Goal: Task Accomplishment & Management: Use online tool/utility

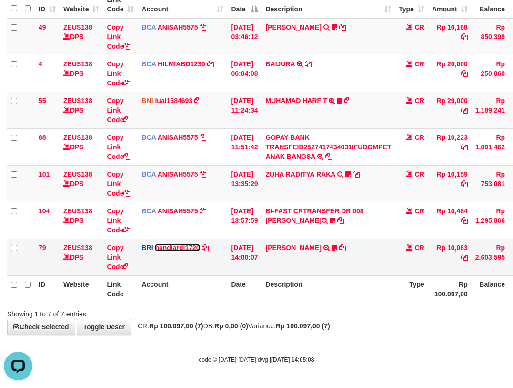
click at [155, 244] on link "nandiardi1720" at bounding box center [177, 248] width 45 height 8
drag, startPoint x: 204, startPoint y: 253, endPoint x: 219, endPoint y: 252, distance: 14.3
click at [214, 254] on td "BRI nandiardi1720 DPS NANDI ARDIANSYAH mutasi_20251001_3776 | 79 mutasi_2025100…" at bounding box center [183, 256] width 90 height 37
click at [241, 250] on td "01/10/2025 14:00:07" at bounding box center [244, 256] width 34 height 37
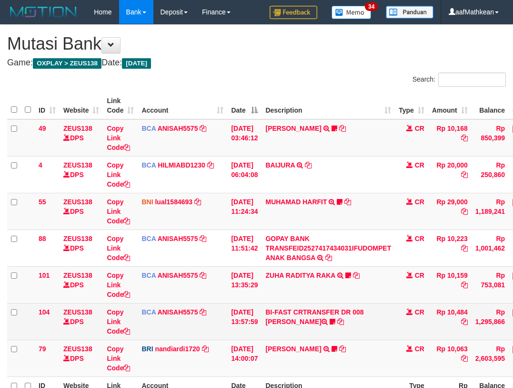
click at [304, 303] on td "BI-FAST CRTRANSFER DR 008 BAYU DARMAWAN DARMAWAN0107" at bounding box center [328, 321] width 133 height 37
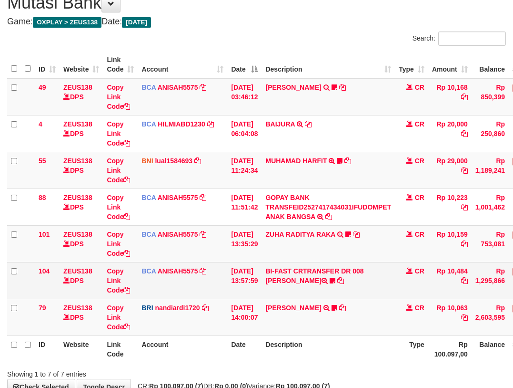
click at [308, 270] on td "BI-FAST CRTRANSFER DR 008 BAYU DARMAWAN DARMAWAN0107" at bounding box center [328, 280] width 133 height 37
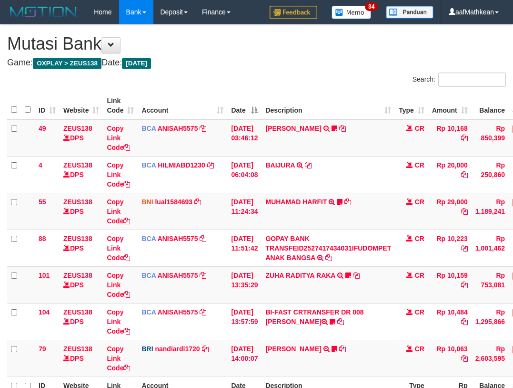
click at [513, 227] on html "Toggle navigation Home Bank Account List Load By Website Group [OXPLAY] ZEUS138…" at bounding box center [256, 244] width 513 height 489
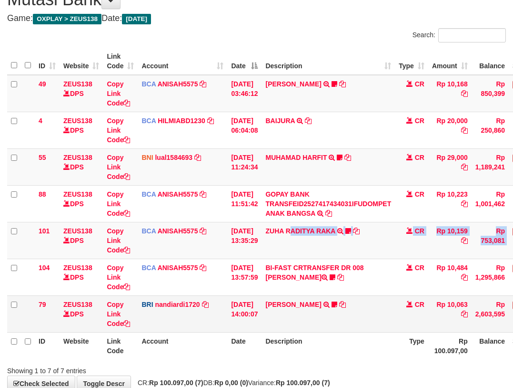
drag, startPoint x: 247, startPoint y: 268, endPoint x: 322, endPoint y: 310, distance: 85.6
click at [303, 303] on tbody "49 ZEUS138 DPS Copy Link Code BCA ANISAH5575 DPS [PERSON_NAME] mutasi_20251001_…" at bounding box center [291, 203] width 569 height 257
click at [356, 313] on td "DANA ABIYANROFIFS TRANSFER NBMB DANA ABIYANROFIFS TO NANDI ARDIANSYAH Dangunwo" at bounding box center [328, 313] width 133 height 37
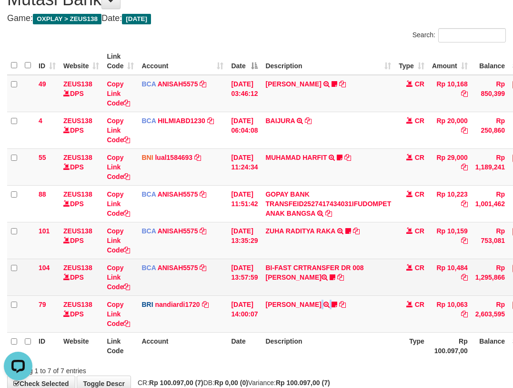
scroll to position [0, 0]
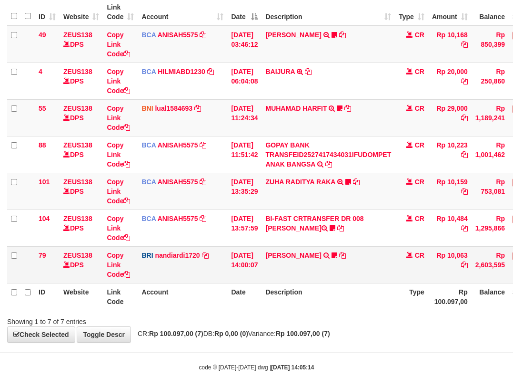
scroll to position [101, 0]
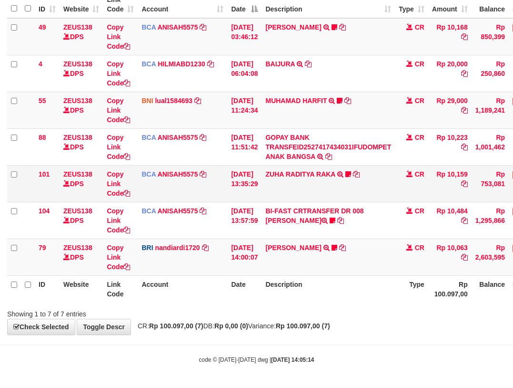
click at [333, 178] on td "ZUHA RADITYA RAKA TRSF E-BANKING CR 0110/FTSCY/WS95031 10159.00ZUHA RADITYA RAK…" at bounding box center [328, 183] width 133 height 37
click at [328, 168] on td "ZUHA RADITYA RAKA TRSF E-BANKING CR 0110/FTSCY/WS95031 10159.00ZUHA RADITYA RAK…" at bounding box center [328, 183] width 133 height 37
click at [277, 179] on td "ZUHA RADITYA RAKA TRSF E-BANKING CR 0110/FTSCY/WS95031 10159.00ZUHA RADITYA RAK…" at bounding box center [328, 183] width 133 height 37
click at [278, 177] on link "ZUHA RADITYA RAKA" at bounding box center [301, 174] width 70 height 8
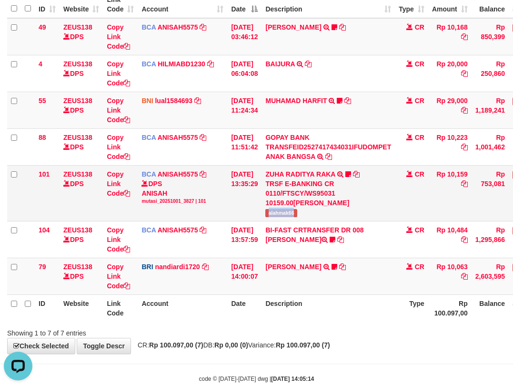
drag, startPoint x: 274, startPoint y: 210, endPoint x: 344, endPoint y: 194, distance: 71.2
click at [323, 209] on td "ZUHA RADITYA RAKA TRSF E-BANKING CR 0110/FTSCY/WS95031 10159.00ZUHA RADITYA RAK…" at bounding box center [328, 193] width 133 height 56
copy span "alahmak66"
click at [205, 263] on td "BRI nandiardi1720 DPS NANDI ARDIANSYAH mutasi_20251001_3776 | 79 mutasi_2025100…" at bounding box center [183, 275] width 90 height 37
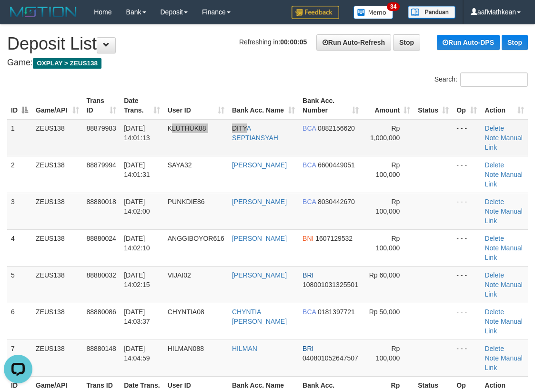
click at [256, 129] on tr "1 ZEUS138 88879983 [DATE] 14:01:13 KLUTHUK88 DITYA SEPTIANSYAH BCA 0882156620 R…" at bounding box center [267, 137] width 521 height 37
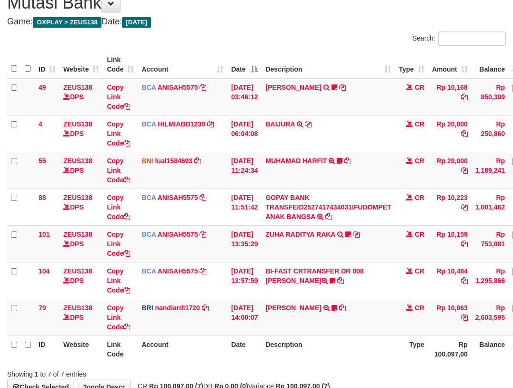
scroll to position [101, 0]
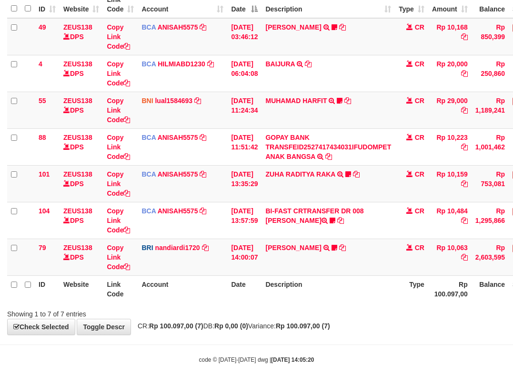
click at [294, 299] on th "Description" at bounding box center [328, 288] width 133 height 27
click at [296, 296] on th "Description" at bounding box center [328, 288] width 133 height 27
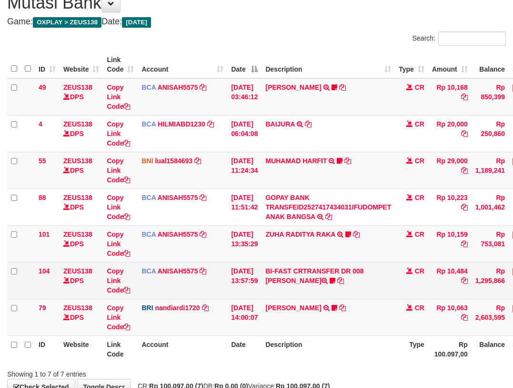
scroll to position [101, 0]
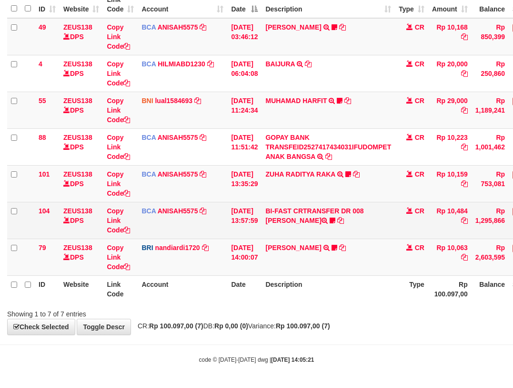
drag, startPoint x: 239, startPoint y: 222, endPoint x: 242, endPoint y: 191, distance: 31.1
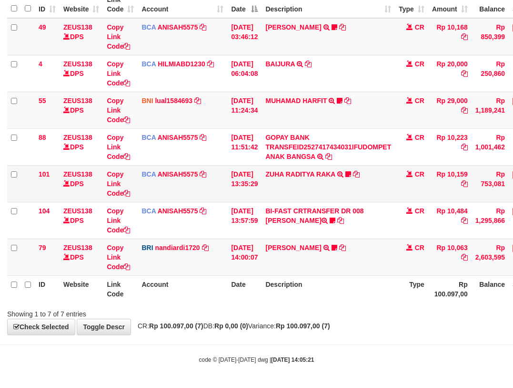
click at [241, 210] on td "[DATE] 13:57:59" at bounding box center [244, 220] width 34 height 37
drag, startPoint x: 254, startPoint y: 116, endPoint x: 293, endPoint y: 394, distance: 281.2
click at [294, 382] on body "Toggle navigation Home Bank Account List Load By Website Group [OXPLAY] ZEUS138…" at bounding box center [256, 143] width 513 height 489
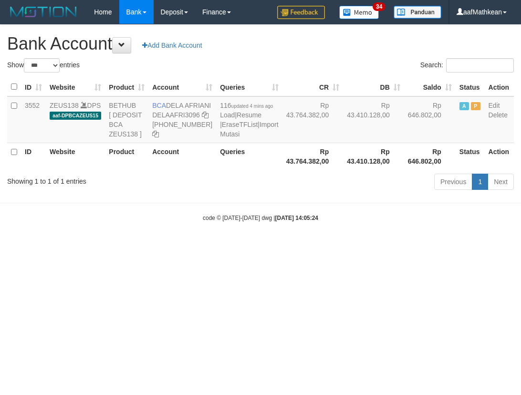
select select "***"
click at [243, 193] on div "Previous 1 Next" at bounding box center [368, 183] width 289 height 20
select select "***"
drag, startPoint x: 168, startPoint y: 103, endPoint x: 184, endPoint y: 114, distance: 19.8
click at [184, 114] on td "BCA DELA AFRIANI DELAAFRI3096 869-245-8639" at bounding box center [182, 119] width 68 height 47
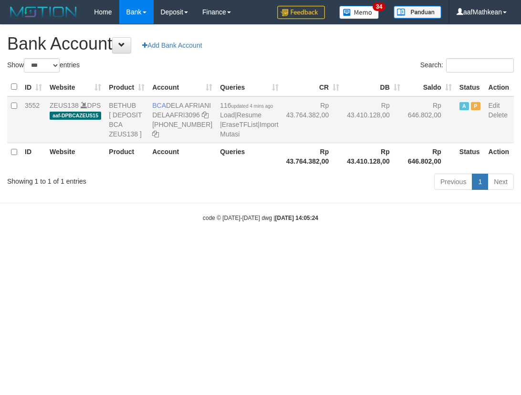
copy td "DELA AFRIANI"
drag, startPoint x: 139, startPoint y: 250, endPoint x: 1, endPoint y: 197, distance: 147.6
click at [94, 222] on div "code © 2012-2018 dwg | 2025/10/01 14:05:24" at bounding box center [260, 218] width 521 height 10
select select "***"
click at [343, 246] on body "Toggle navigation Home Bank Account List Load By Website Group [OXPLAY] ZEUS138…" at bounding box center [260, 123] width 521 height 246
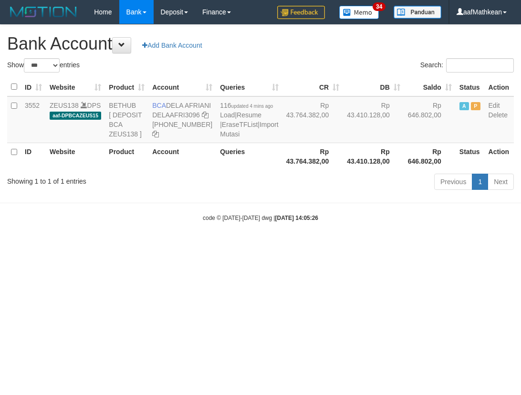
click at [345, 246] on html "Toggle navigation Home Bank Account List Load By Website Group [OXPLAY] ZEUS138…" at bounding box center [260, 123] width 521 height 246
click at [343, 246] on body "Toggle navigation Home Bank Account List Load By Website Group [OXPLAY] ZEUS138…" at bounding box center [260, 123] width 521 height 246
select select "***"
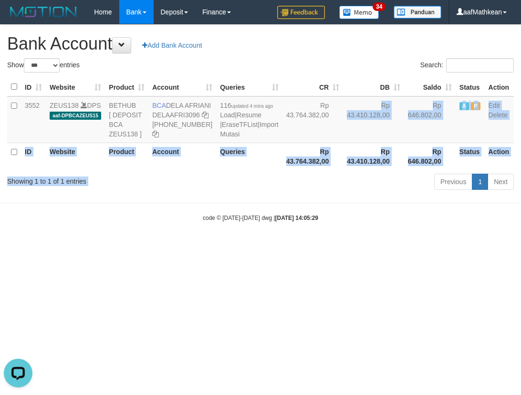
drag, startPoint x: 261, startPoint y: 182, endPoint x: 256, endPoint y: 252, distance: 69.8
click at [256, 244] on body "Toggle navigation Home Bank Account List Load By Website Group [OXPLAY] ZEUS138…" at bounding box center [260, 123] width 521 height 246
click at [259, 221] on small "code © 2012-2018 dwg | 2025/10/01 14:05:29" at bounding box center [260, 218] width 115 height 7
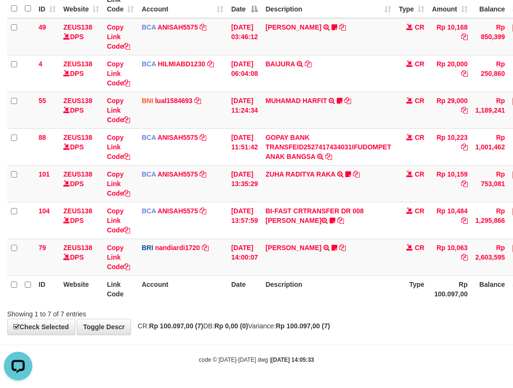
click at [310, 298] on th "Description" at bounding box center [328, 288] width 133 height 27
drag, startPoint x: 313, startPoint y: 300, endPoint x: 318, endPoint y: 300, distance: 4.8
click at [314, 300] on th "Description" at bounding box center [328, 288] width 133 height 27
click at [334, 301] on th "Description" at bounding box center [328, 288] width 133 height 27
click at [327, 307] on div "Showing 1 to 7 of 7 entries" at bounding box center [256, 311] width 513 height 13
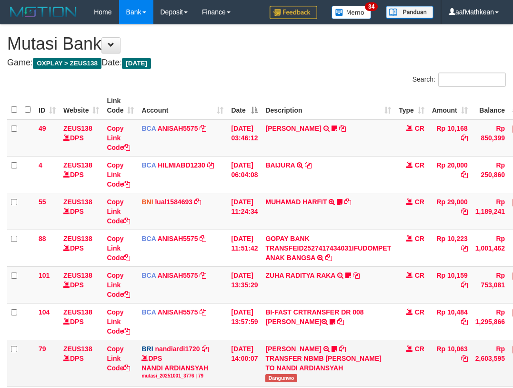
scroll to position [41, 0]
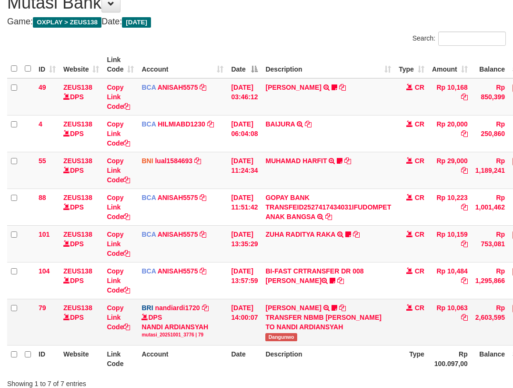
click at [306, 317] on div "TRANSFER NBMB DANA ABIYANROFIFS TO NANDI ARDIANSYAH" at bounding box center [329, 321] width 126 height 19
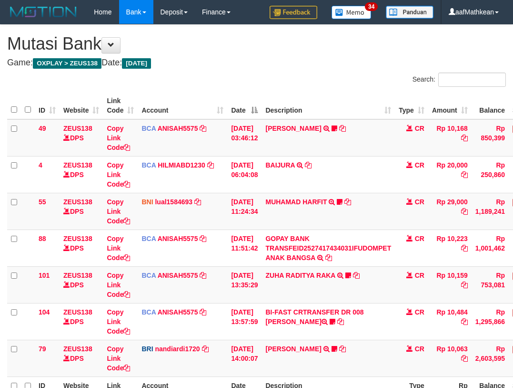
scroll to position [101, 0]
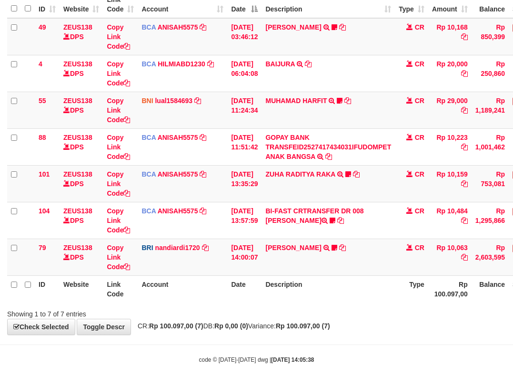
drag, startPoint x: 335, startPoint y: 305, endPoint x: 334, endPoint y: 313, distance: 8.2
click at [337, 307] on div "Search: ID Website Link Code Account Date Description Type Amount Balance Statu…" at bounding box center [256, 144] width 499 height 347
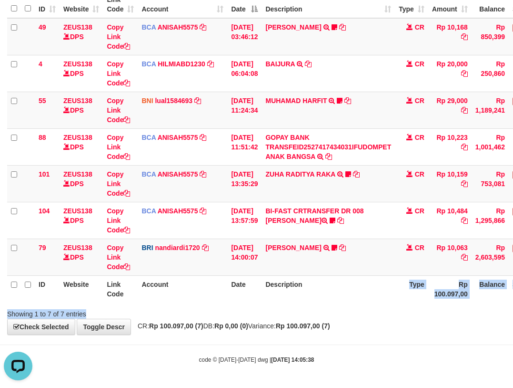
scroll to position [0, 0]
click at [353, 317] on div "Showing 1 to 7 of 7 entries" at bounding box center [256, 311] width 513 height 13
drag, startPoint x: 342, startPoint y: 314, endPoint x: 399, endPoint y: 320, distance: 57.1
click at [342, 315] on div "Showing 1 to 7 of 7 entries" at bounding box center [256, 311] width 513 height 13
click at [259, 341] on body "Toggle navigation Home Bank Account List Load By Website Group [OXPLAY] ZEUS138…" at bounding box center [256, 143] width 513 height 489
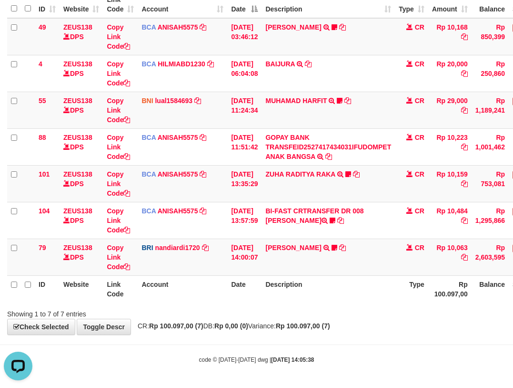
drag, startPoint x: 259, startPoint y: 341, endPoint x: 266, endPoint y: 339, distance: 6.4
click at [260, 341] on body "Toggle navigation Home Bank Account List Load By Website Group [OXPLAY] ZEUS138…" at bounding box center [256, 143] width 513 height 489
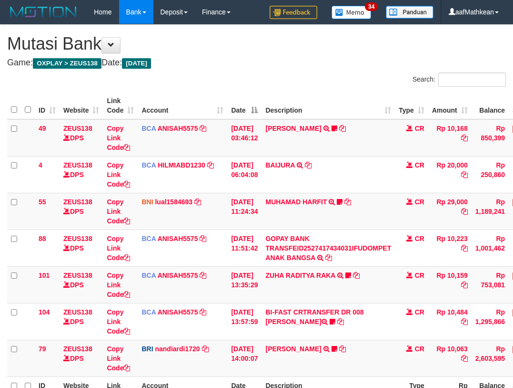
scroll to position [41, 0]
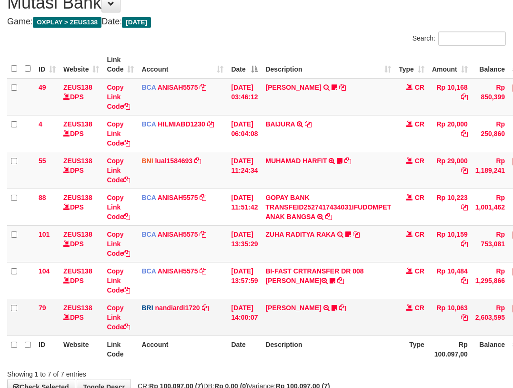
drag, startPoint x: 285, startPoint y: 334, endPoint x: 290, endPoint y: 332, distance: 5.0
click at [286, 333] on td "DANA ABIYANROFIFS TRANSFER NBMB DANA ABIYANROFIFS TO NANDI ARDIANSYAH Dangunwo" at bounding box center [328, 316] width 133 height 37
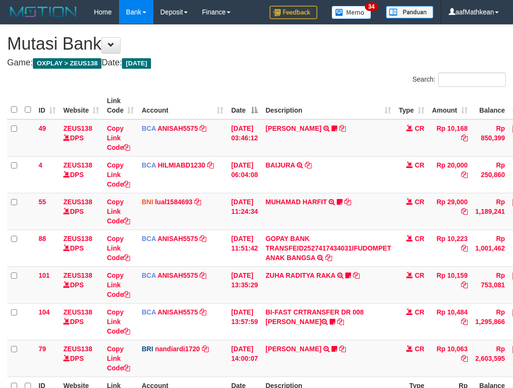
scroll to position [41, 0]
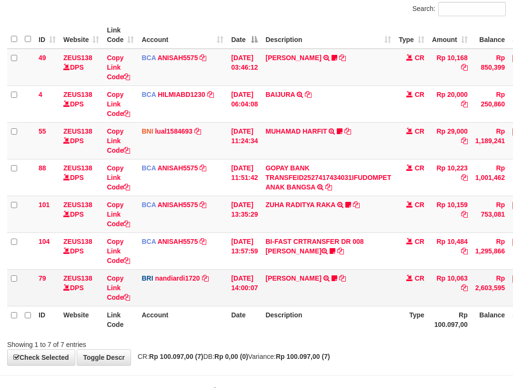
scroll to position [101, 0]
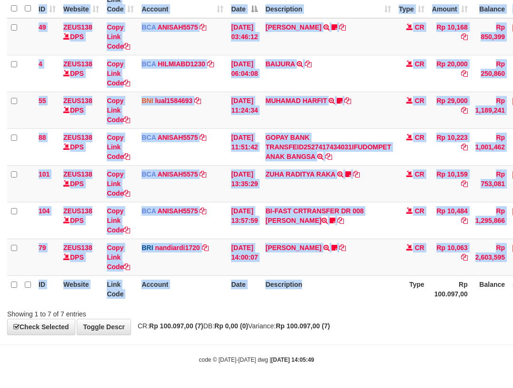
drag, startPoint x: 375, startPoint y: 302, endPoint x: 381, endPoint y: 302, distance: 6.2
click at [379, 302] on div "ID Website Link Code Account Date Description Type Amount Balance Status Action…" at bounding box center [256, 146] width 513 height 317
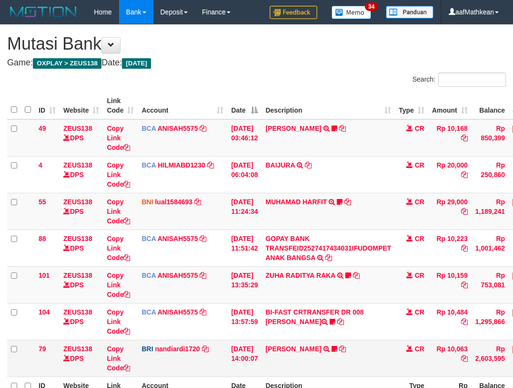
scroll to position [41, 0]
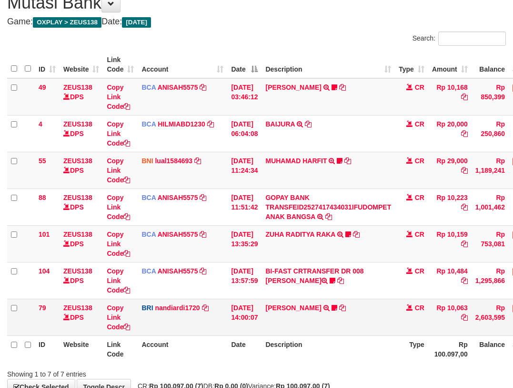
click at [377, 301] on td "DANA ABIYANROFIFS TRANSFER NBMB DANA ABIYANROFIFS TO NANDI ARDIANSYAH Dangunwo" at bounding box center [328, 316] width 133 height 37
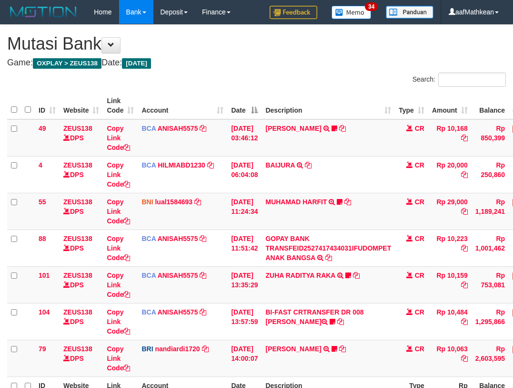
scroll to position [41, 0]
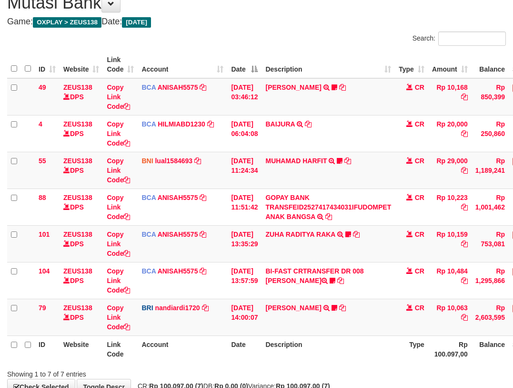
click at [377, 301] on td "[PERSON_NAME] TRANSFER NBMB [PERSON_NAME] TO NANDI ARDIANSYAH Dangunwo" at bounding box center [328, 316] width 133 height 37
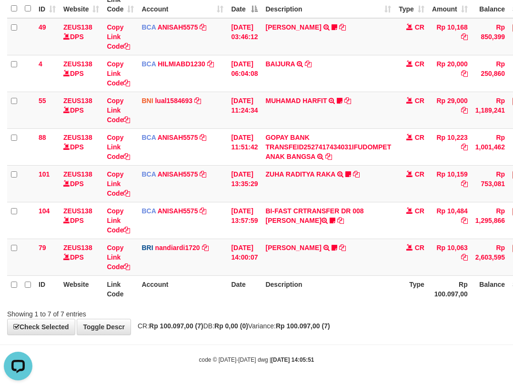
click at [184, 304] on div "ID Website Link Code Account Date Description Type Amount Balance Status Action…" at bounding box center [256, 146] width 513 height 317
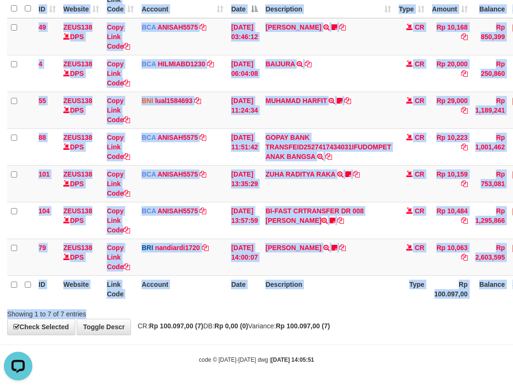
drag, startPoint x: 184, startPoint y: 304, endPoint x: 209, endPoint y: 308, distance: 25.2
click at [205, 311] on div "Search: ID Website Link Code Account Date Description Type Amount Balance Statu…" at bounding box center [256, 144] width 499 height 347
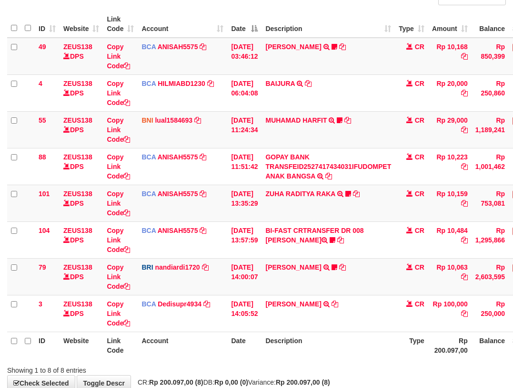
scroll to position [101, 0]
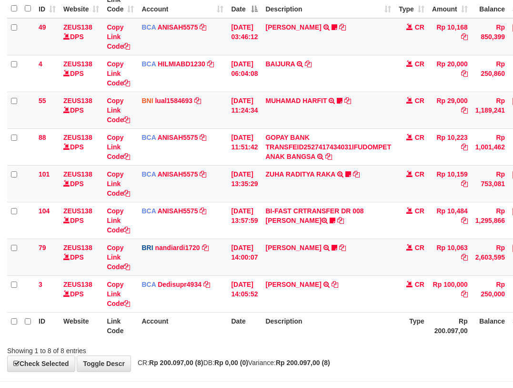
click at [230, 330] on th "Date" at bounding box center [244, 325] width 34 height 27
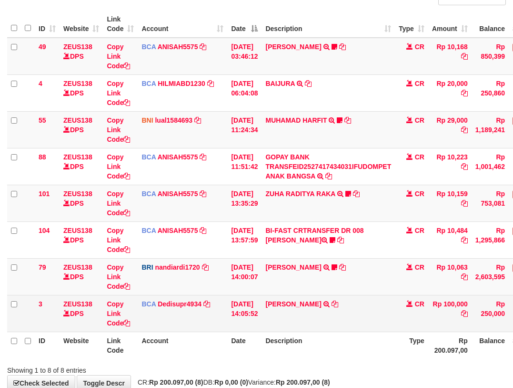
scroll to position [101, 0]
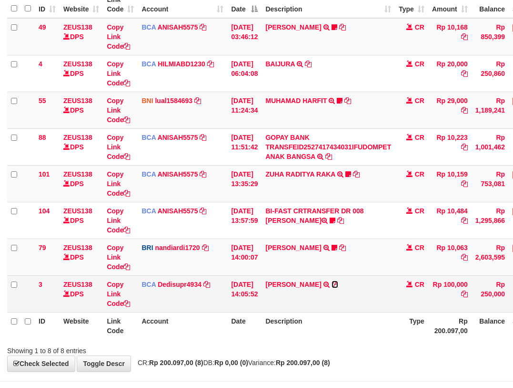
click at [338, 283] on icon at bounding box center [335, 284] width 7 height 7
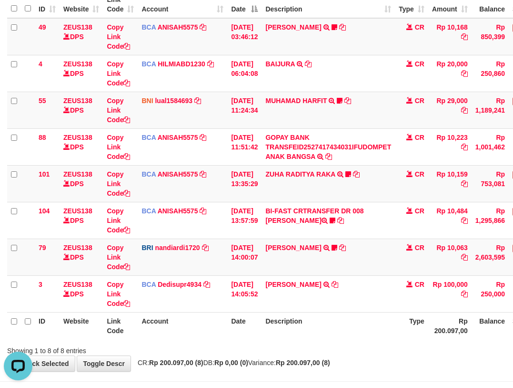
scroll to position [0, 0]
click at [237, 259] on td "[DATE] 14:00:07" at bounding box center [244, 256] width 34 height 37
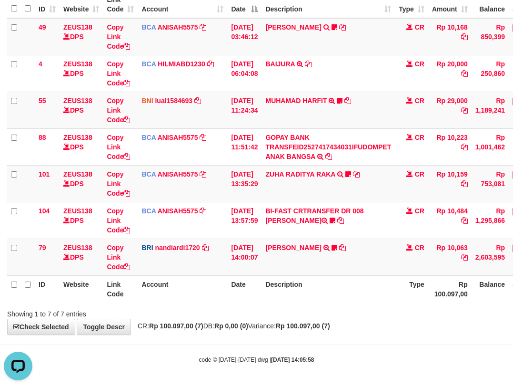
drag, startPoint x: 365, startPoint y: 316, endPoint x: 364, endPoint y: 324, distance: 8.2
click at [364, 317] on div "Showing 1 to 7 of 7 entries" at bounding box center [256, 311] width 513 height 13
click at [364, 325] on div "**********" at bounding box center [256, 129] width 513 height 410
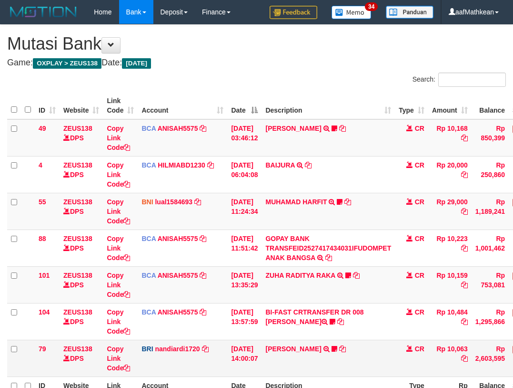
scroll to position [41, 0]
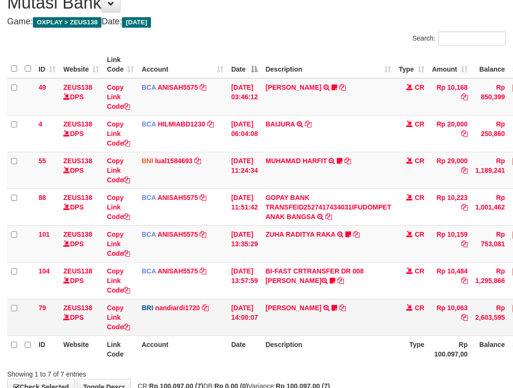
drag, startPoint x: 0, startPoint y: 0, endPoint x: 328, endPoint y: 325, distance: 461.8
click at [322, 324] on td "[PERSON_NAME] TRANSFER NBMB [PERSON_NAME] TO NANDI ARDIANSYAH Dangunwo" at bounding box center [328, 316] width 133 height 37
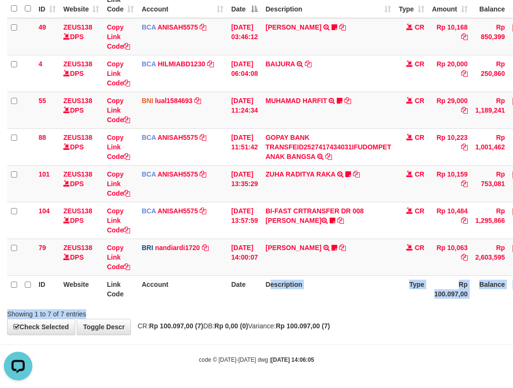
drag, startPoint x: 380, startPoint y: 312, endPoint x: 520, endPoint y: 299, distance: 140.2
click at [460, 305] on div "Search: ID Website Link Code Account Date Description Type Amount Balance Statu…" at bounding box center [256, 144] width 499 height 347
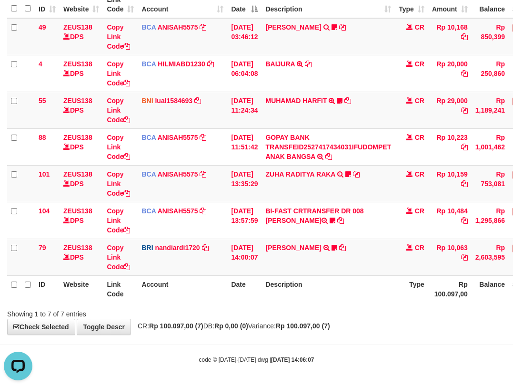
click at [243, 327] on strong "Rp 0,00 (0)" at bounding box center [232, 326] width 34 height 8
drag, startPoint x: 330, startPoint y: 336, endPoint x: 515, endPoint y: 335, distance: 185.0
click at [343, 336] on body "Toggle navigation Home Bank Account List Load By Website Group [OXPLAY] ZEUS138…" at bounding box center [256, 143] width 513 height 489
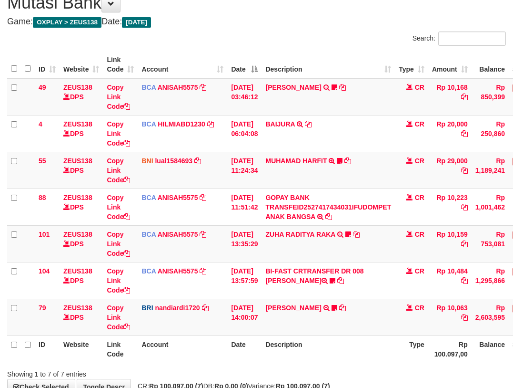
scroll to position [101, 0]
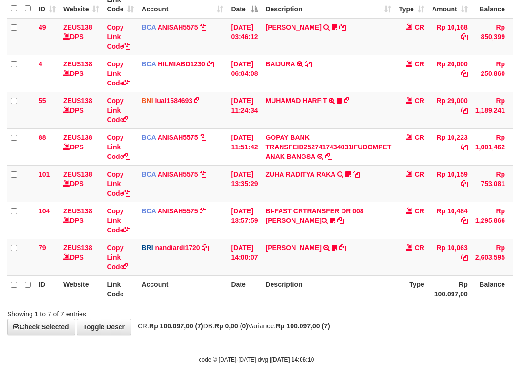
click at [174, 353] on body "Toggle navigation Home Bank Account List Load By Website Group [OXPLAY] ZEUS138…" at bounding box center [256, 143] width 513 height 489
click at [194, 351] on body "Toggle navigation Home Bank Account List Load By Website Group [OXPLAY] ZEUS138…" at bounding box center [256, 143] width 513 height 489
click at [316, 322] on strong "Rp 100.097,00 (7)" at bounding box center [303, 326] width 54 height 8
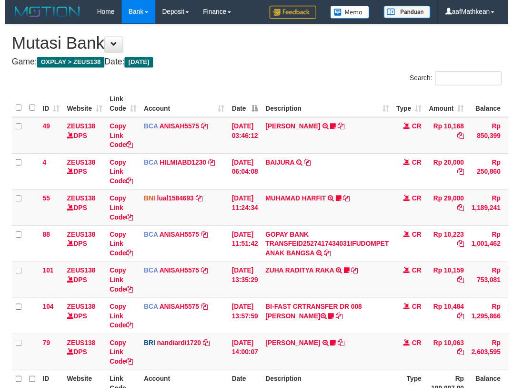
scroll to position [41, 0]
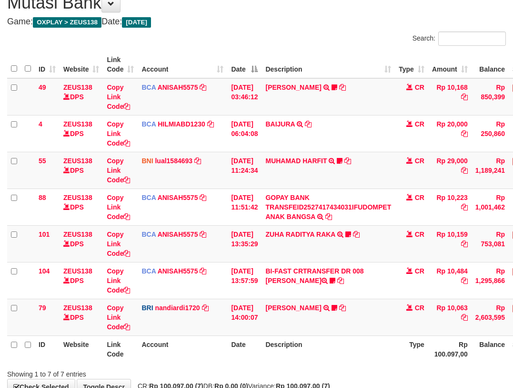
drag, startPoint x: 285, startPoint y: 286, endPoint x: 516, endPoint y: 291, distance: 231.3
click at [286, 287] on td "BI-FAST CRTRANSFER DR 008 BAYU DARMAWAN DARMAWAN0107" at bounding box center [328, 280] width 133 height 37
click at [364, 292] on td "BI-FAST CRTRANSFER DR 008 BAYU DARMAWAN DARMAWAN0107" at bounding box center [328, 280] width 133 height 37
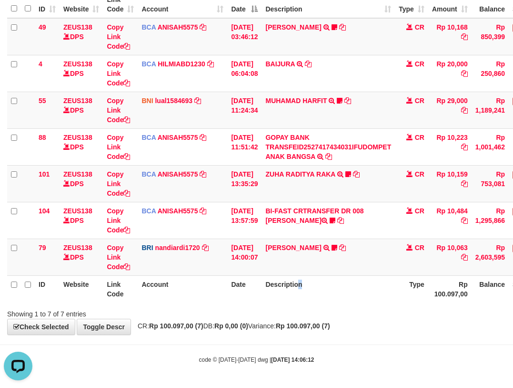
click at [311, 296] on th "Description" at bounding box center [328, 288] width 133 height 27
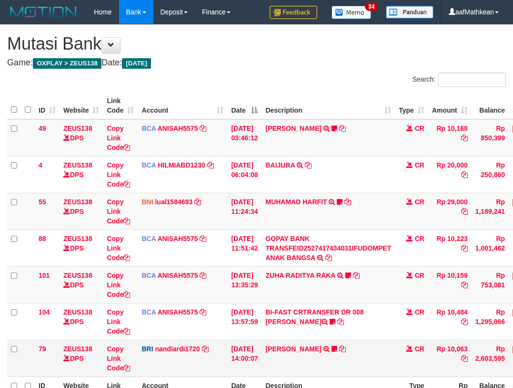
scroll to position [41, 0]
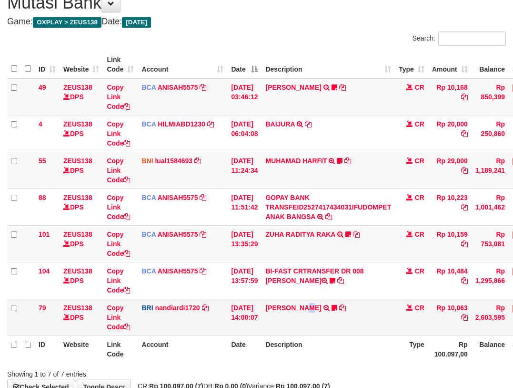
click at [318, 318] on td "[PERSON_NAME] TRANSFER NBMB [PERSON_NAME] TO NANDI ARDIANSYAH Dangunwo" at bounding box center [328, 316] width 133 height 37
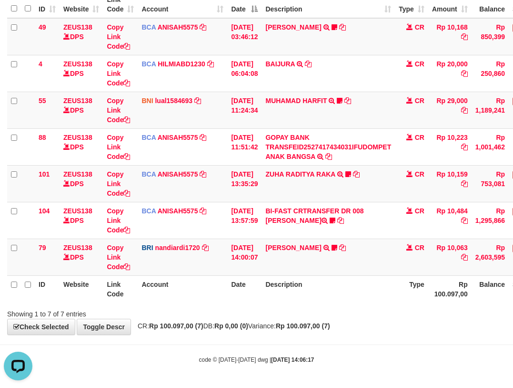
click at [248, 289] on th "Date" at bounding box center [244, 288] width 34 height 27
drag, startPoint x: 317, startPoint y: 326, endPoint x: 363, endPoint y: 328, distance: 45.9
click at [330, 329] on strong "Rp 100.097,00 (7)" at bounding box center [303, 326] width 54 height 8
click at [364, 328] on div "**********" at bounding box center [256, 129] width 513 height 410
click at [440, 355] on body "Toggle navigation Home Bank Account List Load By Website Group [OXPLAY] ZEUS138…" at bounding box center [256, 143] width 513 height 489
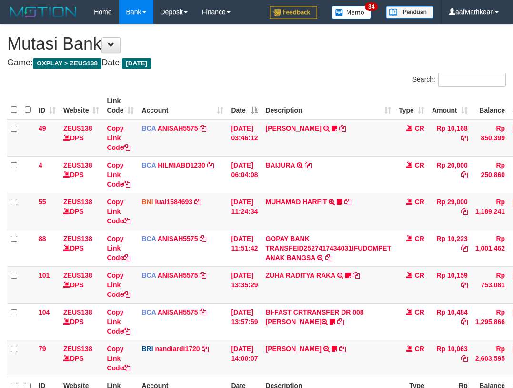
scroll to position [41, 0]
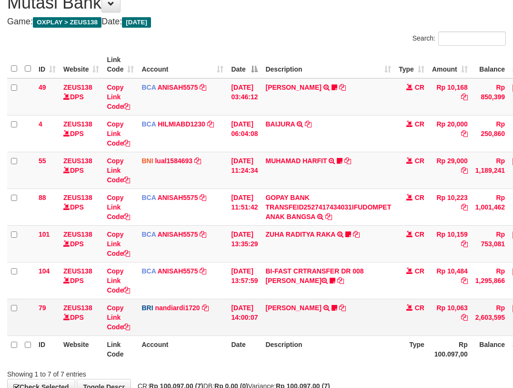
click at [299, 326] on td "[PERSON_NAME] TRANSFER NBMB [PERSON_NAME] TO NANDI ARDIANSYAH Dangunwo" at bounding box center [328, 316] width 133 height 37
drag, startPoint x: 336, startPoint y: 328, endPoint x: 382, endPoint y: 327, distance: 45.8
click at [358, 332] on td "DANA ABIYANROFIFS TRANSFER NBMB DANA ABIYANROFIFS TO NANDI ARDIANSYAH Dangunwo" at bounding box center [328, 316] width 133 height 37
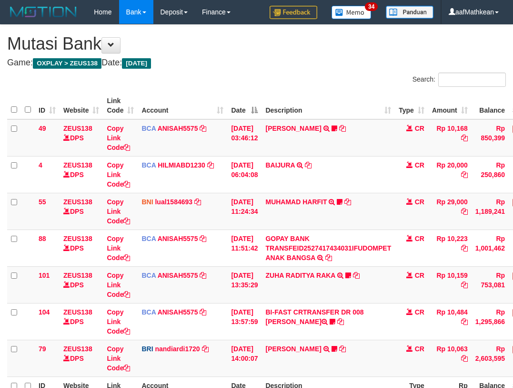
scroll to position [41, 0]
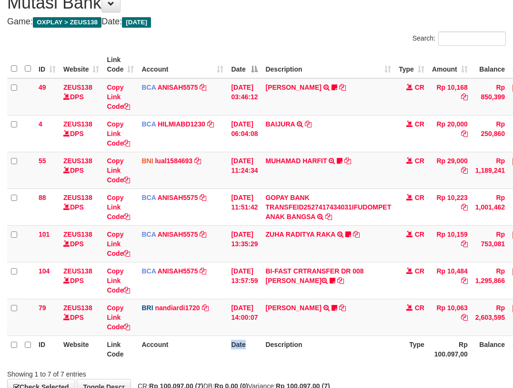
click at [281, 341] on tr "ID Website Link Code Account Date Description Type Rp 100.097,00 Balance Status…" at bounding box center [291, 348] width 569 height 27
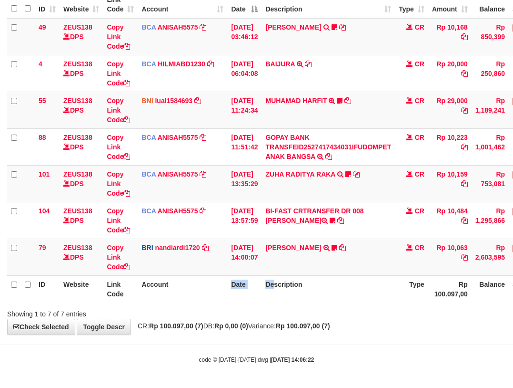
drag, startPoint x: 289, startPoint y: 317, endPoint x: 518, endPoint y: 297, distance: 229.2
click at [327, 327] on div "**********" at bounding box center [256, 129] width 513 height 410
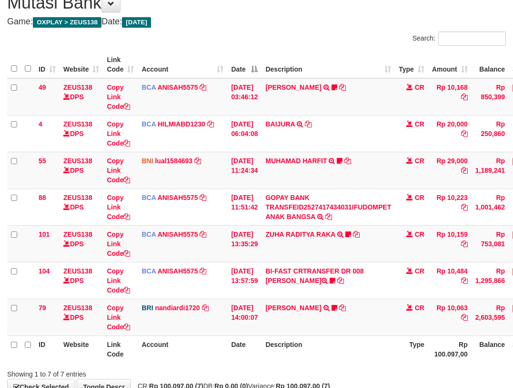
scroll to position [101, 0]
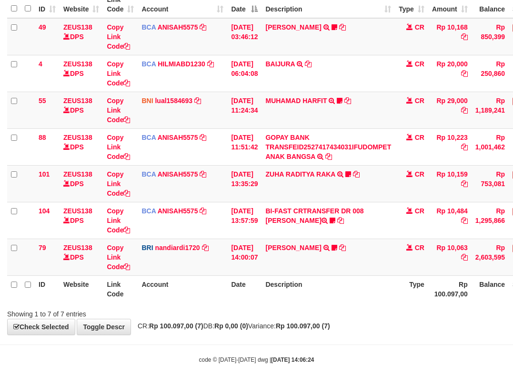
drag, startPoint x: 319, startPoint y: 308, endPoint x: 321, endPoint y: 314, distance: 5.4
click at [319, 310] on div "Showing 1 to 7 of 7 entries" at bounding box center [256, 311] width 513 height 13
drag, startPoint x: 321, startPoint y: 314, endPoint x: 350, endPoint y: 311, distance: 29.2
click at [323, 315] on div "Showing 1 to 7 of 7 entries" at bounding box center [256, 311] width 513 height 13
click at [423, 340] on body "Toggle navigation Home Bank Account List Load By Website Group [OXPLAY] ZEUS138…" at bounding box center [256, 143] width 513 height 489
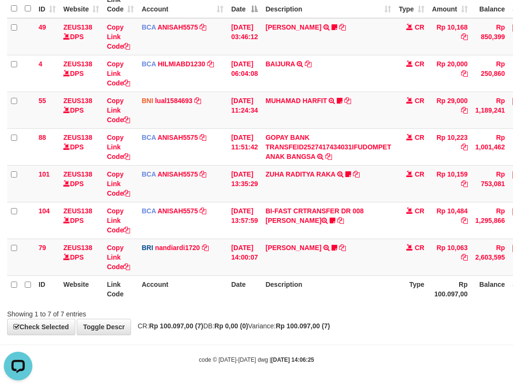
drag, startPoint x: 428, startPoint y: 340, endPoint x: 392, endPoint y: 342, distance: 35.8
click at [426, 342] on body "Toggle navigation Home Bank Account List Load By Website Group [OXPLAY] ZEUS138…" at bounding box center [256, 143] width 513 height 489
click at [362, 342] on body "Toggle navigation Home Bank Account List Load By Website Group [OXPLAY] ZEUS138…" at bounding box center [256, 143] width 513 height 489
click at [351, 347] on body "Toggle navigation Home Bank Account List Load By Website Group [OXPLAY] ZEUS138…" at bounding box center [256, 143] width 513 height 489
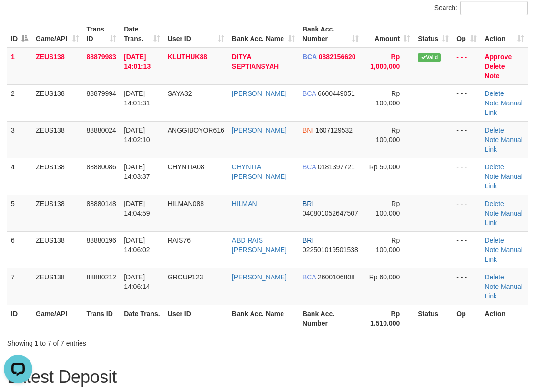
scroll to position [238, 0]
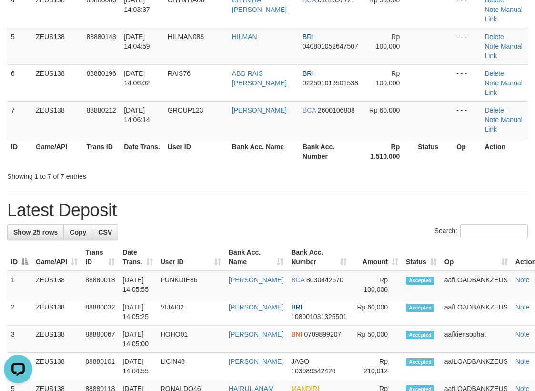
click at [360, 212] on h1 "Latest Deposit" at bounding box center [267, 210] width 521 height 19
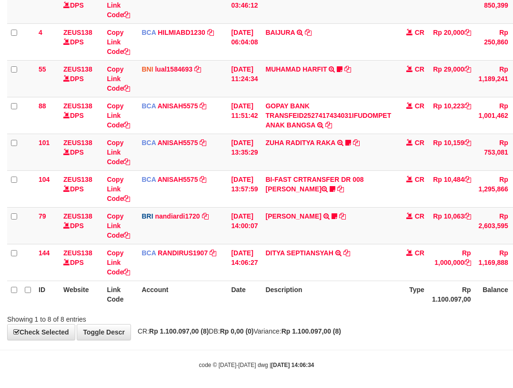
scroll to position [138, 0]
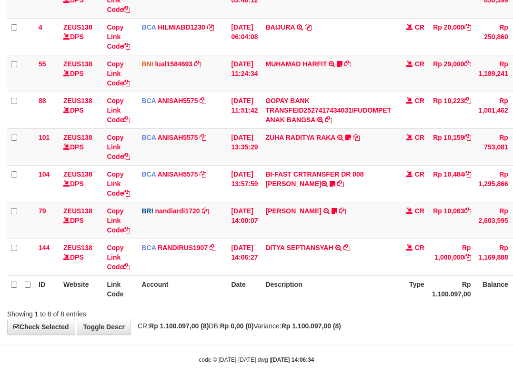
click at [305, 330] on div "**********" at bounding box center [256, 110] width 513 height 447
click at [318, 327] on strong "Rp 1.100.097,00 (8)" at bounding box center [312, 326] width 60 height 8
drag, startPoint x: 335, startPoint y: 329, endPoint x: 354, endPoint y: 329, distance: 19.5
click at [341, 332] on div "**********" at bounding box center [256, 110] width 513 height 447
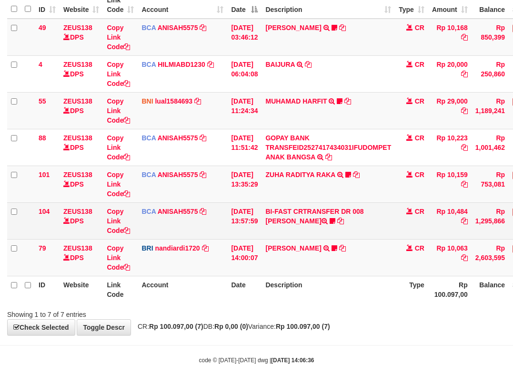
scroll to position [101, 0]
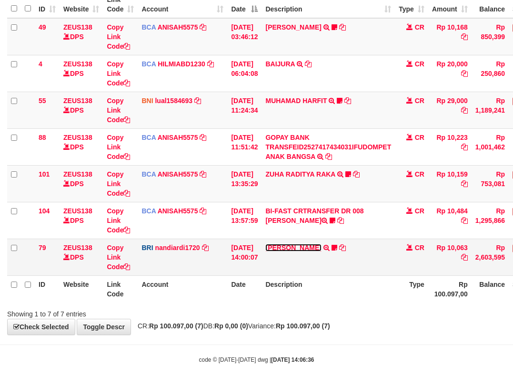
click at [299, 251] on link "[PERSON_NAME]" at bounding box center [294, 248] width 56 height 8
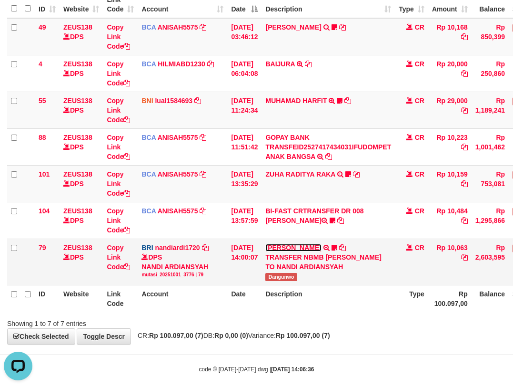
scroll to position [0, 0]
drag, startPoint x: 276, startPoint y: 290, endPoint x: 452, endPoint y: 197, distance: 199.1
click at [320, 285] on td "DANA ABIYANROFIFS TRANSFER NBMB DANA ABIYANROFIFS TO NANDI ARDIANSYAH Dangunwo" at bounding box center [328, 261] width 133 height 46
copy span "Dangunwo"
click at [156, 285] on td "BRI nandiardi1720 DPS NANDI ARDIANSYAH mutasi_20251001_3776 | 79 mutasi_2025100…" at bounding box center [183, 261] width 90 height 46
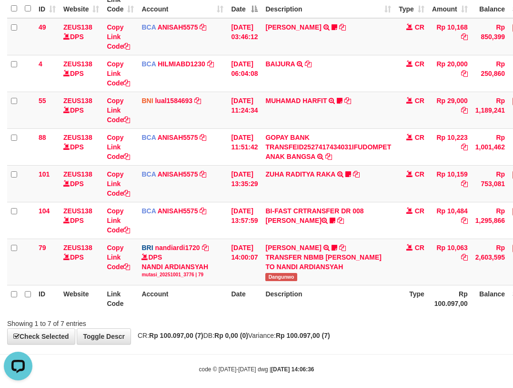
click at [181, 305] on th "Account" at bounding box center [183, 298] width 90 height 27
click at [189, 295] on th "Account" at bounding box center [183, 298] width 90 height 27
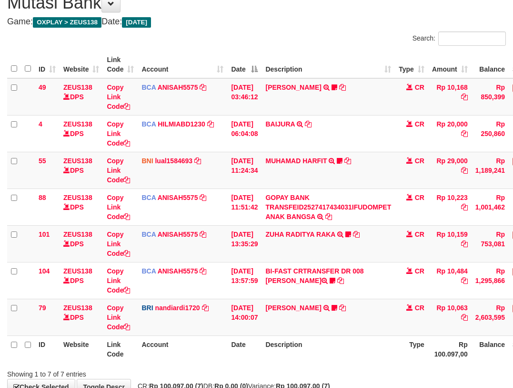
scroll to position [101, 0]
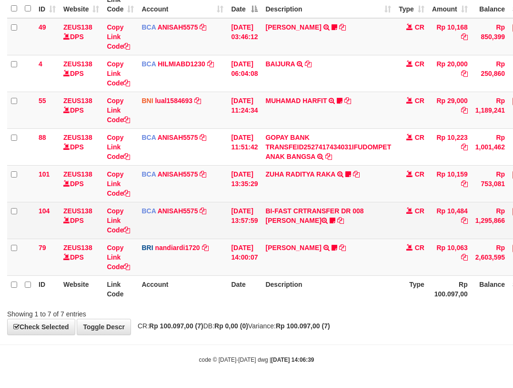
drag, startPoint x: 225, startPoint y: 232, endPoint x: 239, endPoint y: 250, distance: 22.4
click at [226, 236] on td "BCA ANISAH5575 DPS ANISAH mutasi_20251001_3827 | 104 mutasi_20251001_3827 | 104" at bounding box center [183, 220] width 90 height 37
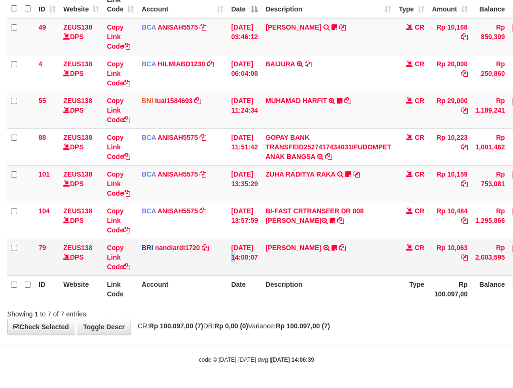
click at [241, 250] on td "[DATE] 14:00:07" at bounding box center [244, 256] width 34 height 37
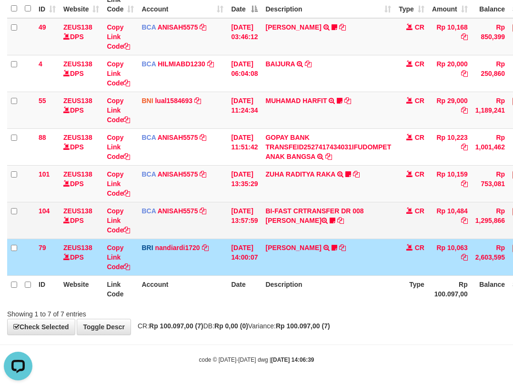
drag, startPoint x: 223, startPoint y: 239, endPoint x: 229, endPoint y: 233, distance: 8.1
click at [226, 235] on tbody "49 ZEUS138 DPS Copy Link Code BCA ANISAH5575 DPS ANISAH mutasi_20251001_3827 | …" at bounding box center [291, 146] width 569 height 257
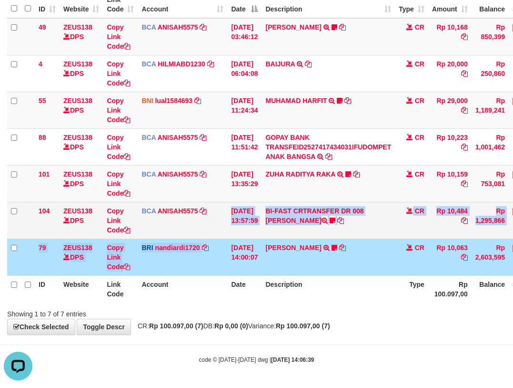
click at [227, 228] on tr "104 ZEUS138 DPS Copy Link Code BCA ANISAH5575 DPS ANISAH mutasi_20251001_3827 |…" at bounding box center [291, 220] width 569 height 37
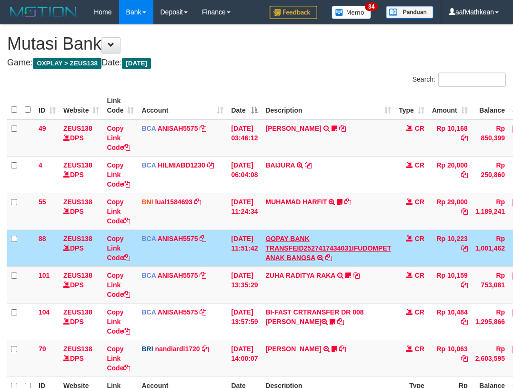
scroll to position [41, 0]
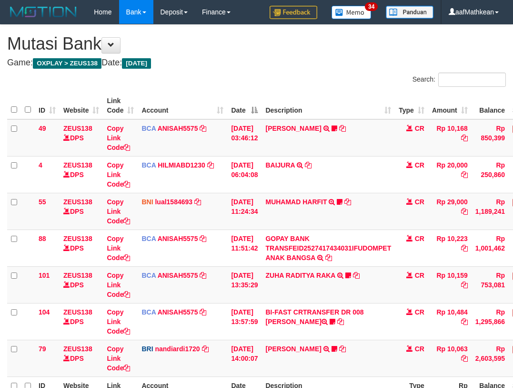
click at [262, 266] on td "[DATE] 13:35:29" at bounding box center [244, 284] width 34 height 37
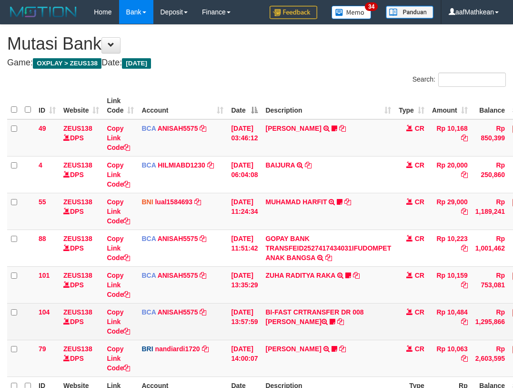
scroll to position [41, 0]
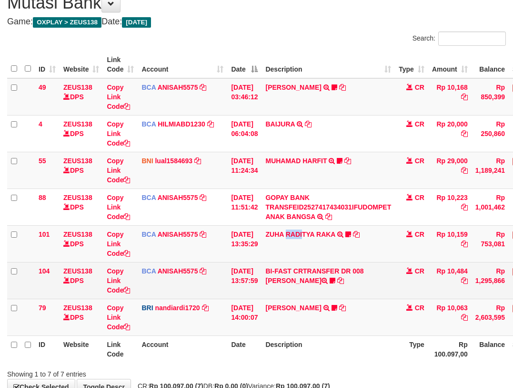
click at [296, 233] on td "ZUHA RADITYA RAKA TRSF E-BANKING CR 0110/FTSCY/WS95031 10159.00ZUHA RADITYA RAK…" at bounding box center [328, 243] width 133 height 37
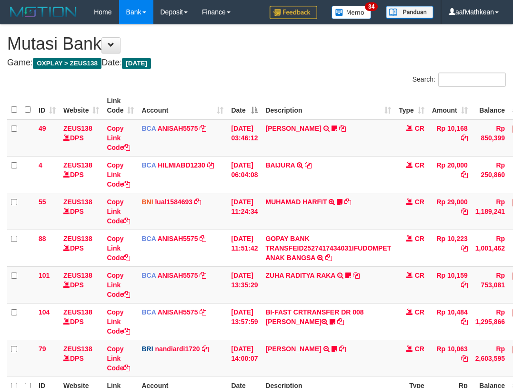
scroll to position [41, 0]
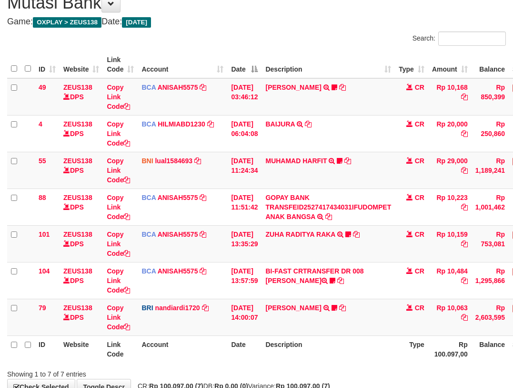
scroll to position [101, 0]
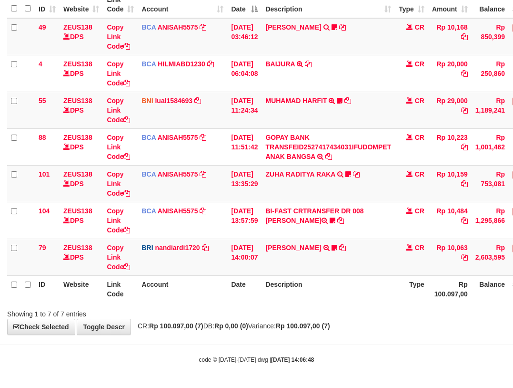
click at [250, 297] on th "Date" at bounding box center [244, 288] width 34 height 27
click at [362, 312] on div "Showing 1 to 7 of 7 entries" at bounding box center [256, 311] width 513 height 13
drag, startPoint x: 295, startPoint y: 276, endPoint x: 337, endPoint y: 285, distance: 43.3
click at [288, 281] on table "ID Website Link Code Account Date Description Type Amount Balance Status Action…" at bounding box center [291, 146] width 569 height 311
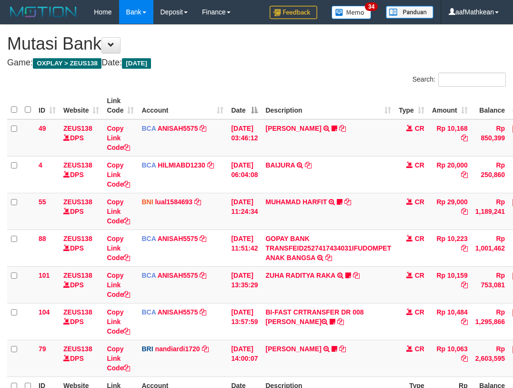
scroll to position [41, 0]
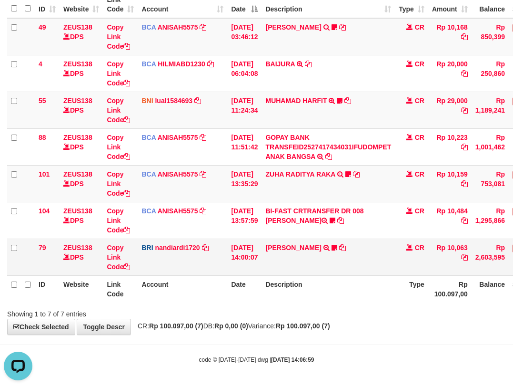
click at [241, 271] on td "[DATE] 14:00:07" at bounding box center [244, 256] width 34 height 37
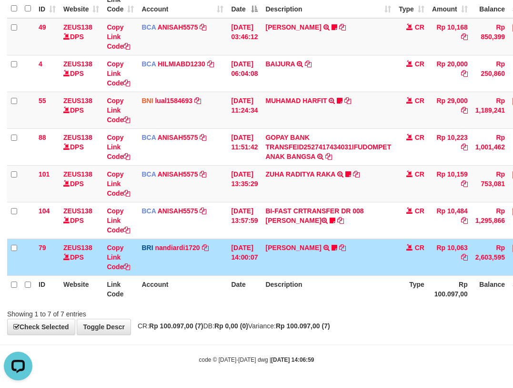
click at [262, 294] on th "Date" at bounding box center [244, 288] width 34 height 27
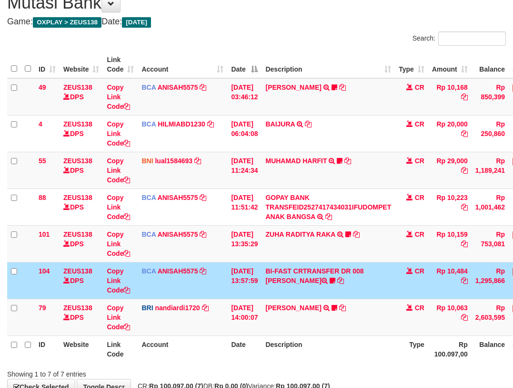
scroll to position [101, 0]
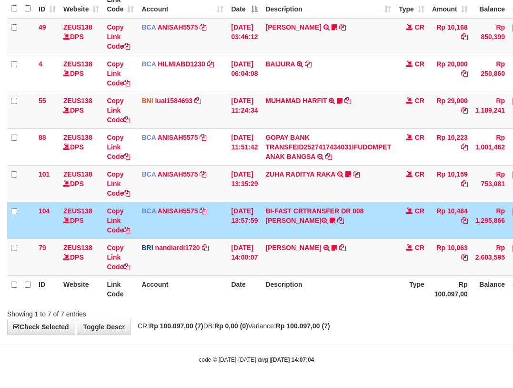
drag, startPoint x: 265, startPoint y: 269, endPoint x: 271, endPoint y: 286, distance: 18.4
click at [264, 284] on table "ID Website Link Code Account Date Description Type Amount Balance Status Action…" at bounding box center [291, 146] width 569 height 311
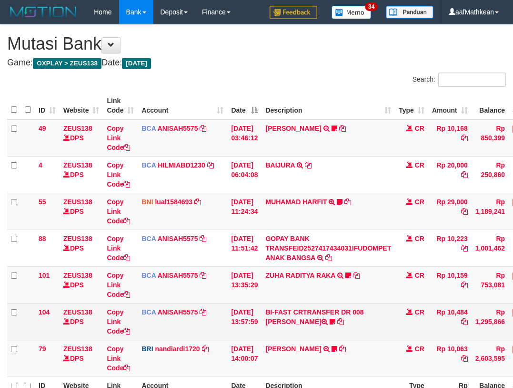
scroll to position [41, 0]
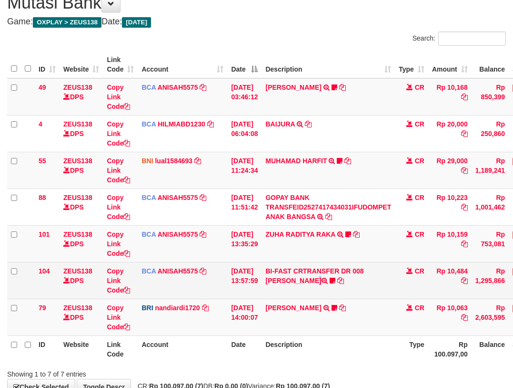
click at [280, 293] on td "BI-FAST CRTRANSFER DR 008 BAYU DARMAWAN DARMAWAN0107" at bounding box center [328, 280] width 133 height 37
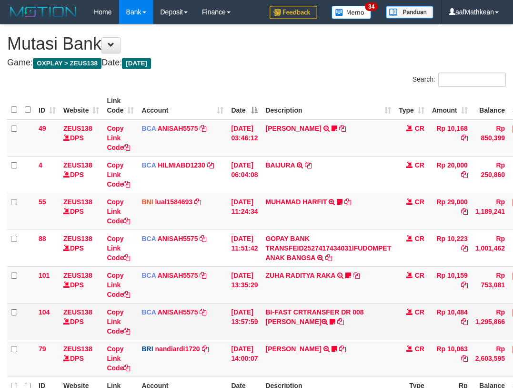
scroll to position [41, 0]
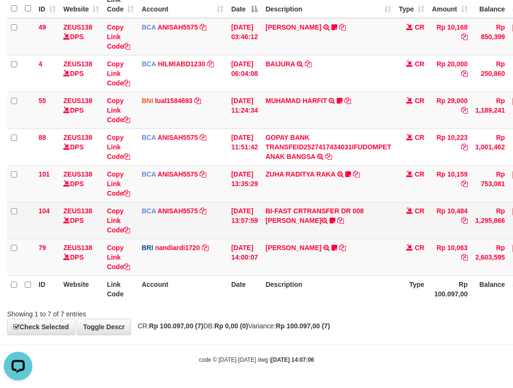
drag, startPoint x: 231, startPoint y: 193, endPoint x: 256, endPoint y: 210, distance: 30.1
click at [232, 194] on td "[DATE] 13:35:29" at bounding box center [244, 183] width 34 height 37
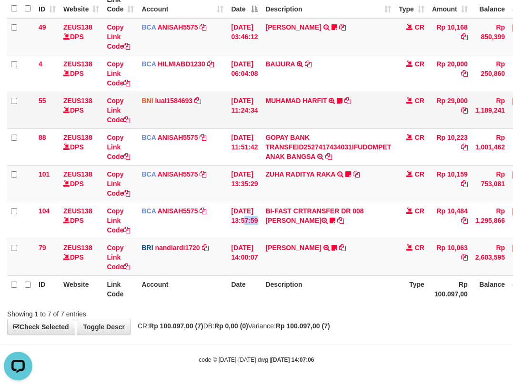
drag, startPoint x: 256, startPoint y: 210, endPoint x: 245, endPoint y: 114, distance: 96.4
click at [256, 174] on tbody "49 ZEUS138 DPS Copy Link Code BCA ANISAH5575 DPS ANISAH mutasi_20251001_3827 | …" at bounding box center [291, 146] width 569 height 257
drag, startPoint x: 289, startPoint y: 228, endPoint x: 520, endPoint y: 162, distance: 239.9
click at [286, 232] on td "BI-FAST CRTRANSFER DR 008 BAYU DARMAWAN DARMAWAN0107" at bounding box center [328, 220] width 133 height 37
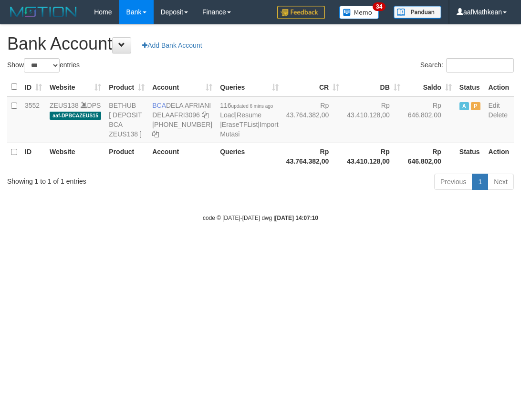
select select "***"
click at [284, 225] on body "Toggle navigation Home Bank Account List Load By Website Group [OXPLAY] ZEUS138…" at bounding box center [260, 123] width 521 height 246
click at [220, 138] on link "Import Mutasi" at bounding box center [249, 129] width 58 height 17
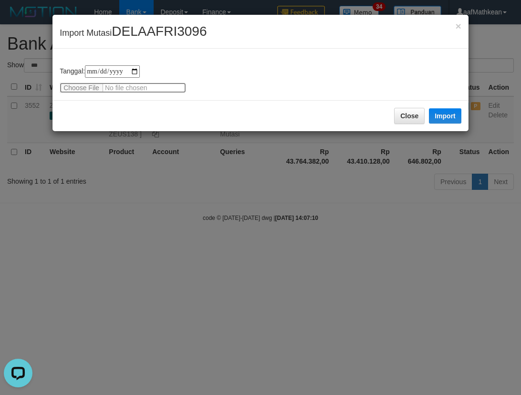
click at [89, 85] on input "file" at bounding box center [123, 87] width 126 height 10
type input "**********"
click at [452, 115] on button "Import" at bounding box center [445, 115] width 32 height 15
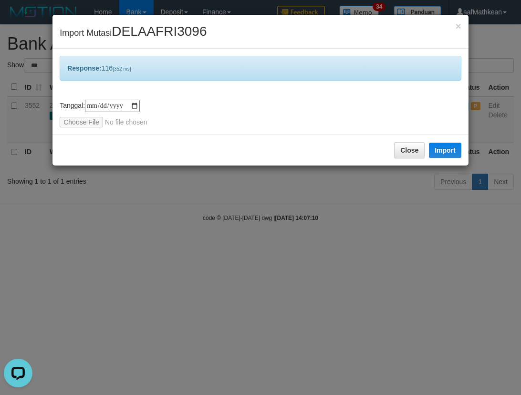
drag, startPoint x: 301, startPoint y: 205, endPoint x: 342, endPoint y: 366, distance: 165.7
click at [336, 366] on div "**********" at bounding box center [260, 197] width 521 height 395
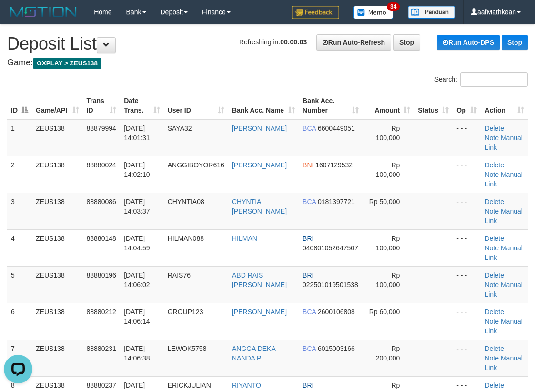
drag, startPoint x: 124, startPoint y: 83, endPoint x: 52, endPoint y: 113, distance: 78.6
click at [118, 91] on div "Search: ID Game/API Trans ID Date Trans. User ID Bank Acc. Name Bank Acc. Numbe…" at bounding box center [267, 264] width 521 height 384
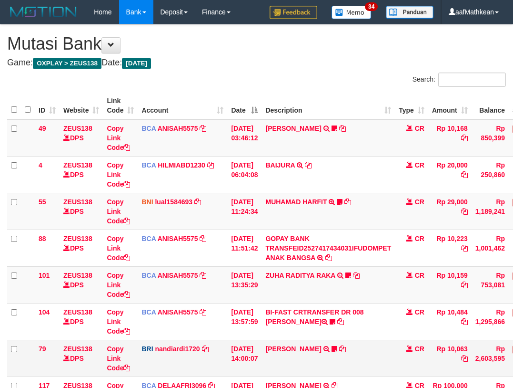
scroll to position [82, 0]
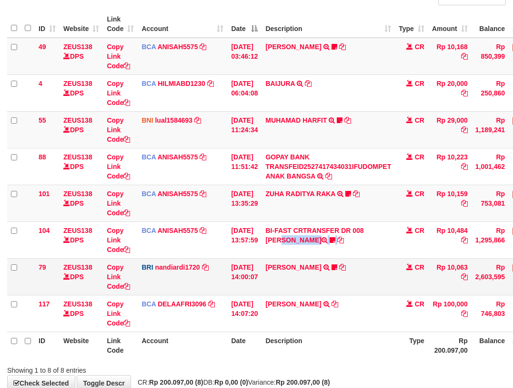
click at [372, 250] on td "BI-FAST CRTRANSFER DR 008 BAYU DARMAWAN DARMAWAN0107" at bounding box center [328, 239] width 133 height 37
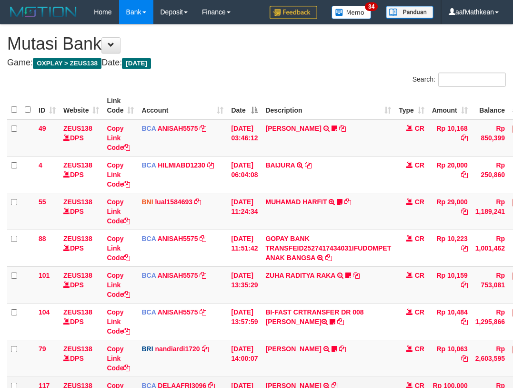
scroll to position [82, 0]
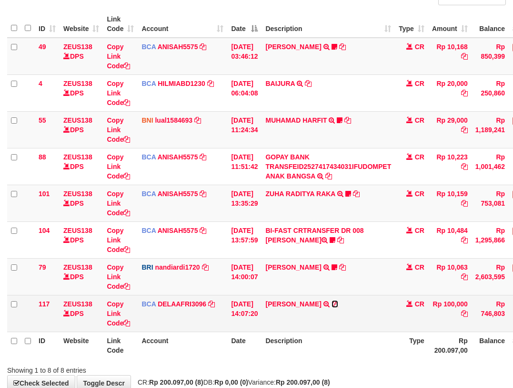
click at [338, 302] on icon at bounding box center [335, 303] width 7 height 7
click at [259, 301] on tbody "49 ZEUS138 DPS Copy Link Code BCA ANISAH5575 DPS ANISAH mutasi_20251001_3827 | …" at bounding box center [291, 185] width 569 height 294
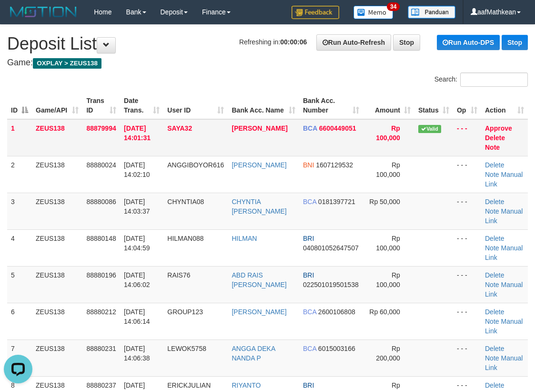
click at [159, 137] on table "ID Game/API Trans ID Date Trans. User ID Bank Acc. Name Bank Acc. Number Amount…" at bounding box center [267, 266] width 521 height 348
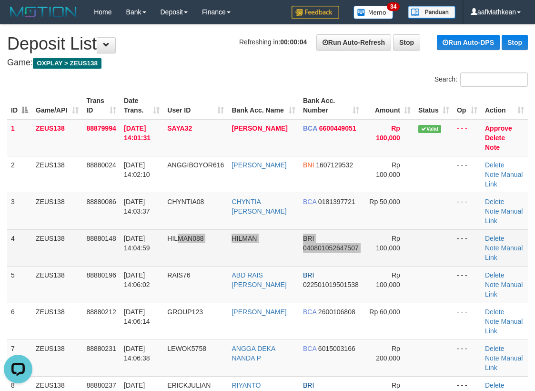
click at [369, 236] on tr "4 ZEUS138 88880148 01/10/2025 14:04:59 HILMAN088 HILMAN BRI 040801052647507 Rp …" at bounding box center [267, 247] width 521 height 37
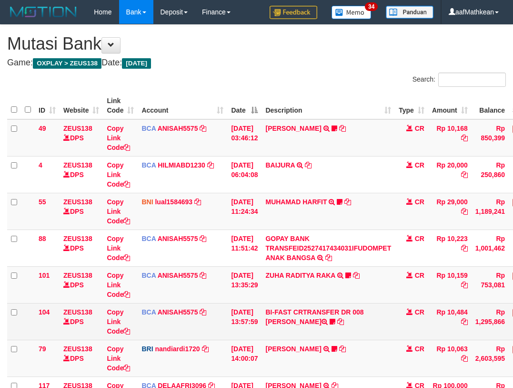
scroll to position [138, 0]
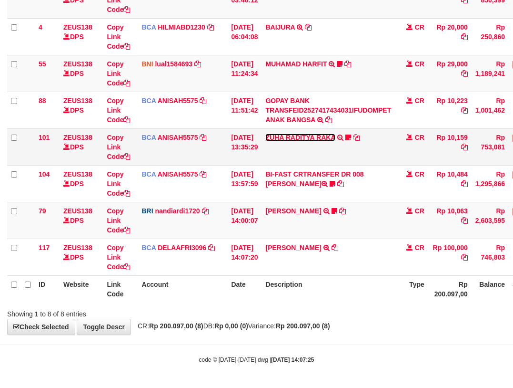
click at [299, 140] on link "ZUHA RADITYA RAKA" at bounding box center [301, 137] width 70 height 8
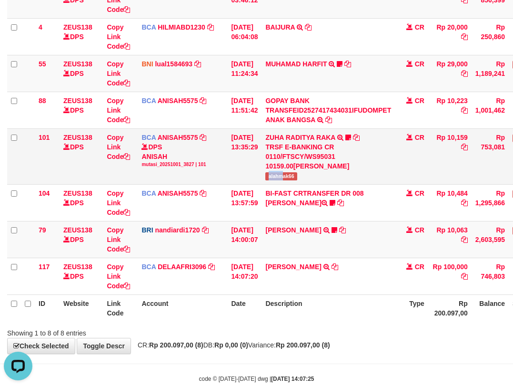
scroll to position [0, 0]
drag, startPoint x: 275, startPoint y: 174, endPoint x: 367, endPoint y: 158, distance: 93.3
click at [322, 174] on td "ZUHA RADITYA RAKA TRSF E-BANKING CR 0110/FTSCY/WS95031 10159.00ZUHA RADITYA RAK…" at bounding box center [328, 156] width 133 height 56
copy span "alahmak66"
drag, startPoint x: 294, startPoint y: 288, endPoint x: 349, endPoint y: 327, distance: 67.7
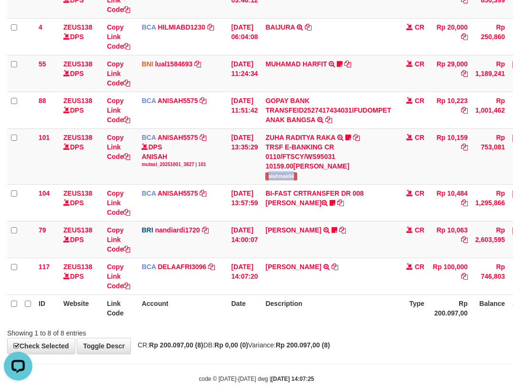
click at [308, 303] on table "ID Website Link Code Account Date Description Type Amount Balance Status Action…" at bounding box center [291, 137] width 569 height 367
drag, startPoint x: 349, startPoint y: 327, endPoint x: 354, endPoint y: 332, distance: 6.7
click at [356, 334] on div "Showing 1 to 8 of 8 entries" at bounding box center [256, 330] width 513 height 13
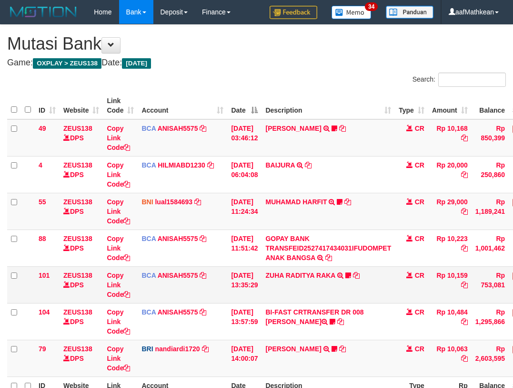
click at [374, 280] on td "ZUHA RADITYA RAKA TRSF E-BANKING CR 0110/FTSCY/WS95031 10159.00ZUHA RADITYA RAK…" at bounding box center [328, 284] width 133 height 37
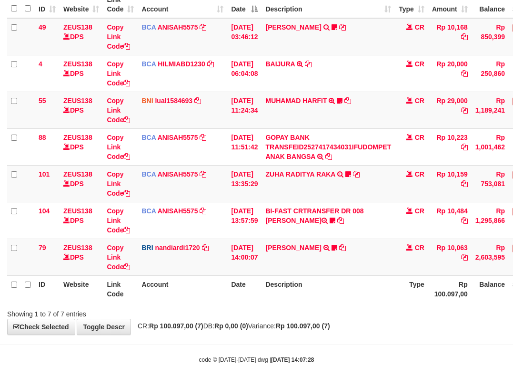
drag, startPoint x: 377, startPoint y: 281, endPoint x: 375, endPoint y: 292, distance: 11.6
click at [381, 293] on th "Description" at bounding box center [328, 288] width 133 height 27
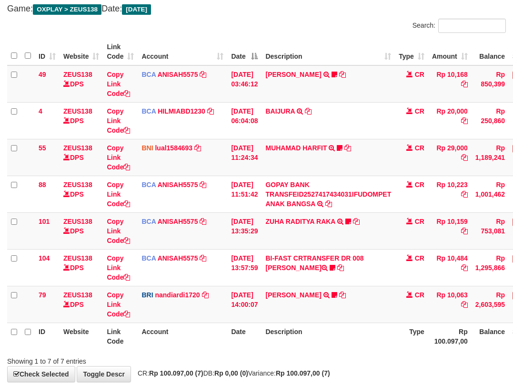
scroll to position [101, 0]
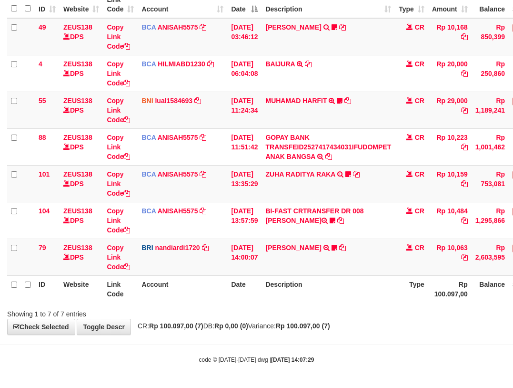
click at [513, 345] on html "Toggle navigation Home Bank Account List Load By Website Group [OXPLAY] ZEUS138…" at bounding box center [256, 143] width 513 height 489
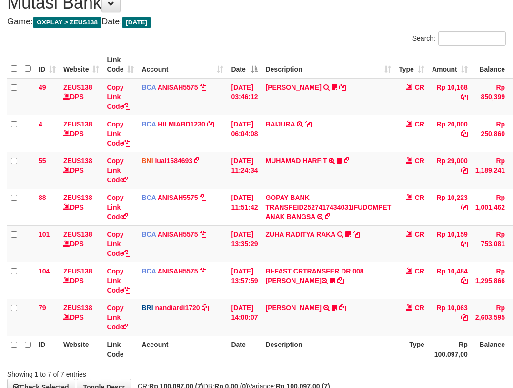
scroll to position [101, 0]
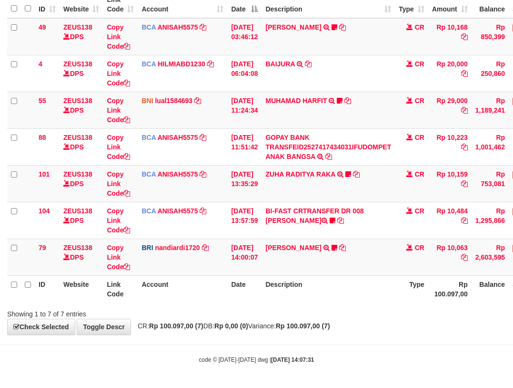
click at [361, 306] on div "Search: ID Website Link Code Account Date Description Type Amount Balance Statu…" at bounding box center [256, 144] width 499 height 347
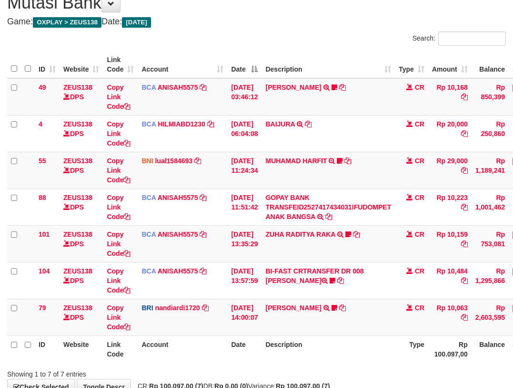
drag, startPoint x: 329, startPoint y: 301, endPoint x: 330, endPoint y: 306, distance: 5.3
click at [330, 306] on div "Search: ID Website Link Code Account Date Description Type Amount Balance Statu…" at bounding box center [256, 204] width 499 height 347
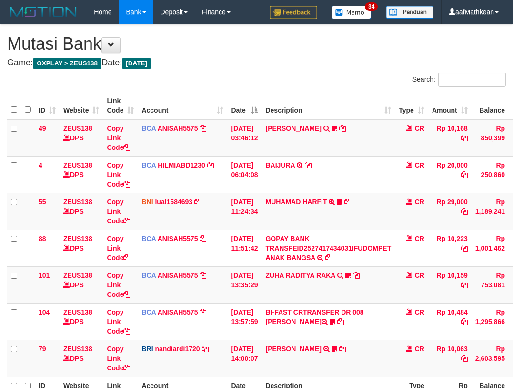
scroll to position [101, 0]
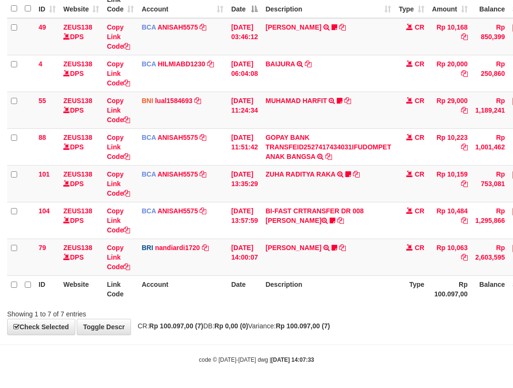
drag, startPoint x: 388, startPoint y: 313, endPoint x: 520, endPoint y: 319, distance: 131.2
click at [451, 317] on div "Showing 1 to 7 of 7 entries" at bounding box center [256, 311] width 513 height 13
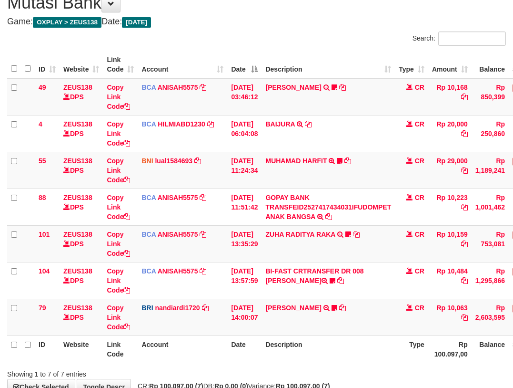
scroll to position [101, 0]
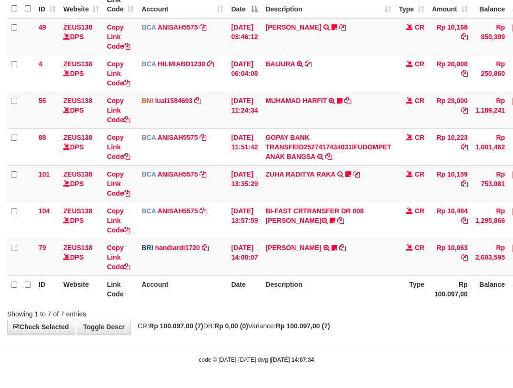
click at [201, 313] on div "Showing 1 to 7 of 7 entries" at bounding box center [107, 311] width 200 height 13
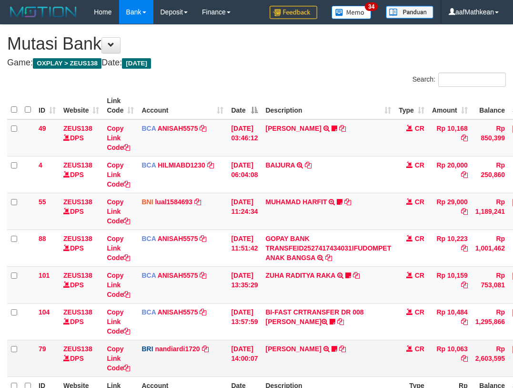
click at [240, 339] on td "[DATE] 14:00:07" at bounding box center [244, 357] width 34 height 37
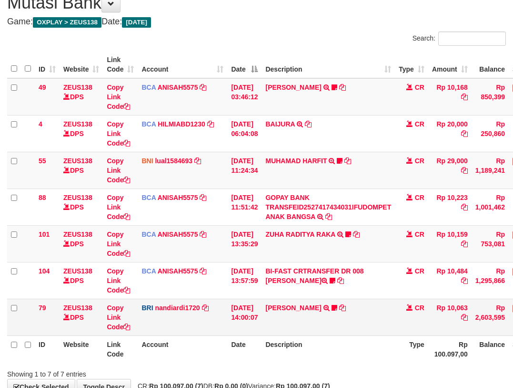
scroll to position [41, 0]
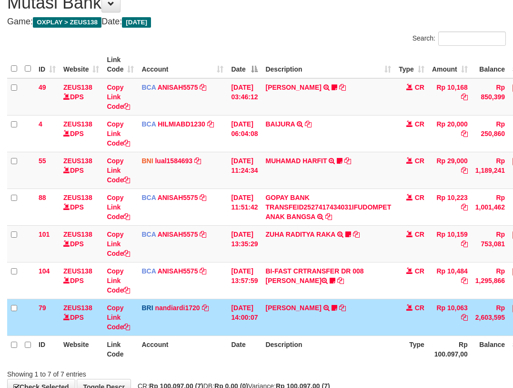
click at [245, 323] on td "[DATE] 14:00:07" at bounding box center [244, 316] width 34 height 37
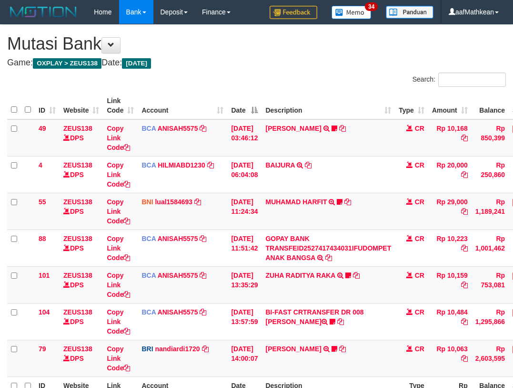
scroll to position [101, 0]
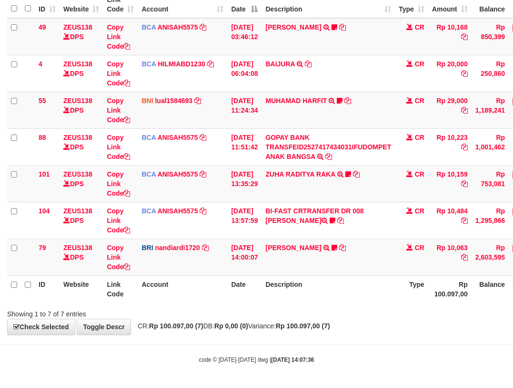
click at [277, 332] on div "**********" at bounding box center [256, 129] width 513 height 410
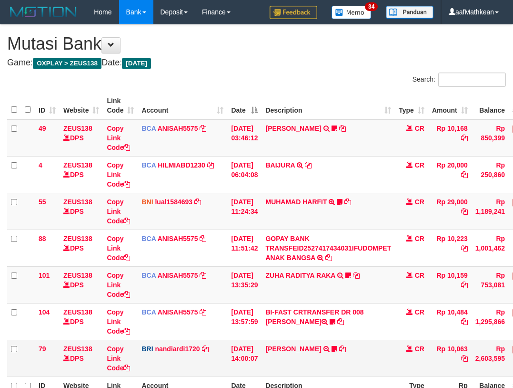
scroll to position [41, 0]
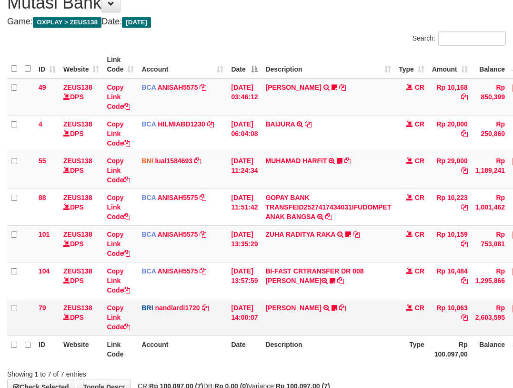
click at [282, 331] on td "DANA ABIYANROFIFS TRANSFER NBMB DANA ABIYANROFIFS TO NANDI ARDIANSYAH Dangunwo" at bounding box center [328, 316] width 133 height 37
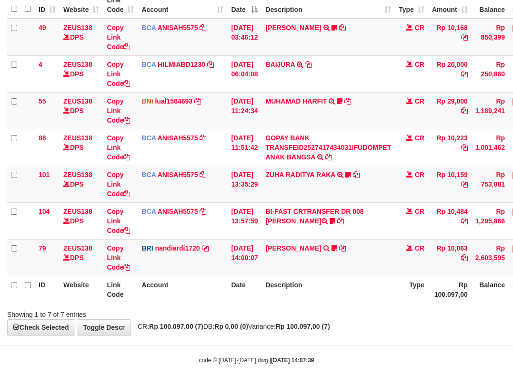
scroll to position [101, 0]
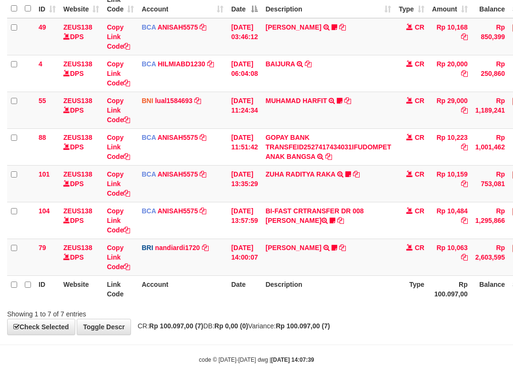
click at [379, 304] on div "ID Website Link Code Account Date Description Type Amount Balance Status Action…" at bounding box center [256, 146] width 513 height 317
click at [380, 304] on div "ID Website Link Code Account Date Description Type Amount Balance Status Action…" at bounding box center [256, 146] width 513 height 317
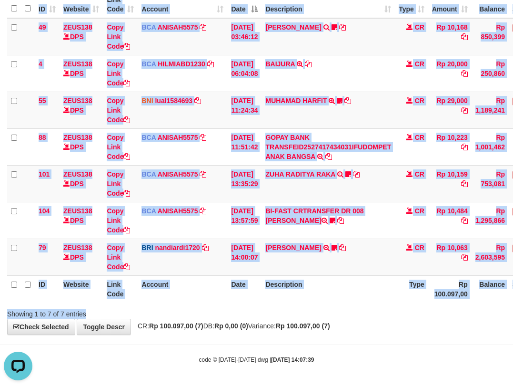
click at [378, 306] on div "Search: ID Website Link Code Account Date Description Type Amount Balance Statu…" at bounding box center [256, 144] width 499 height 347
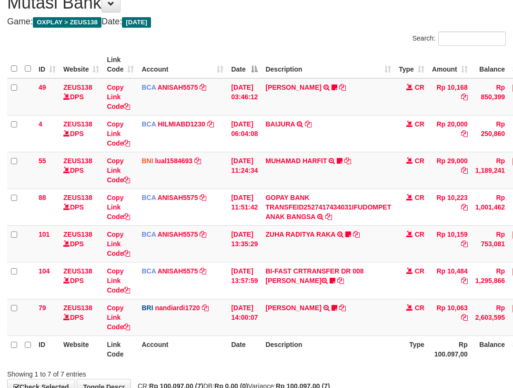
scroll to position [101, 0]
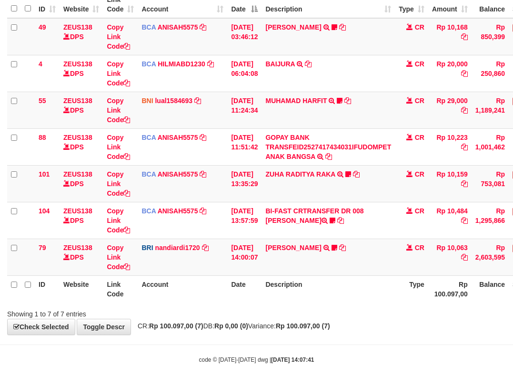
drag, startPoint x: 361, startPoint y: 293, endPoint x: 362, endPoint y: 303, distance: 10.1
click at [363, 301] on th "Description" at bounding box center [328, 288] width 133 height 27
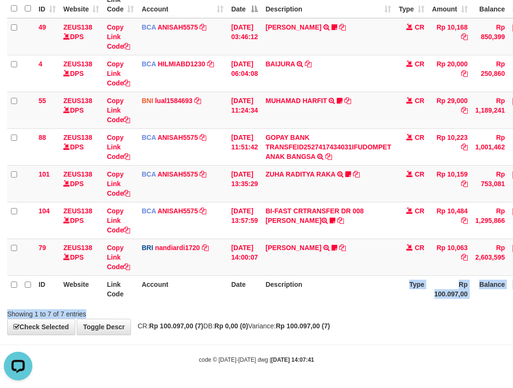
click at [361, 305] on div "Search: ID Website Link Code Account Date Description Type Amount Balance Statu…" at bounding box center [256, 144] width 499 height 347
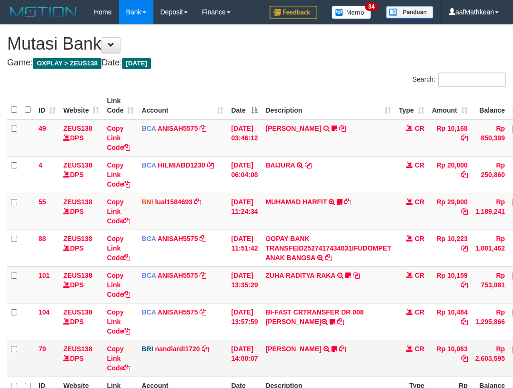
scroll to position [41, 0]
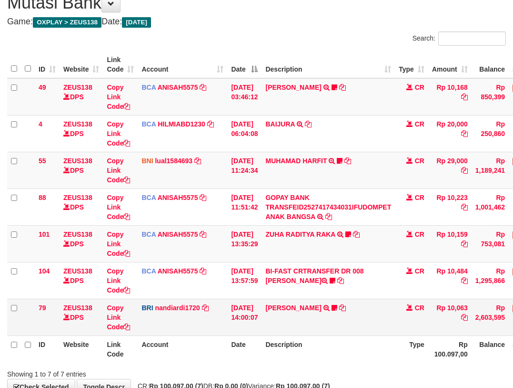
click at [365, 306] on td "[PERSON_NAME] TRANSFER NBMB [PERSON_NAME] TO NANDI ARDIANSYAH Dangunwo" at bounding box center [328, 316] width 133 height 37
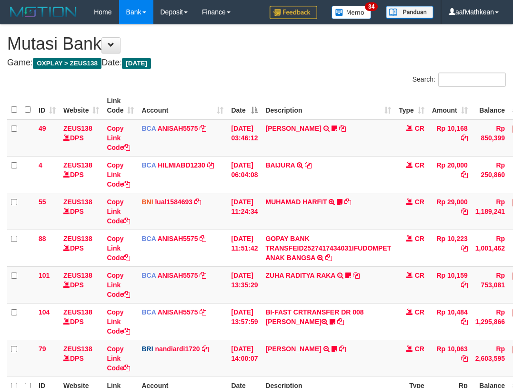
scroll to position [41, 0]
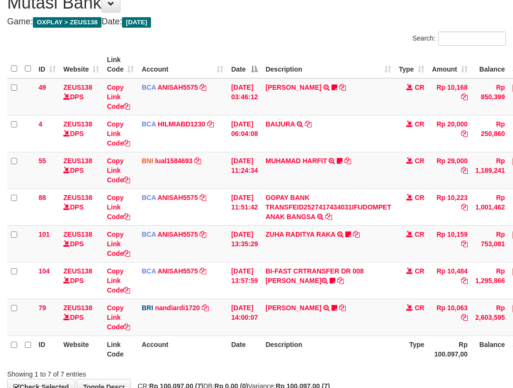
scroll to position [101, 0]
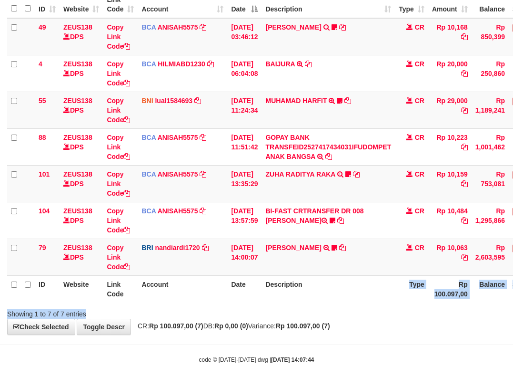
drag, startPoint x: 310, startPoint y: 304, endPoint x: 332, endPoint y: 306, distance: 21.5
click at [313, 307] on div "Search: ID Website Link Code Account Date Description Type Amount Balance Statu…" at bounding box center [256, 144] width 499 height 347
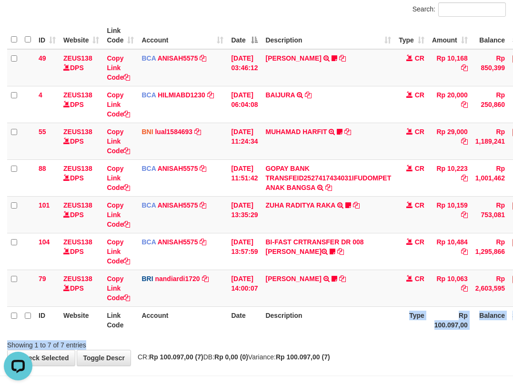
drag, startPoint x: 266, startPoint y: 327, endPoint x: 514, endPoint y: 328, distance: 248.4
click at [262, 329] on th "Date" at bounding box center [244, 319] width 34 height 27
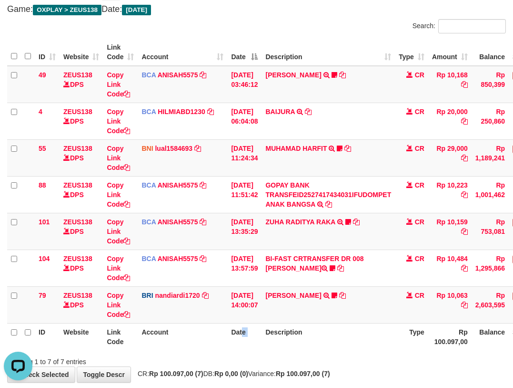
drag, startPoint x: 250, startPoint y: 335, endPoint x: 276, endPoint y: 335, distance: 26.2
click at [291, 341] on tr "ID Website Link Code Account Date Description Type Rp 100.097,00 Balance Status…" at bounding box center [291, 336] width 569 height 27
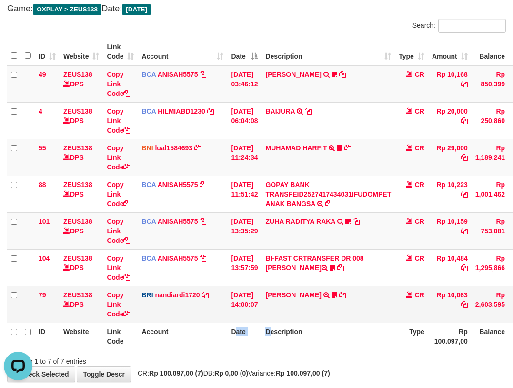
click at [198, 320] on td "BRI nandiardi1720 DPS NANDI ARDIANSYAH mutasi_20251001_3776 | 79 mutasi_2025100…" at bounding box center [183, 304] width 90 height 37
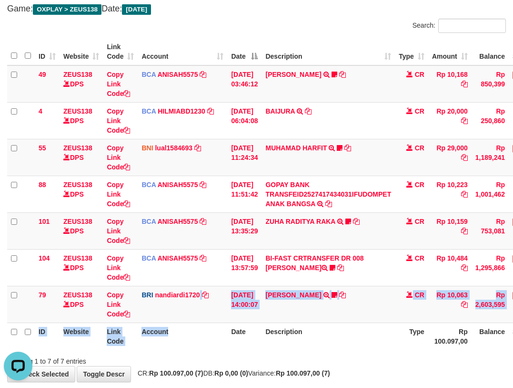
drag, startPoint x: 201, startPoint y: 321, endPoint x: 516, endPoint y: 318, distance: 315.6
click at [219, 324] on table "ID Website Link Code Account Date Description Type Amount Balance Status Action…" at bounding box center [291, 193] width 569 height 311
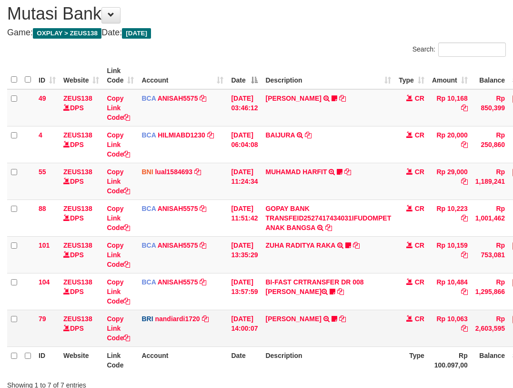
drag, startPoint x: 285, startPoint y: 324, endPoint x: 293, endPoint y: 336, distance: 14.6
click at [287, 328] on td "[PERSON_NAME] TRANSFER NBMB [PERSON_NAME] TO NANDI ARDIANSYAH Dangunwo" at bounding box center [328, 327] width 133 height 37
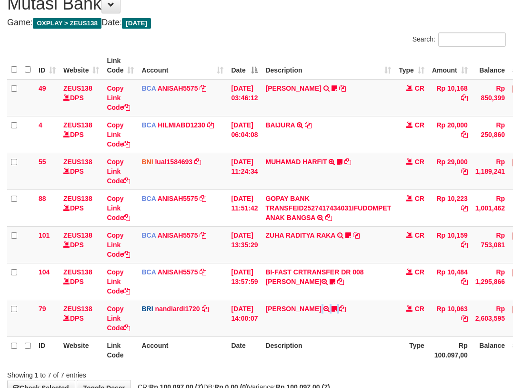
scroll to position [100, 0]
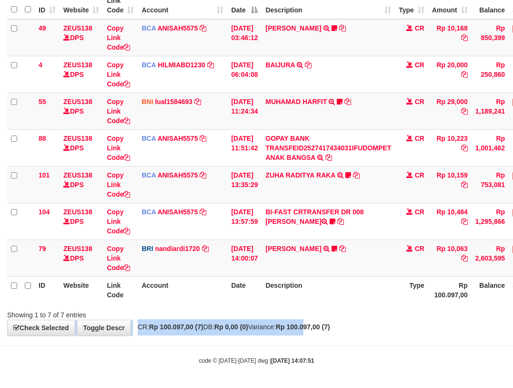
drag, startPoint x: 320, startPoint y: 316, endPoint x: 329, endPoint y: 323, distance: 11.8
click at [330, 323] on div "**********" at bounding box center [256, 130] width 513 height 410
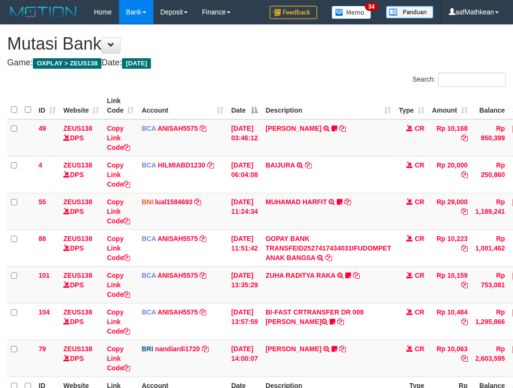
scroll to position [40, 0]
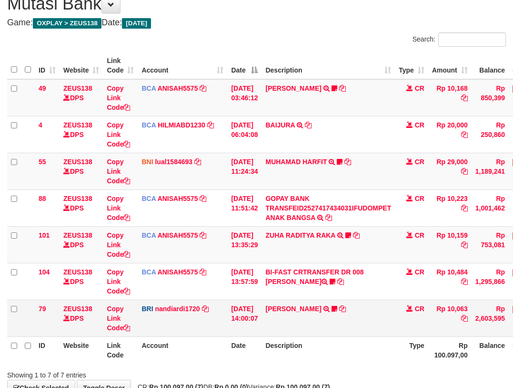
click at [382, 313] on td "DANA ABIYANROFIFS TRANSFER NBMB DANA ABIYANROFIFS TO NANDI ARDIANSYAH Dangunwo" at bounding box center [328, 317] width 133 height 37
click at [170, 319] on td "BRI nandiardi1720 DPS NANDI ARDIANSYAH mutasi_20251001_3776 | 79 mutasi_2025100…" at bounding box center [183, 317] width 90 height 37
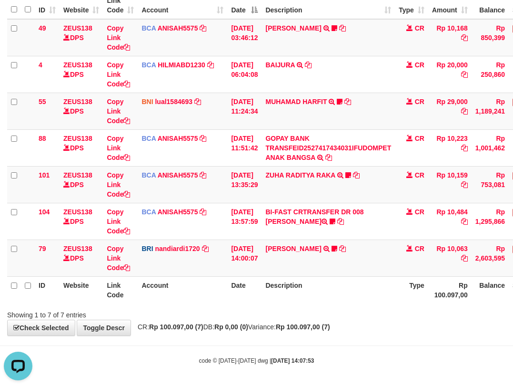
drag, startPoint x: 162, startPoint y: 318, endPoint x: 520, endPoint y: 319, distance: 358.5
click at [172, 320] on div "**********" at bounding box center [256, 130] width 513 height 410
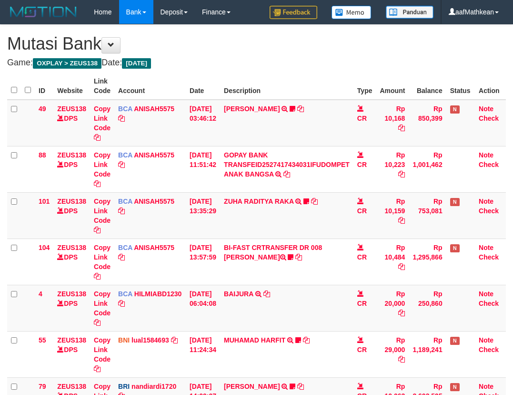
scroll to position [81, 0]
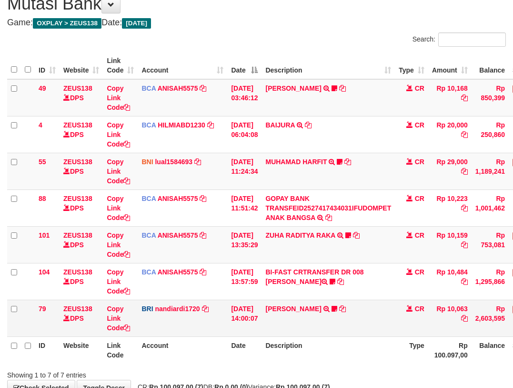
drag, startPoint x: 145, startPoint y: 328, endPoint x: 520, endPoint y: 317, distance: 374.8
click at [148, 330] on td "BRI nandiardi1720 DPS NANDI ARDIANSYAH mutasi_20251001_3776 | 79 mutasi_2025100…" at bounding box center [183, 317] width 90 height 37
click at [297, 340] on tr "ID Website Link Code Account Date Description Type Rp 100.097,00 Balance Status…" at bounding box center [291, 349] width 569 height 27
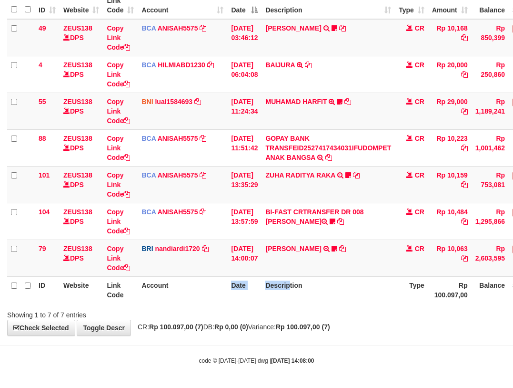
scroll to position [101, 0]
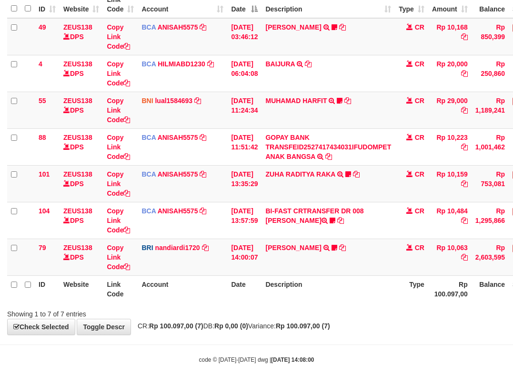
drag, startPoint x: 348, startPoint y: 313, endPoint x: 544, endPoint y: 298, distance: 196.9
click at [513, 298] on html "Toggle navigation Home Bank Account List Load By Website Group [OXPLAY] ZEUS138…" at bounding box center [256, 143] width 513 height 489
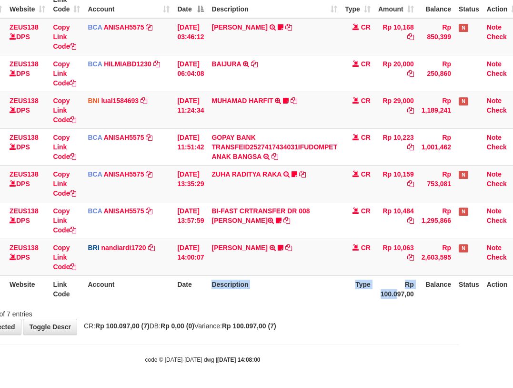
click at [439, 286] on tr "ID Website Link Code Account Date Description Type Rp 100.097,00 Balance Status…" at bounding box center [237, 288] width 569 height 27
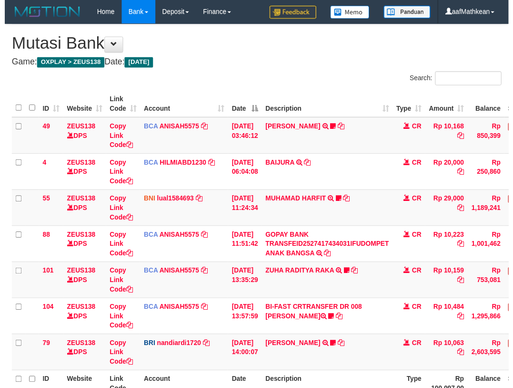
scroll to position [87, 65]
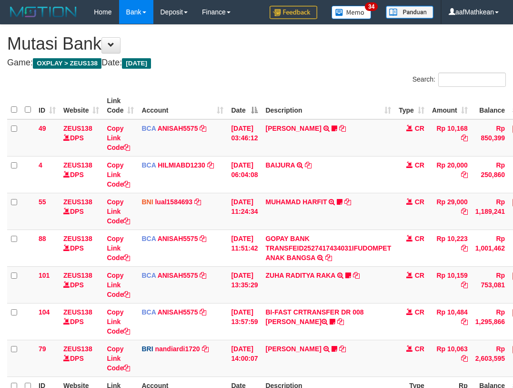
scroll to position [87, 65]
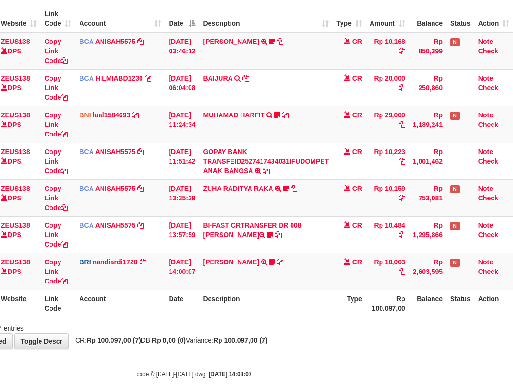
click at [346, 327] on div "Showing 1 to 7 of 7 entries" at bounding box center [194, 325] width 513 height 13
click at [343, 325] on div "Showing 1 to 7 of 7 entries" at bounding box center [194, 325] width 513 height 13
drag, startPoint x: 347, startPoint y: 326, endPoint x: 389, endPoint y: 324, distance: 41.5
click at [368, 326] on div "Showing 1 to 7 of 7 entries" at bounding box center [194, 325] width 513 height 13
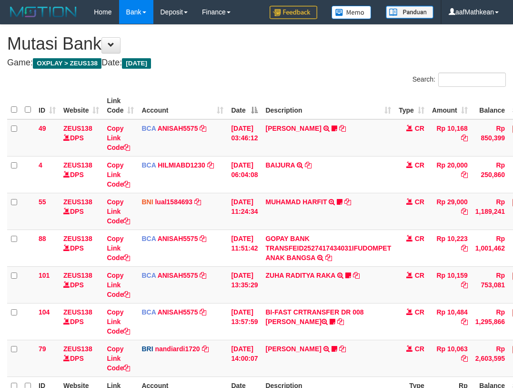
scroll to position [92, 0]
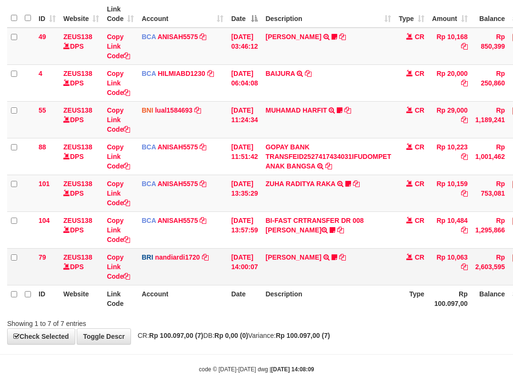
click at [98, 266] on td "ZEUS138 DPS" at bounding box center [81, 266] width 43 height 37
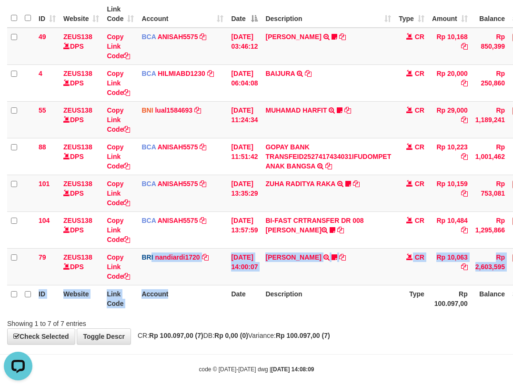
drag, startPoint x: 152, startPoint y: 279, endPoint x: 528, endPoint y: 265, distance: 376.9
click at [513, 265] on html "Toggle navigation Home Bank Account List Load By Website Group [OXPLAY] ZEUS138…" at bounding box center [256, 152] width 513 height 489
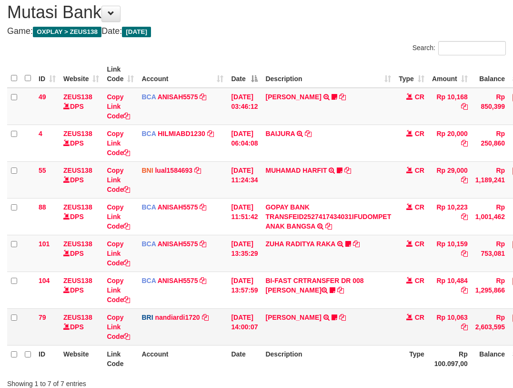
scroll to position [92, 0]
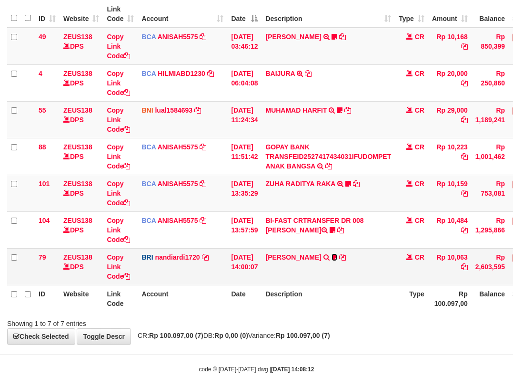
click at [332, 253] on link at bounding box center [335, 257] width 6 height 8
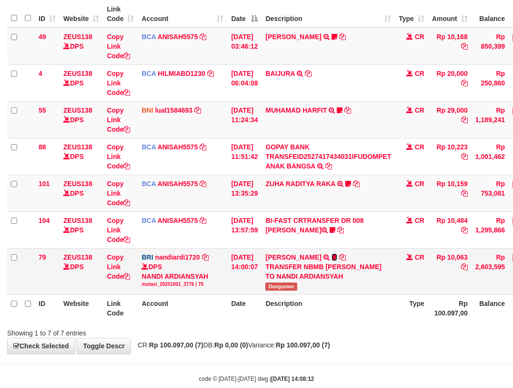
click at [332, 253] on link at bounding box center [335, 257] width 6 height 8
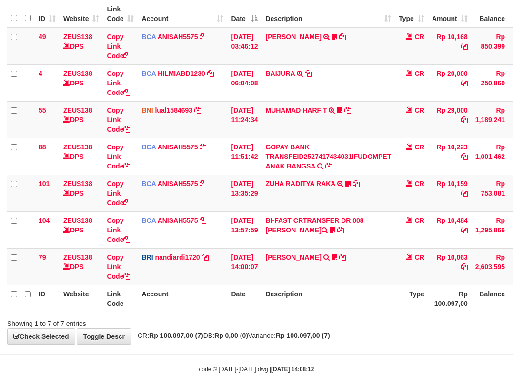
drag, startPoint x: 351, startPoint y: 265, endPoint x: 520, endPoint y: 265, distance: 168.7
click at [473, 267] on tr "79 ZEUS138 DPS Copy Link Code BRI nandiardi1720 DPS NANDI ARDIANSYAH mutasi_202…" at bounding box center [291, 266] width 569 height 37
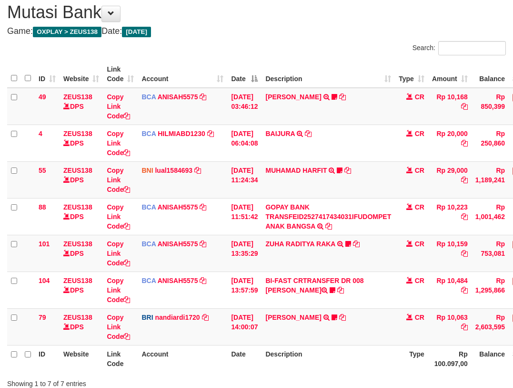
scroll to position [92, 0]
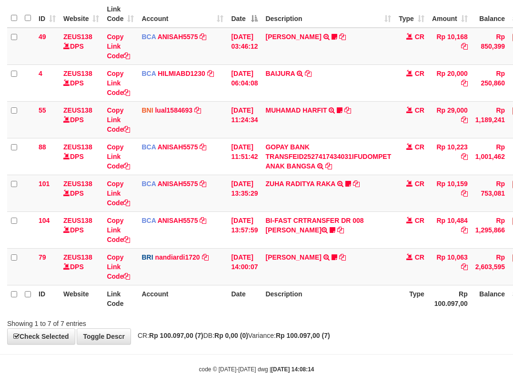
drag, startPoint x: 113, startPoint y: 322, endPoint x: 515, endPoint y: 354, distance: 402.6
click at [134, 325] on div "Showing 1 to 7 of 7 entries" at bounding box center [107, 321] width 200 height 13
click at [509, 354] on body "Toggle navigation Home Bank Account List Load By Website Group [OXPLAY] ZEUS138…" at bounding box center [256, 152] width 513 height 489
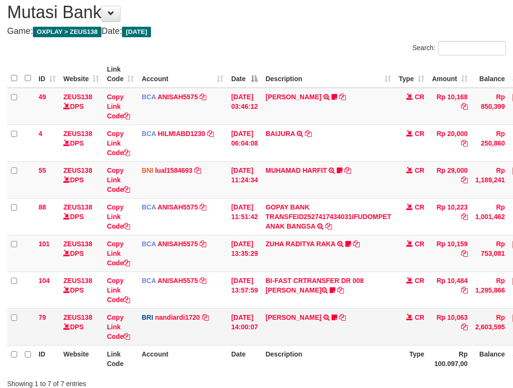
click at [346, 327] on td "[PERSON_NAME] TRANSFER NBMB [PERSON_NAME] TO NANDI ARDIANSYAH Dangunwo" at bounding box center [328, 326] width 133 height 37
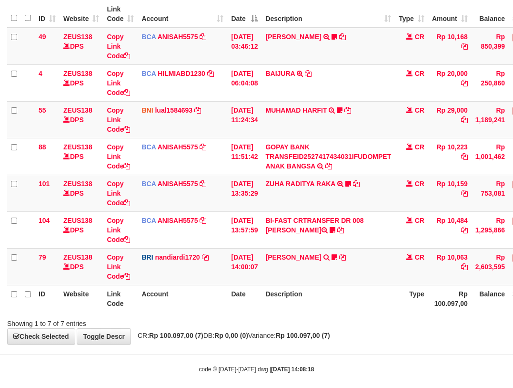
drag, startPoint x: 346, startPoint y: 324, endPoint x: 352, endPoint y: 322, distance: 6.5
click at [348, 323] on div "Showing 1 to 7 of 7 entries" at bounding box center [256, 321] width 513 height 13
click at [232, 284] on td "[DATE] 14:00:07" at bounding box center [244, 266] width 34 height 37
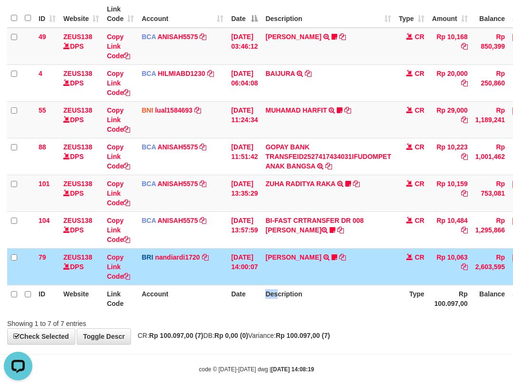
click at [363, 291] on tr "ID Website Link Code Account Date Description Type Rp 100.097,00 Balance Status…" at bounding box center [291, 298] width 569 height 27
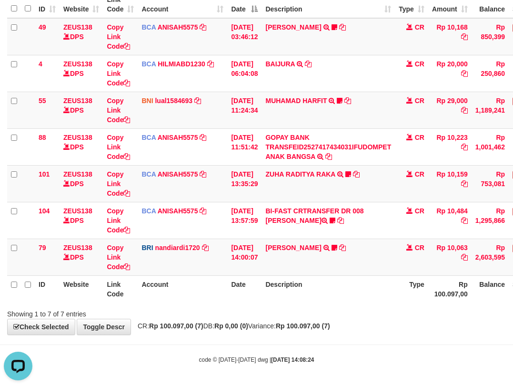
drag, startPoint x: 343, startPoint y: 339, endPoint x: 534, endPoint y: 333, distance: 191.2
click at [513, 333] on html "Toggle navigation Home Bank Account List Load By Website Group [OXPLAY] ZEUS138…" at bounding box center [256, 143] width 513 height 489
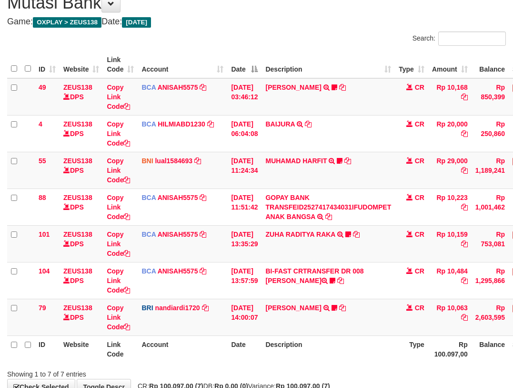
scroll to position [101, 0]
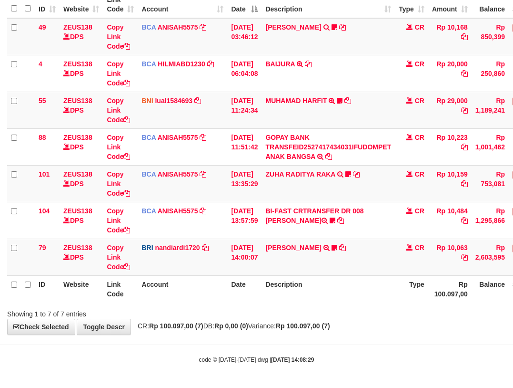
drag, startPoint x: 279, startPoint y: 318, endPoint x: 296, endPoint y: 319, distance: 17.7
click at [287, 319] on div "**********" at bounding box center [256, 129] width 513 height 410
drag, startPoint x: 187, startPoint y: 251, endPoint x: 211, endPoint y: 258, distance: 24.8
click at [190, 252] on td "BRI nandiardi1720 DPS NANDI ARDIANSYAH mutasi_20251001_3776 | 79 mutasi_2025100…" at bounding box center [183, 256] width 90 height 37
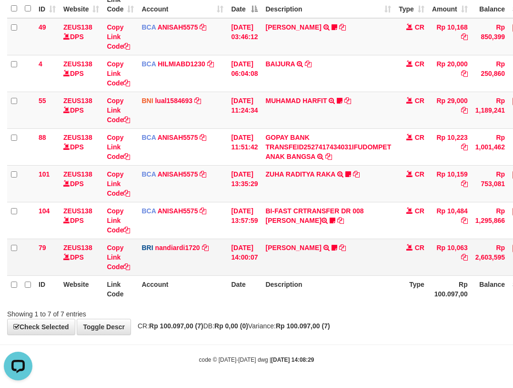
drag, startPoint x: 209, startPoint y: 266, endPoint x: 253, endPoint y: 258, distance: 44.9
click at [242, 259] on tr "79 ZEUS138 DPS Copy Link Code BRI nandiardi1720 DPS NANDI ARDIANSYAH mutasi_202…" at bounding box center [291, 256] width 569 height 37
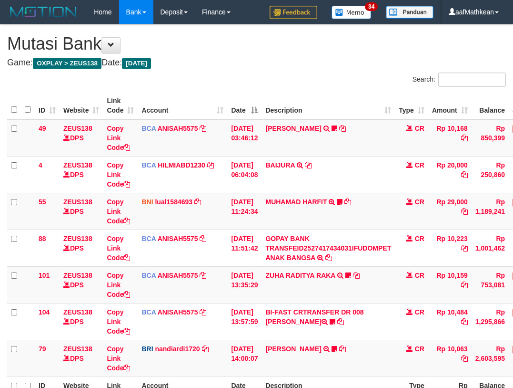
click at [262, 303] on td "[DATE] 13:57:59" at bounding box center [244, 321] width 34 height 37
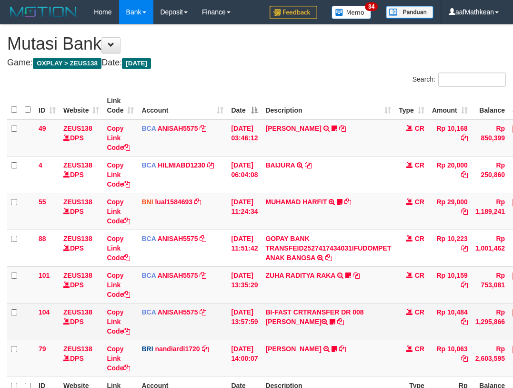
scroll to position [41, 0]
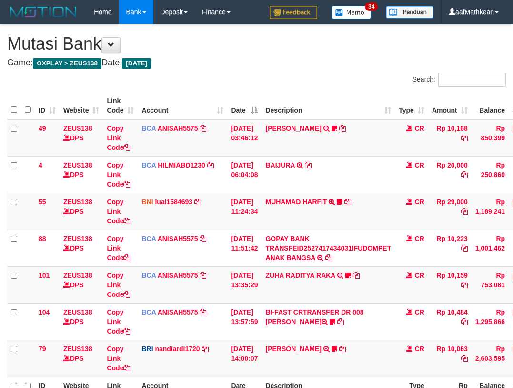
scroll to position [41, 0]
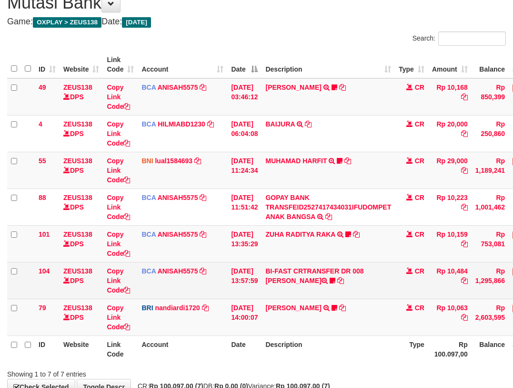
click at [319, 291] on td "BI-FAST CRTRANSFER DR 008 BAYU DARMAWAN DARMAWAN0107" at bounding box center [328, 280] width 133 height 37
click at [326, 292] on td "BI-FAST CRTRANSFER DR 008 BAYU DARMAWAN DARMAWAN0107" at bounding box center [328, 280] width 133 height 37
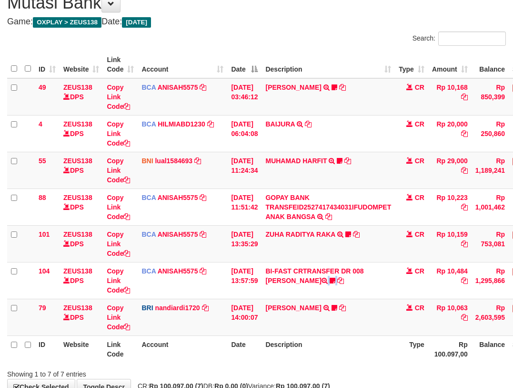
drag, startPoint x: 314, startPoint y: 296, endPoint x: 520, endPoint y: 270, distance: 208.1
click at [492, 276] on tr "104 ZEUS138 DPS Copy Link Code BCA ANISAH5575 DPS ANISAH mutasi_20251001_3827 |…" at bounding box center [291, 280] width 569 height 37
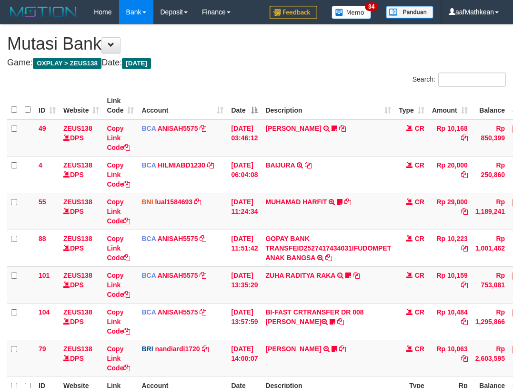
scroll to position [41, 0]
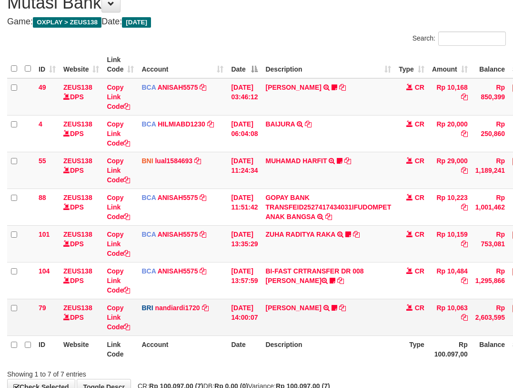
drag, startPoint x: 347, startPoint y: 328, endPoint x: 424, endPoint y: 326, distance: 76.8
click at [375, 329] on td "DANA ABIYANROFIFS TRANSFER NBMB DANA ABIYANROFIFS TO NANDI ARDIANSYAH Dangunwo" at bounding box center [328, 316] width 133 height 37
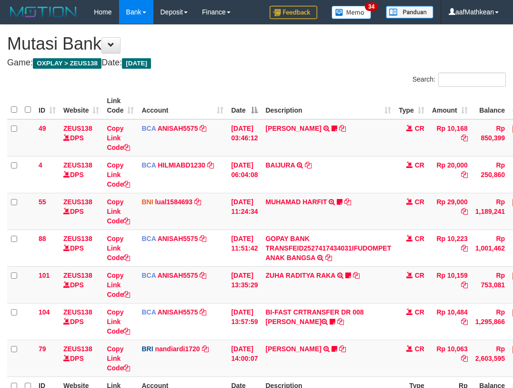
scroll to position [41, 0]
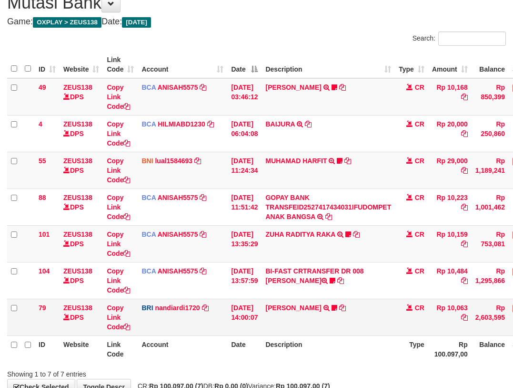
click at [294, 320] on td "[PERSON_NAME] TRANSFER NBMB [PERSON_NAME] TO NANDI ARDIANSYAH Dangunwo" at bounding box center [328, 316] width 133 height 37
drag, startPoint x: 294, startPoint y: 320, endPoint x: 307, endPoint y: 318, distance: 13.0
click at [295, 320] on td "DANA ABIYANROFIFS TRANSFER NBMB DANA ABIYANROFIFS TO NANDI ARDIANSYAH Dangunwo" at bounding box center [328, 316] width 133 height 37
drag, startPoint x: 124, startPoint y: 326, endPoint x: 152, endPoint y: 331, distance: 28.1
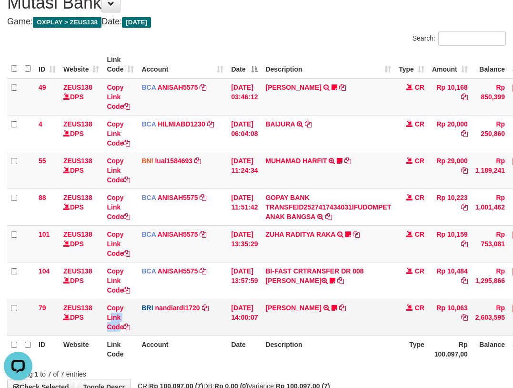
click at [137, 330] on td "Copy Link Code" at bounding box center [120, 316] width 35 height 37
drag, startPoint x: 244, startPoint y: 334, endPoint x: 514, endPoint y: 311, distance: 271.7
click at [503, 312] on tr "79 ZEUS138 DPS Copy Link Code BRI nandiardi1720 DPS NANDI ARDIANSYAH mutasi_202…" at bounding box center [291, 316] width 569 height 37
click at [371, 242] on td "ZUHA RADITYA RAKA TRSF E-BANKING CR 0110/FTSCY/WS95031 10159.00ZUHA RADITYA RAK…" at bounding box center [328, 243] width 133 height 37
drag, startPoint x: 372, startPoint y: 248, endPoint x: 361, endPoint y: 259, distance: 14.8
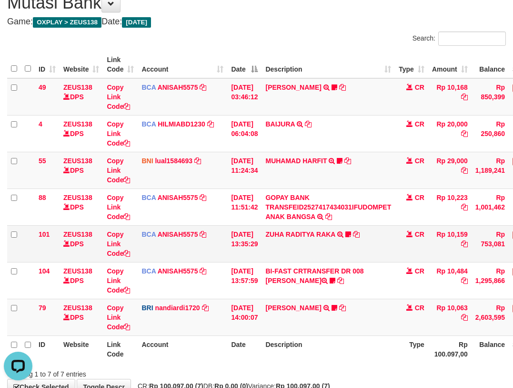
click at [373, 251] on td "ZUHA RADITYA RAKA TRSF E-BANKING CR 0110/FTSCY/WS95031 10159.00ZUHA RADITYA RAK…" at bounding box center [328, 243] width 133 height 37
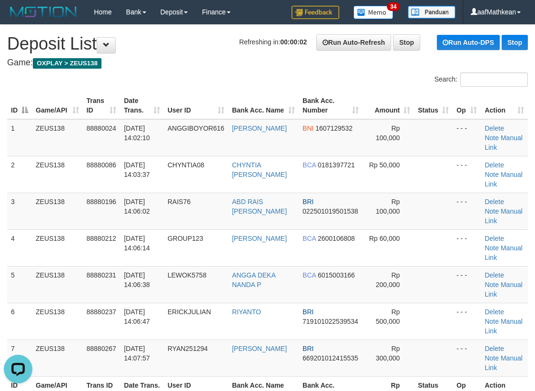
drag, startPoint x: 249, startPoint y: 78, endPoint x: 201, endPoint y: 101, distance: 53.9
click at [237, 86] on div "Search:" at bounding box center [267, 80] width 535 height 17
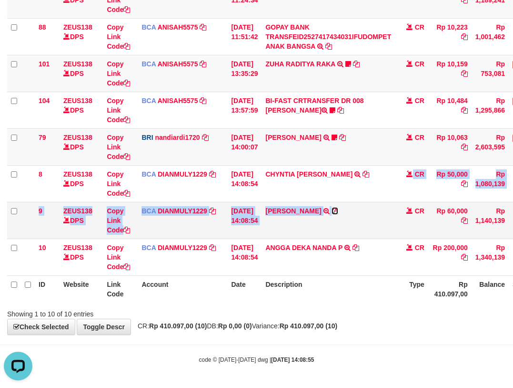
click at [338, 210] on icon at bounding box center [335, 210] width 7 height 7
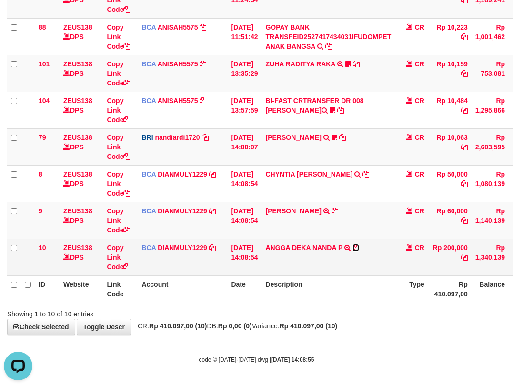
click at [359, 247] on icon at bounding box center [356, 247] width 7 height 7
drag, startPoint x: 270, startPoint y: 231, endPoint x: 292, endPoint y: 250, distance: 29.4
click at [270, 239] on tbody "49 ZEUS138 DPS Copy Link Code BCA ANISAH5575 DPS ANISAH mutasi_20251001_3827 | …" at bounding box center [291, 92] width 569 height 368
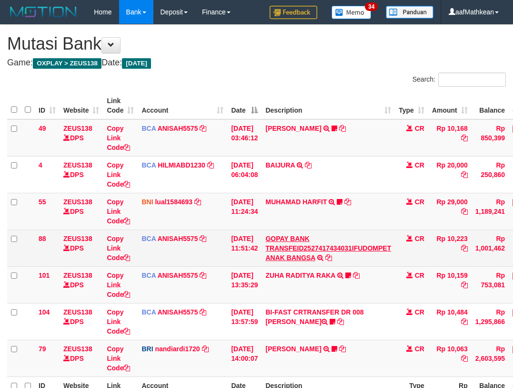
click at [266, 235] on link "GOPAY BANK TRANSFEID2527417434031IFUDOMPET ANAK BANGSA" at bounding box center [329, 248] width 126 height 27
click at [306, 241] on link "GOPAY BANK TRANSFEID2527417434031IFUDOMPET ANAK BANGSA" at bounding box center [329, 248] width 126 height 27
click at [266, 235] on link "GOPAY BANK TRANSFEID2527417434031IFUDOMPET ANAK BANGSA" at bounding box center [329, 248] width 126 height 27
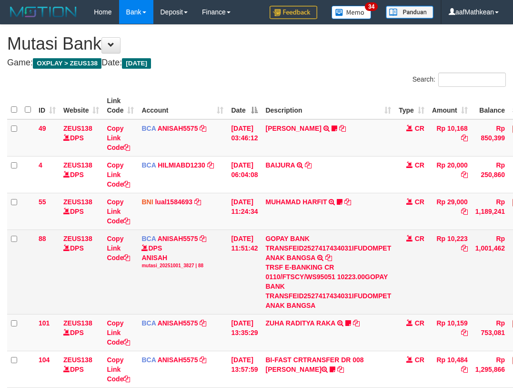
scroll to position [18, 0]
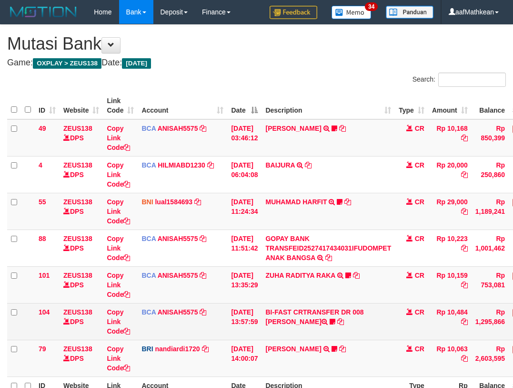
scroll to position [31, 0]
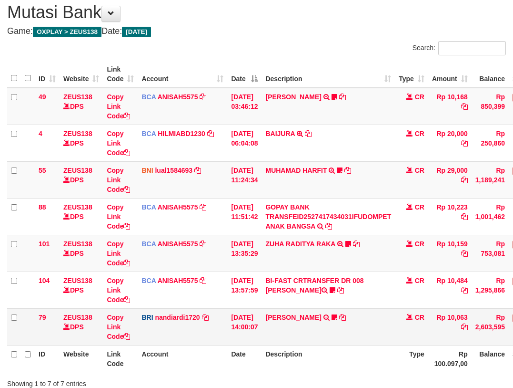
drag, startPoint x: 372, startPoint y: 306, endPoint x: 380, endPoint y: 314, distance: 11.1
click at [371, 309] on tbody "49 ZEUS138 DPS Copy Link Code BCA ANISAH5575 DPS [PERSON_NAME] mutasi_20251001_…" at bounding box center [291, 216] width 569 height 257
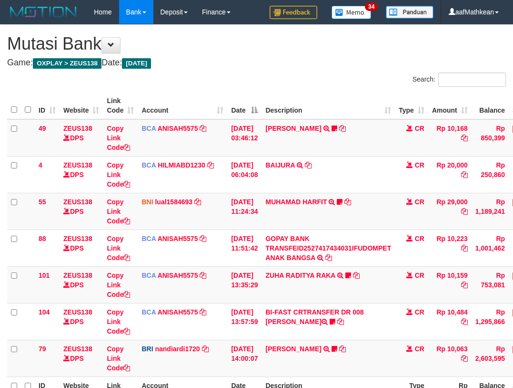
scroll to position [31, 0]
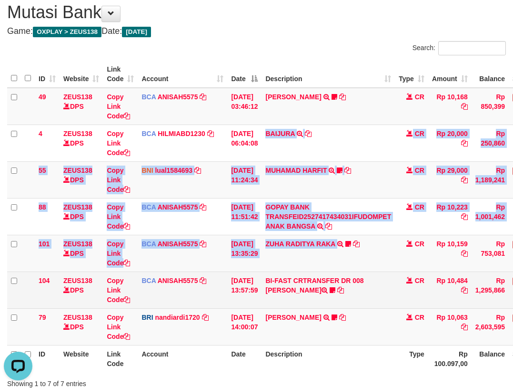
drag, startPoint x: 301, startPoint y: 171, endPoint x: 372, endPoint y: 291, distance: 140.0
click at [372, 290] on tbody "49 ZEUS138 DPS Copy Link Code BCA ANISAH5575 DPS ANISAH mutasi_20251001_3827 | …" at bounding box center [291, 216] width 569 height 257
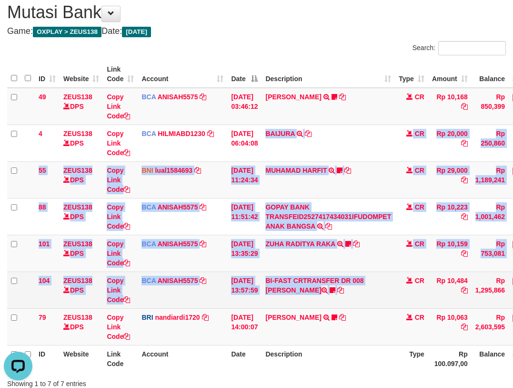
click at [373, 290] on td "BI-FAST CRTRANSFER DR 008 BAYU DARMAWAN DARMAWAN0107" at bounding box center [328, 289] width 133 height 37
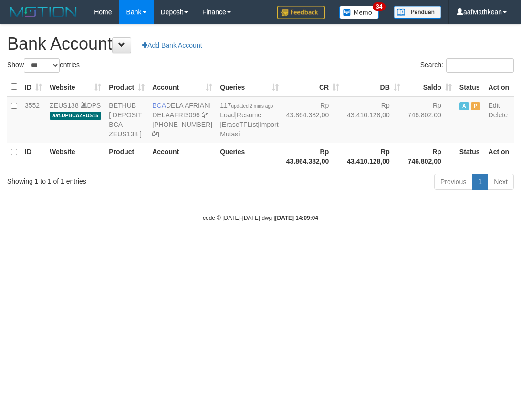
select select "***"
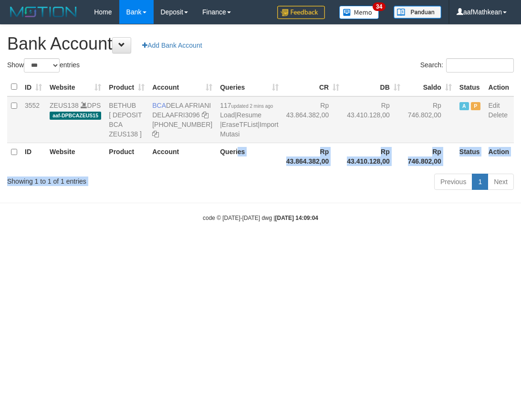
click at [179, 121] on div "Show ** ** ** *** *** entries Search: ID Website Product Account Queries CR [PE…" at bounding box center [260, 125] width 506 height 135
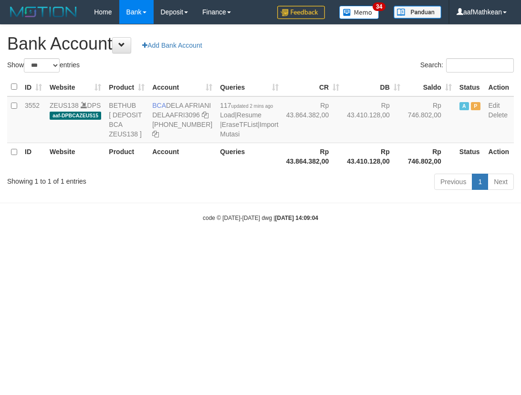
select select "***"
click at [359, 246] on html "Toggle navigation Home Bank Account List Load By Website Group [OXPLAY] ZEUS138…" at bounding box center [260, 123] width 521 height 246
drag, startPoint x: 354, startPoint y: 303, endPoint x: 359, endPoint y: 312, distance: 10.5
click at [358, 246] on html "Toggle navigation Home Bank Account List Load By Website Group [OXPLAY] ZEUS138…" at bounding box center [260, 123] width 521 height 246
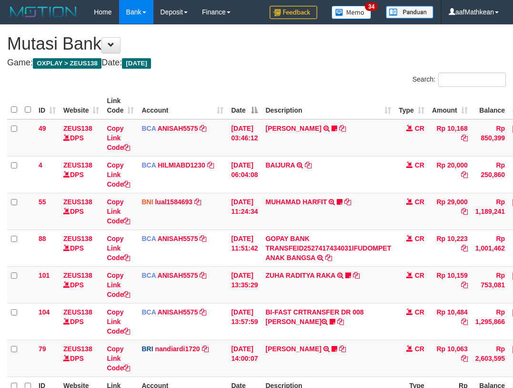
scroll to position [31, 0]
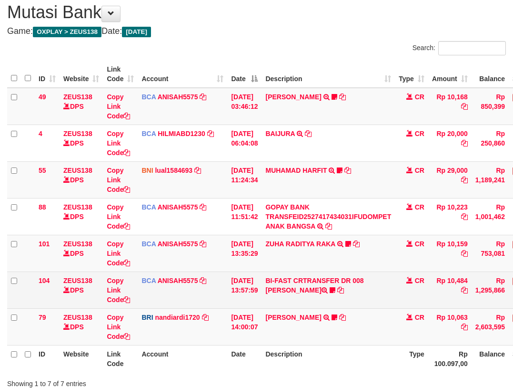
click at [342, 297] on td "BI-FAST CRTRANSFER DR 008 BAYU DARMAWAN DARMAWAN0107" at bounding box center [328, 289] width 133 height 37
drag, startPoint x: 335, startPoint y: 304, endPoint x: 324, endPoint y: 300, distance: 11.9
click at [334, 304] on td "BI-FAST CRTRANSFER DR 008 BAYU DARMAWAN DARMAWAN0107" at bounding box center [328, 289] width 133 height 37
click at [317, 298] on td "BI-FAST CRTRANSFER DR 008 BAYU DARMAWAN DARMAWAN0107" at bounding box center [328, 289] width 133 height 37
drag, startPoint x: 317, startPoint y: 298, endPoint x: 315, endPoint y: 307, distance: 8.3
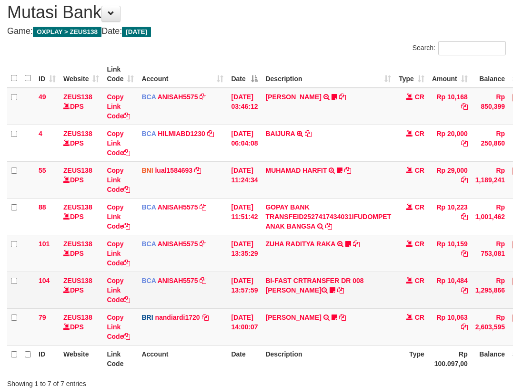
click at [317, 306] on td "BI-FAST CRTRANSFER DR 008 BAYU DARMAWAN DARMAWAN0107" at bounding box center [328, 289] width 133 height 37
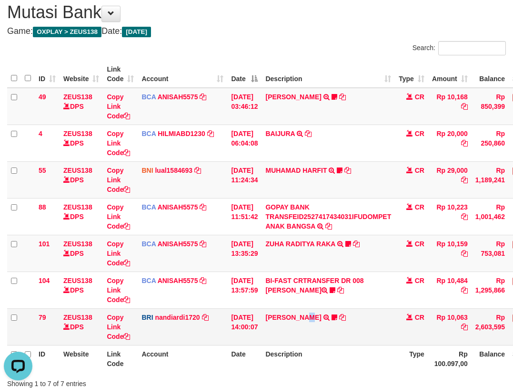
click at [310, 312] on td "DANA ABIYANROFIFS TRANSFER NBMB DANA ABIYANROFIFS TO NANDI ARDIANSYAH Dangunwo" at bounding box center [328, 326] width 133 height 37
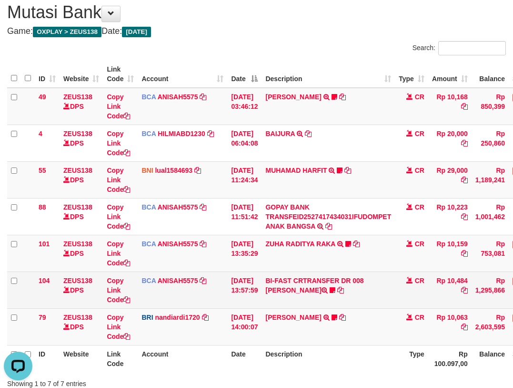
click at [280, 281] on td "BI-FAST CRTRANSFER DR 008 BAYU DARMAWAN DARMAWAN0107" at bounding box center [328, 289] width 133 height 37
click at [289, 274] on td "BI-FAST CRTRANSFER DR 008 BAYU DARMAWAN DARMAWAN0107" at bounding box center [328, 289] width 133 height 37
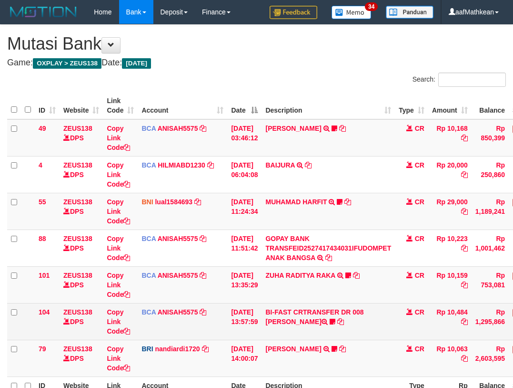
scroll to position [31, 0]
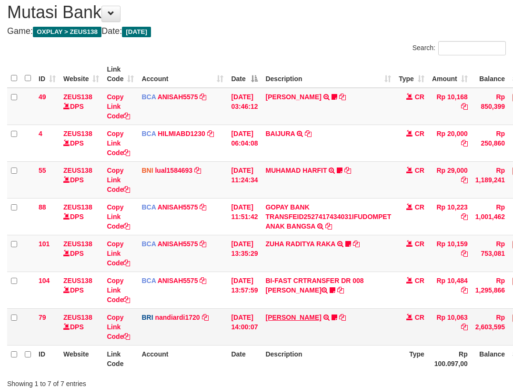
drag, startPoint x: 336, startPoint y: 311, endPoint x: 329, endPoint y: 318, distance: 10.1
click at [335, 311] on td "DANA ABIYANROFIFS TRANSFER NBMB DANA ABIYANROFIFS TO NANDI ARDIANSYAH Dangunwo" at bounding box center [328, 326] width 133 height 37
drag, startPoint x: 376, startPoint y: 327, endPoint x: 356, endPoint y: 329, distance: 19.6
click at [368, 326] on td "DANA ABIYANROFIFS TRANSFER NBMB DANA ABIYANROFIFS TO NANDI ARDIANSYAH Dangunwo" at bounding box center [328, 326] width 133 height 37
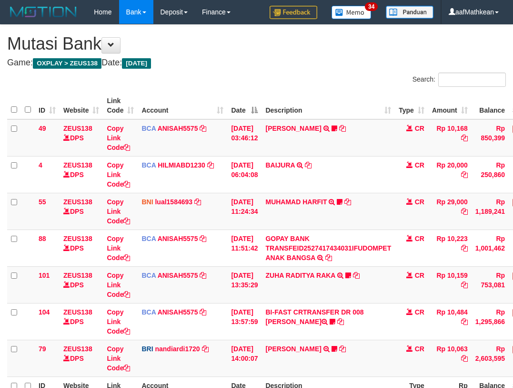
click at [374, 339] on td "[PERSON_NAME] TRANSFER NBMB [PERSON_NAME] TO NANDI ARDIANSYAH Dangunwo" at bounding box center [328, 357] width 133 height 37
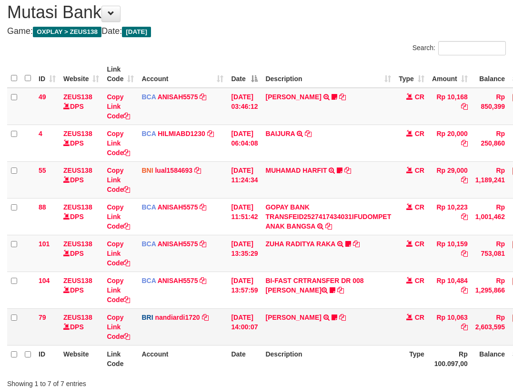
drag, startPoint x: 373, startPoint y: 334, endPoint x: 358, endPoint y: 337, distance: 15.4
click at [368, 336] on td "[PERSON_NAME] TRANSFER NBMB [PERSON_NAME] TO NANDI ARDIANSYAH Dangunwo" at bounding box center [328, 326] width 133 height 37
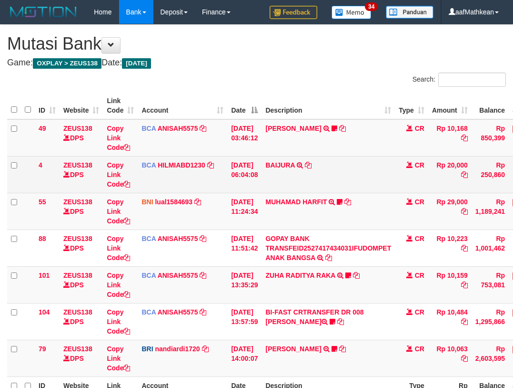
scroll to position [31, 0]
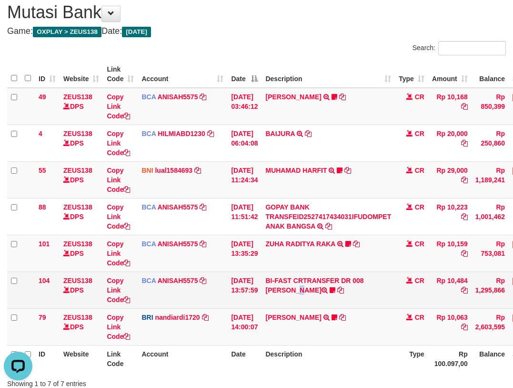
click at [387, 284] on td "BI-FAST CRTRANSFER DR 008 BAYU DARMAWAN DARMAWAN0107" at bounding box center [328, 289] width 133 height 37
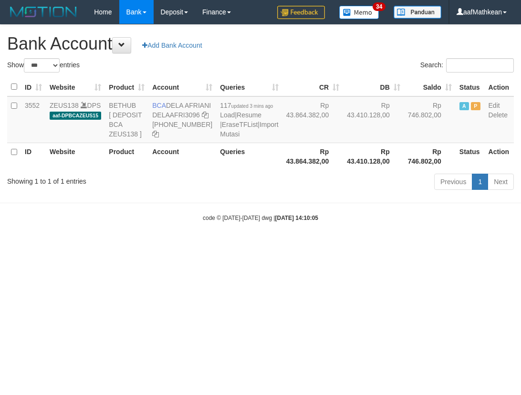
select select "***"
drag, startPoint x: 170, startPoint y: 106, endPoint x: 182, endPoint y: 114, distance: 14.7
click at [182, 114] on td "BCA DELA AFRIANI DELAAFRI3096 869-245-8639" at bounding box center [182, 119] width 68 height 47
copy td "DELA AFRIANI"
click at [380, 246] on html "Toggle navigation Home Bank Account List Load By Website Group [OXPLAY] ZEUS138…" at bounding box center [260, 123] width 521 height 246
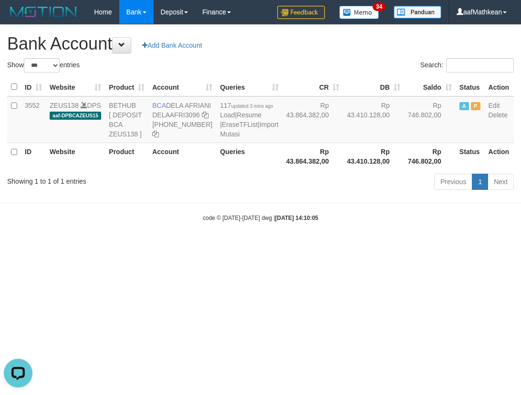
click at [394, 246] on html "Toggle navigation Home Bank Account List Load By Website Group [OXPLAY] ZEUS138…" at bounding box center [260, 123] width 521 height 246
select select "***"
drag, startPoint x: 197, startPoint y: 342, endPoint x: 218, endPoint y: 341, distance: 21.0
click at [206, 246] on html "Toggle navigation Home Bank Account List Load By Website Group [OXPLAY] ZEUS138…" at bounding box center [260, 123] width 521 height 246
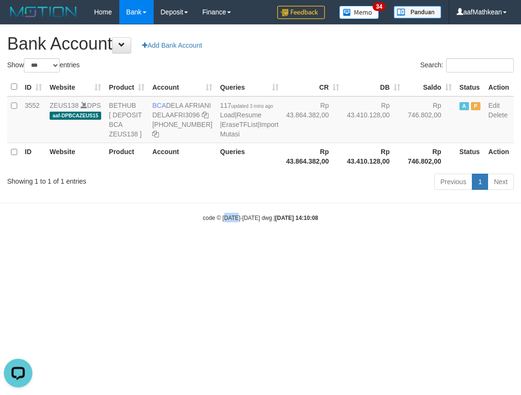
drag, startPoint x: 238, startPoint y: 337, endPoint x: 236, endPoint y: 329, distance: 8.2
click at [241, 246] on html "Toggle navigation Home Bank Account List Load By Website Group [OXPLAY] ZEUS138…" at bounding box center [260, 123] width 521 height 246
drag, startPoint x: 256, startPoint y: 339, endPoint x: 271, endPoint y: 346, distance: 15.8
click at [257, 246] on html "Toggle navigation Home Bank Account List Load By Website Group [OXPLAY] ZEUS138…" at bounding box center [260, 123] width 521 height 246
click at [271, 246] on html "Toggle navigation Home Bank Account List Load By Website Group [OXPLAY] ZEUS138…" at bounding box center [260, 123] width 521 height 246
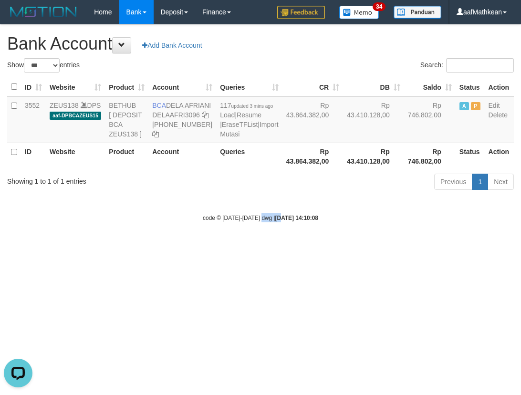
drag, startPoint x: 319, startPoint y: 315, endPoint x: 629, endPoint y: 328, distance: 310.1
click at [520, 246] on html "Toggle navigation Home Bank Account List Load By Website Group [OXPLAY] ZEUS138…" at bounding box center [260, 123] width 521 height 246
select select "***"
drag, startPoint x: 333, startPoint y: 313, endPoint x: 342, endPoint y: 317, distance: 10.0
click at [338, 246] on html "Toggle navigation Home Bank Account List Load By Website Group [OXPLAY] ZEUS138…" at bounding box center [260, 123] width 521 height 246
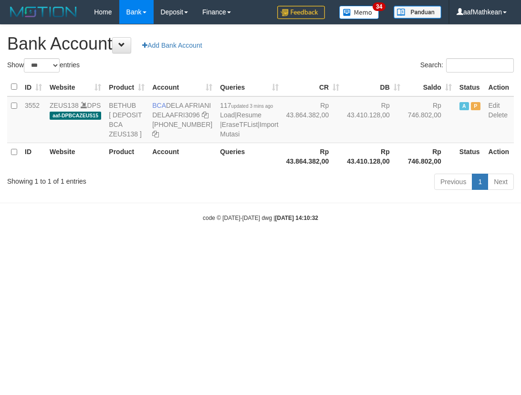
drag, startPoint x: 308, startPoint y: 325, endPoint x: 517, endPoint y: 316, distance: 209.0
click at [366, 246] on html "Toggle navigation Home Bank Account List Load By Website Group [OXPLAY] ZEUS138…" at bounding box center [260, 123] width 521 height 246
click at [204, 246] on html "Toggle navigation Home Bank Account List Load By Website Group [OXPLAY] ZEUS138…" at bounding box center [260, 123] width 521 height 246
click at [214, 246] on html "Toggle navigation Home Bank Account List Load By Website Group [OXPLAY] ZEUS138…" at bounding box center [260, 123] width 521 height 246
drag, startPoint x: 227, startPoint y: 349, endPoint x: 519, endPoint y: 362, distance: 292.5
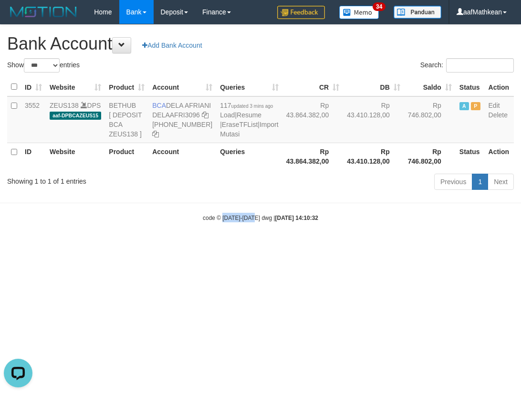
click at [286, 246] on html "Toggle navigation Home Bank Account List Load By Website Group [OXPLAY] ZEUS138…" at bounding box center [260, 123] width 521 height 246
select select "***"
click at [118, 246] on html "Toggle navigation Home Bank Account List Load By Website Group [OXPLAY] ZEUS138…" at bounding box center [260, 123] width 521 height 246
drag, startPoint x: 134, startPoint y: 305, endPoint x: 148, endPoint y: 311, distance: 15.6
click at [139, 246] on html "Toggle navigation Home Bank Account List Load By Website Group [OXPLAY] ZEUS138…" at bounding box center [260, 123] width 521 height 246
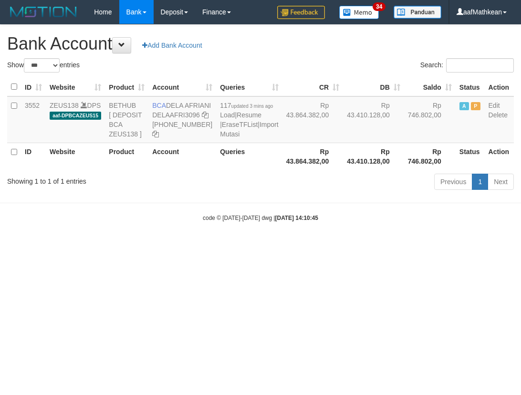
select select "***"
drag, startPoint x: 153, startPoint y: 285, endPoint x: 151, endPoint y: 154, distance: 131.1
click at [156, 189] on html "Toggle navigation Home Bank Account List Load By Website Group [OXPLAY] ZEUS138…" at bounding box center [260, 123] width 521 height 246
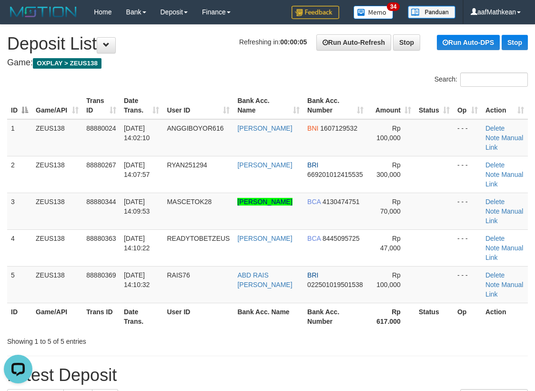
drag, startPoint x: 202, startPoint y: 46, endPoint x: 61, endPoint y: 112, distance: 155.0
click at [202, 47] on h1 "Refreshing in: 00:00:05 Run Auto-Refresh Stop Run Auto-DPS Stop Deposit List" at bounding box center [267, 43] width 521 height 19
click at [221, 97] on tr "ID Game/API Trans ID Date Trans. User ID Bank Acc. Name Bank Acc. Number Amount…" at bounding box center [267, 105] width 521 height 27
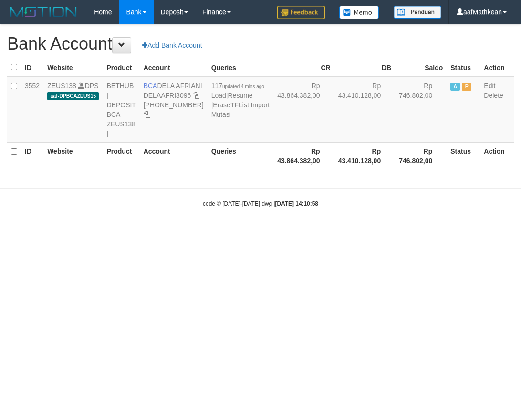
select select "***"
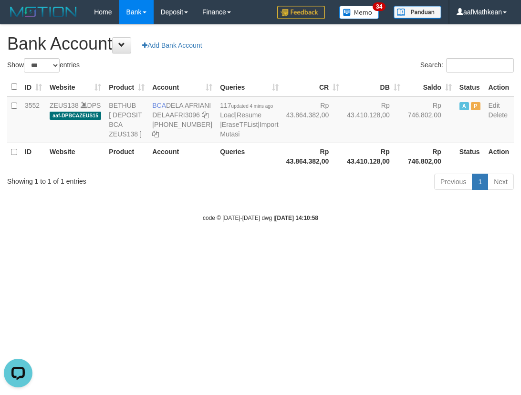
click at [311, 246] on body "Toggle navigation Home Bank Account List Load By Website Group [OXPLAY] ZEUS138…" at bounding box center [260, 123] width 521 height 246
click at [317, 246] on body "Toggle navigation Home Bank Account List Load By Website Group [OXPLAY] ZEUS138…" at bounding box center [260, 123] width 521 height 246
drag, startPoint x: 170, startPoint y: 102, endPoint x: 177, endPoint y: 140, distance: 38.9
click at [181, 115] on td "BCA DELA AFRIANI DELAAFRI3096 869-245-8639" at bounding box center [182, 119] width 68 height 47
copy td "DELA AFRIANI"
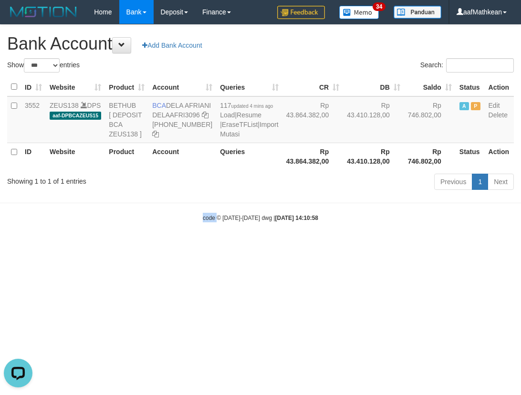
drag, startPoint x: 216, startPoint y: 249, endPoint x: 1, endPoint y: 190, distance: 223.0
click at [112, 235] on body "Toggle navigation Home Bank Account List Load By Website Group [OXPLAY] ZEUS138…" at bounding box center [260, 123] width 521 height 246
click at [294, 240] on body "Toggle navigation Home Bank Account List Load By Website Group [OXPLAY] ZEUS138…" at bounding box center [260, 123] width 521 height 246
drag, startPoint x: 307, startPoint y: 244, endPoint x: 280, endPoint y: 191, distance: 59.7
click at [305, 237] on body "Toggle navigation Home Bank Account List Load By Website Group [OXPLAY] ZEUS138…" at bounding box center [260, 123] width 521 height 246
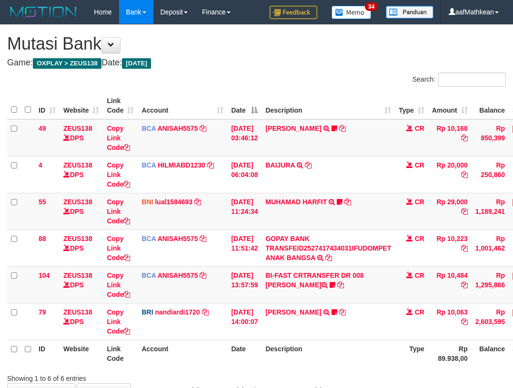
scroll to position [64, 0]
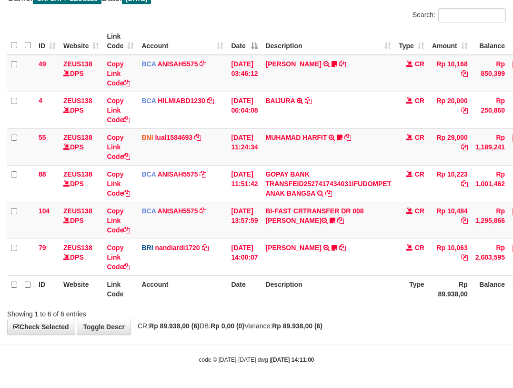
click at [302, 283] on th "Description" at bounding box center [328, 288] width 133 height 27
click at [308, 282] on th "Description" at bounding box center [328, 288] width 133 height 27
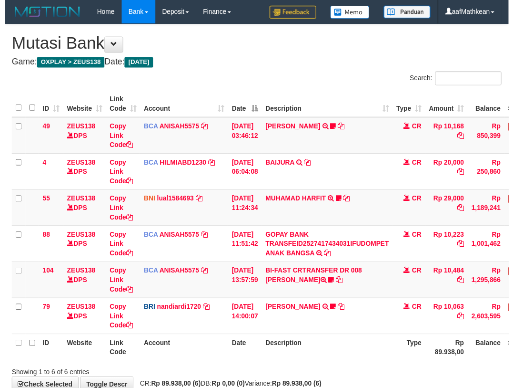
scroll to position [64, 0]
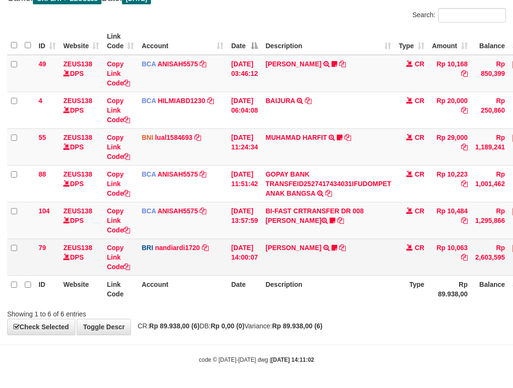
drag, startPoint x: 246, startPoint y: 281, endPoint x: 350, endPoint y: 242, distance: 111.5
click at [247, 283] on th "Date" at bounding box center [244, 288] width 34 height 27
click at [292, 271] on table "ID Website Link Code Account Date Description Type Amount Balance Status Action…" at bounding box center [291, 165] width 569 height 275
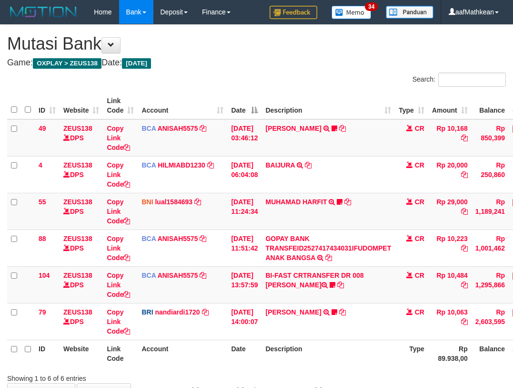
scroll to position [64, 0]
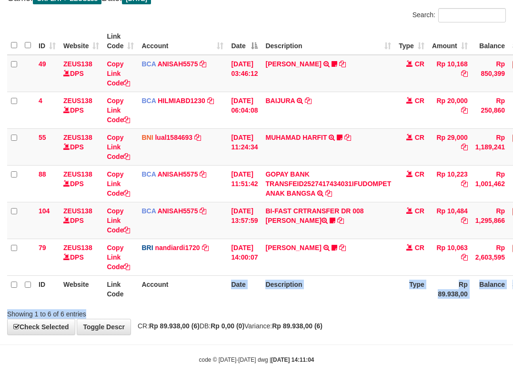
drag, startPoint x: 234, startPoint y: 303, endPoint x: 256, endPoint y: 312, distance: 24.2
click at [265, 312] on div "Search: ID Website Link Code Account Date Description Type Amount Balance Statu…" at bounding box center [256, 163] width 499 height 310
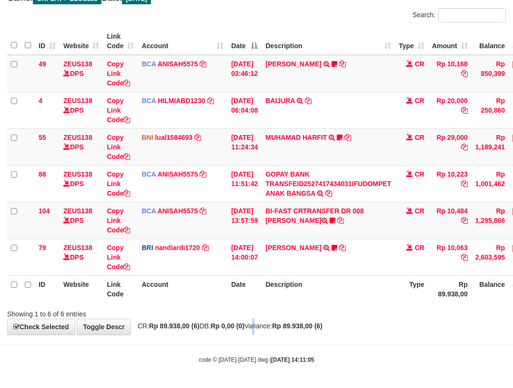
scroll to position [64, 0]
click at [262, 331] on div "**********" at bounding box center [256, 147] width 513 height 374
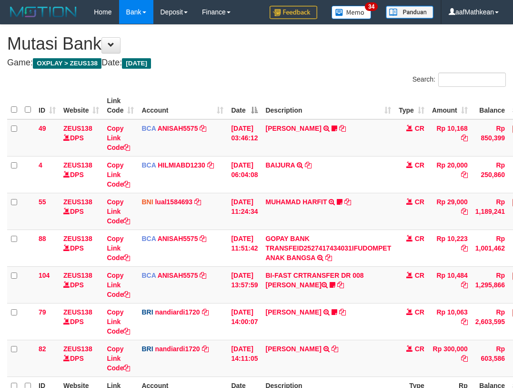
scroll to position [65, 0]
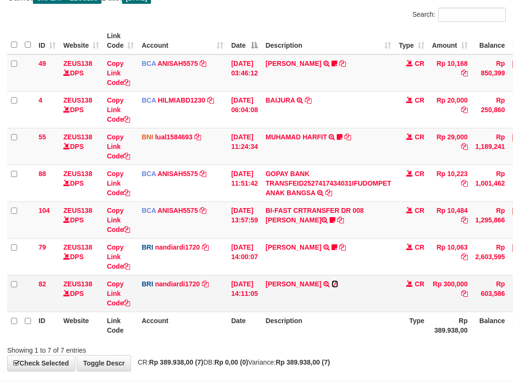
click at [338, 286] on icon at bounding box center [335, 283] width 7 height 7
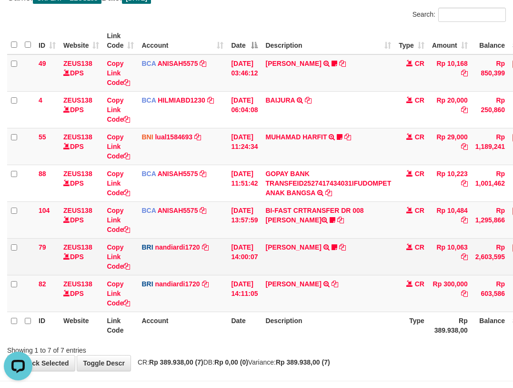
click at [239, 238] on tbody "49 ZEUS138 DPS Copy Link Code BCA ANISAH5575 DPS ANISAH mutasi_20251001_3827 | …" at bounding box center [291, 182] width 569 height 257
drag, startPoint x: 247, startPoint y: 252, endPoint x: 253, endPoint y: 251, distance: 5.9
click at [249, 253] on td "[DATE] 14:00:07" at bounding box center [244, 256] width 34 height 37
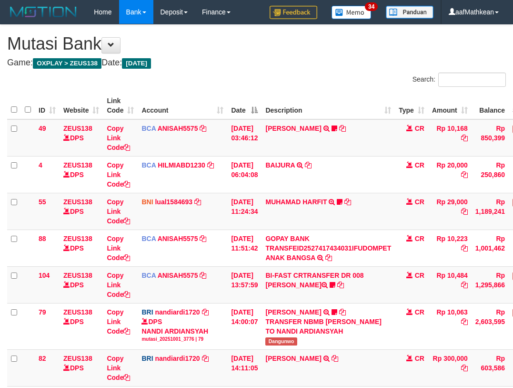
scroll to position [65, 0]
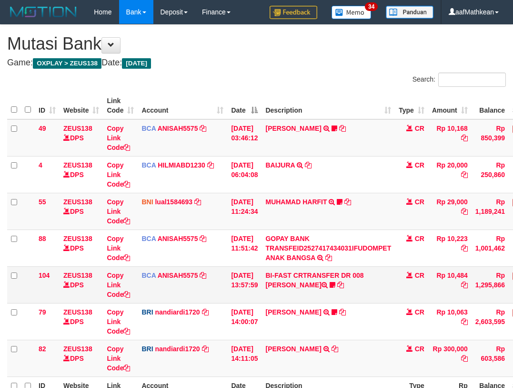
scroll to position [65, 0]
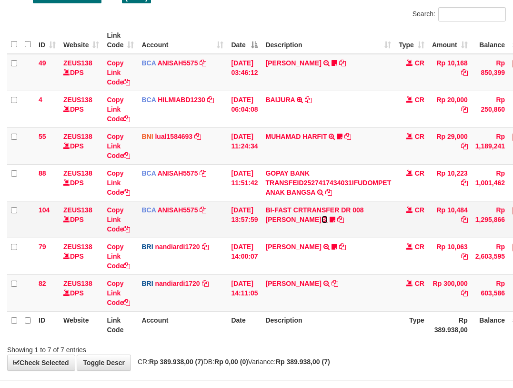
click at [322, 221] on icon at bounding box center [325, 219] width 6 height 7
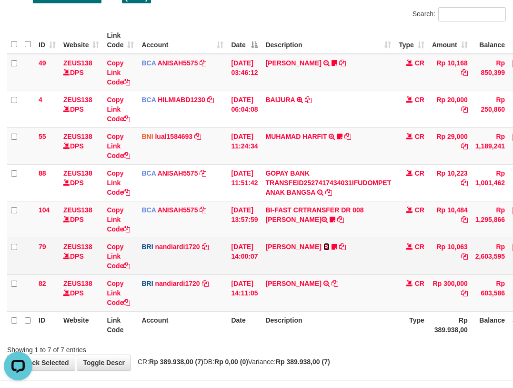
click at [324, 243] on link at bounding box center [327, 247] width 6 height 8
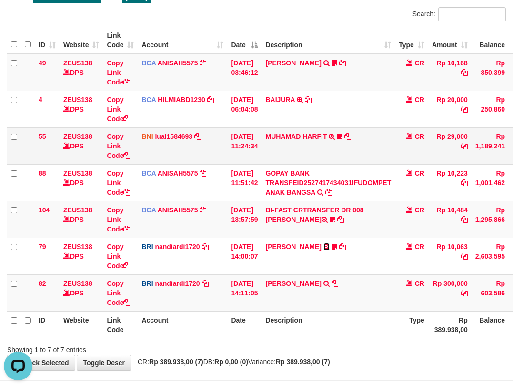
click at [324, 243] on link at bounding box center [327, 247] width 6 height 8
click at [378, 302] on td "WAHYU SETIAWAN TRANSFER NBMB WAHYU SETIAWAN TO NANDI ARDIANSYAH" at bounding box center [328, 292] width 133 height 37
click at [378, 299] on td "WAHYU SETIAWAN TRANSFER NBMB WAHYU SETIAWAN TO NANDI ARDIANSYAH" at bounding box center [328, 292] width 133 height 37
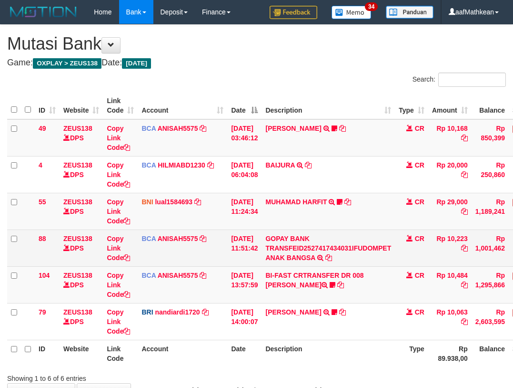
click at [328, 303] on td "[PERSON_NAME] TRANSFER NBMB [PERSON_NAME] TO NANDI ARDIANSYAH Dangunwo" at bounding box center [328, 321] width 133 height 37
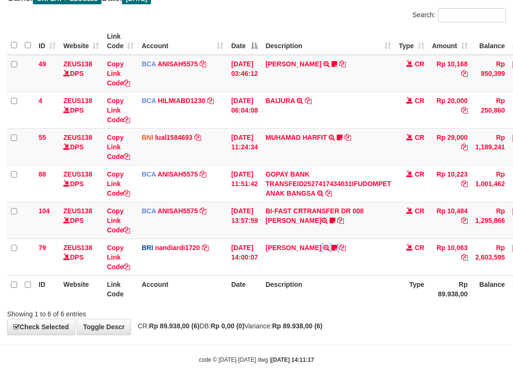
click at [424, 290] on th "Type" at bounding box center [411, 288] width 33 height 27
drag, startPoint x: 399, startPoint y: 295, endPoint x: 376, endPoint y: 297, distance: 24.0
click at [391, 296] on tr "ID Website Link Code Account Date Description Type Rp 89.938,00 Balance Status …" at bounding box center [291, 288] width 569 height 27
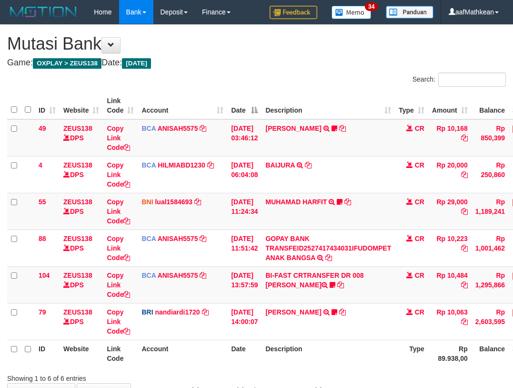
scroll to position [64, 0]
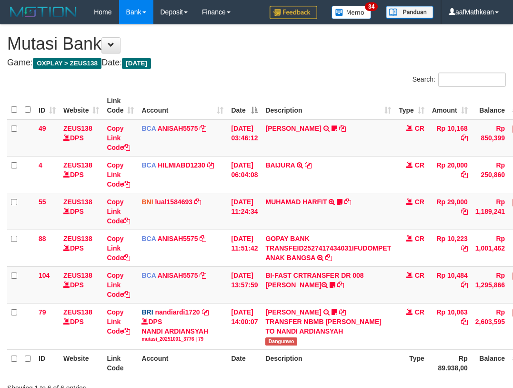
scroll to position [64, 0]
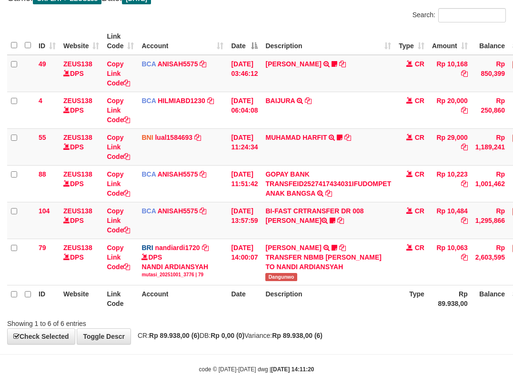
click at [339, 309] on th "Description" at bounding box center [328, 298] width 133 height 27
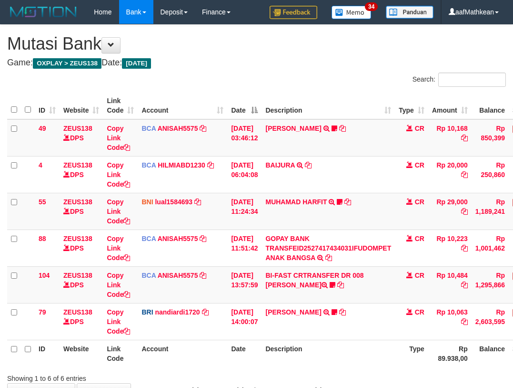
click at [330, 304] on div "ID Website Link Code Account Date Description Type Amount Balance Status Action…" at bounding box center [256, 229] width 513 height 280
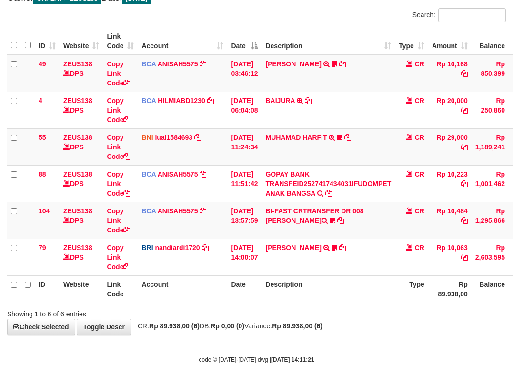
scroll to position [64, 0]
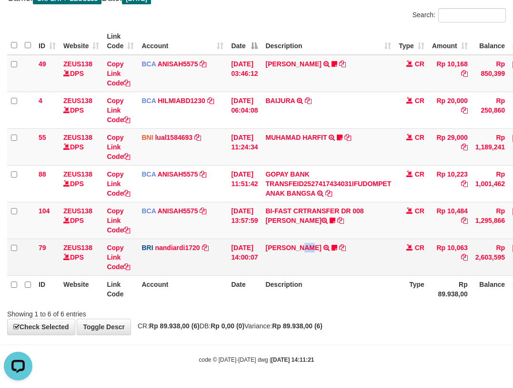
drag, startPoint x: 317, startPoint y: 274, endPoint x: 311, endPoint y: 272, distance: 6.0
click at [316, 273] on td "DANA ABIYANROFIFS TRANSFER NBMB DANA ABIYANROFIFS TO NANDI ARDIANSYAH Dangunwo" at bounding box center [328, 256] width 133 height 37
click at [294, 244] on tbody "49 ZEUS138 DPS Copy Link Code BCA ANISAH5575 DPS ANISAH mutasi_20251001_3827 | …" at bounding box center [291, 165] width 569 height 221
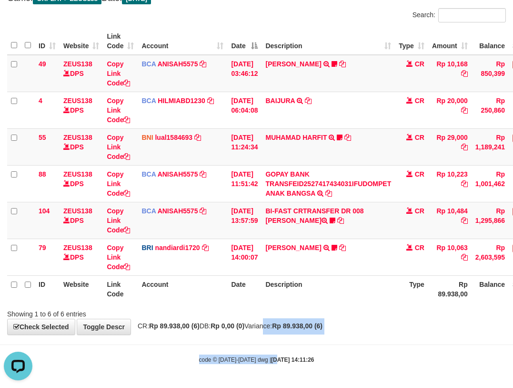
click at [268, 363] on body "Toggle navigation Home Bank Account List Load By Website Group [OXPLAY] ZEUS138…" at bounding box center [256, 162] width 513 height 452
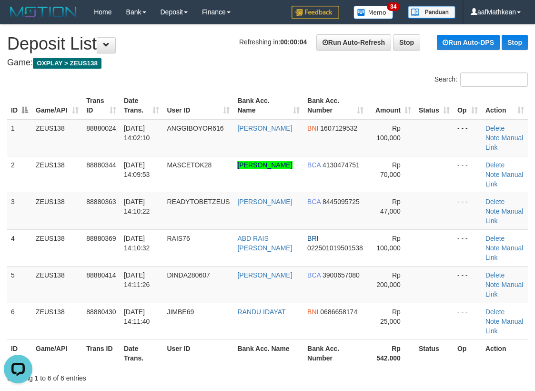
click at [218, 143] on td "ANGGIBOYOR616" at bounding box center [198, 137] width 71 height 37
click at [180, 145] on tr "1 ZEUS138 88880024 01/10/2025 14:02:10 ANGGIBOYOR616 ANGGI ACHMAD BNI 160712953…" at bounding box center [267, 137] width 521 height 37
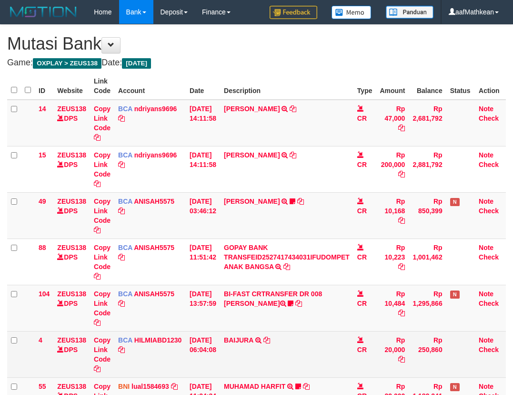
scroll to position [65, 0]
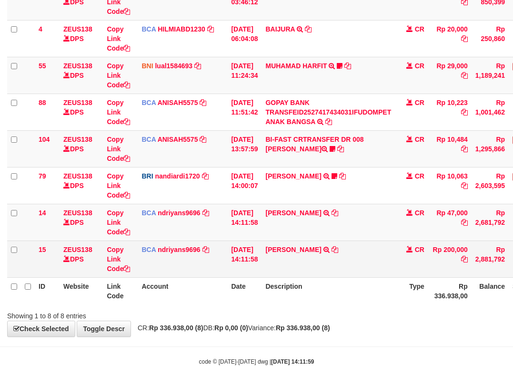
scroll to position [138, 0]
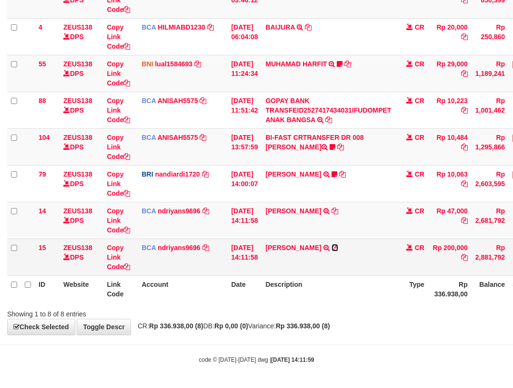
click at [338, 247] on icon at bounding box center [335, 247] width 7 height 7
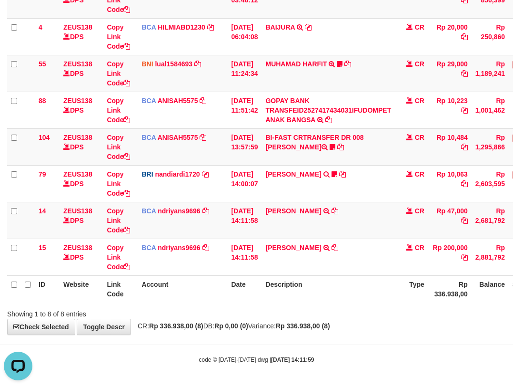
scroll to position [0, 0]
click at [332, 210] on icon at bounding box center [335, 210] width 7 height 7
drag, startPoint x: 202, startPoint y: 313, endPoint x: 241, endPoint y: 327, distance: 42.2
click at [208, 323] on div "**********" at bounding box center [256, 110] width 513 height 447
drag, startPoint x: 241, startPoint y: 327, endPoint x: 242, endPoint y: 308, distance: 19.1
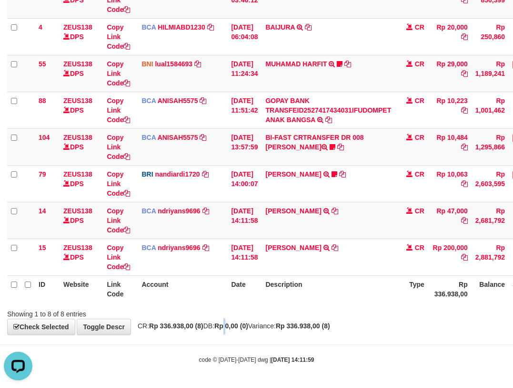
click at [243, 326] on div "**********" at bounding box center [256, 110] width 513 height 447
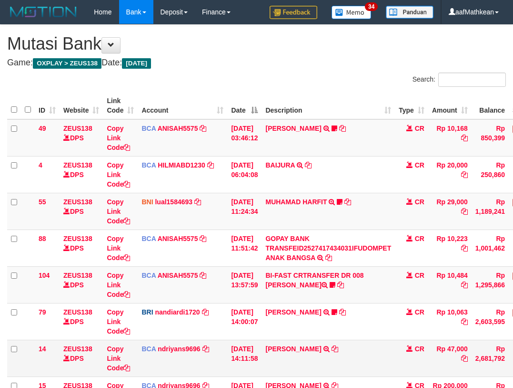
scroll to position [68, 0]
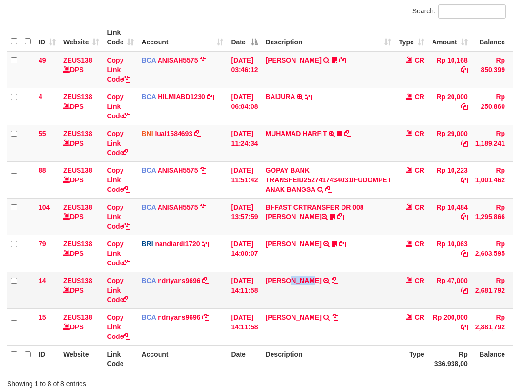
drag, startPoint x: 317, startPoint y: 295, endPoint x: 337, endPoint y: 303, distance: 21.8
click at [327, 300] on td "DONNY ARIYA TRSF E-BANKING CR 0110/FTSCY/WS95031 47000.00DONNY ARIYA" at bounding box center [328, 289] width 133 height 37
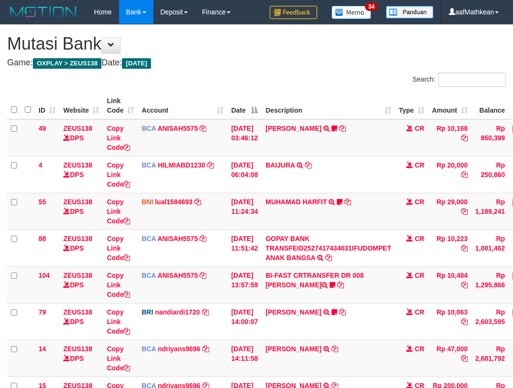
scroll to position [68, 0]
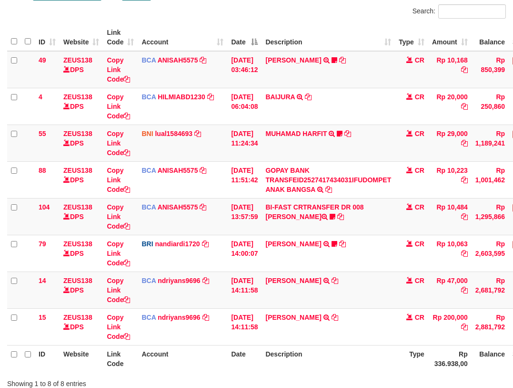
drag, startPoint x: 240, startPoint y: 343, endPoint x: 265, endPoint y: 350, distance: 26.3
click at [245, 346] on table "ID Website Link Code Account Date Description Type Amount Balance Status Action…" at bounding box center [291, 198] width 569 height 348
click at [513, 364] on html "Toggle navigation Home Bank Account List Load By Website Group [OXPLAY] ZEUS138…" at bounding box center [256, 194] width 513 height 525
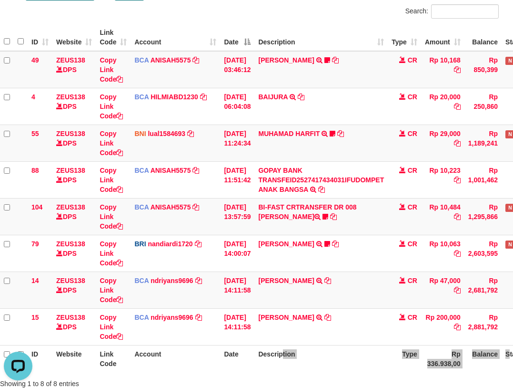
scroll to position [0, 0]
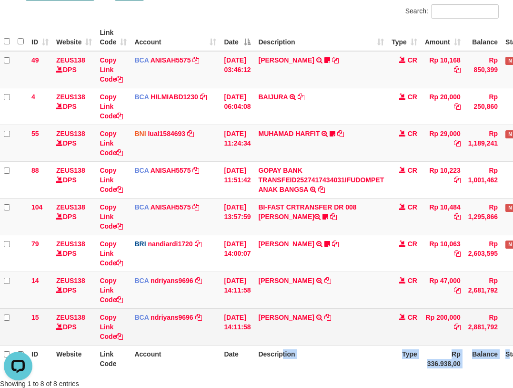
drag, startPoint x: 290, startPoint y: 328, endPoint x: 313, endPoint y: 338, distance: 24.8
click at [292, 329] on td "[PERSON_NAME] TRSF E-BANKING CR 10/01 Z4Q01 [PERSON_NAME]" at bounding box center [321, 326] width 133 height 37
click at [307, 338] on td "[PERSON_NAME] TRSF E-BANKING CR 10/01 Z4Q01 [PERSON_NAME]" at bounding box center [321, 326] width 133 height 37
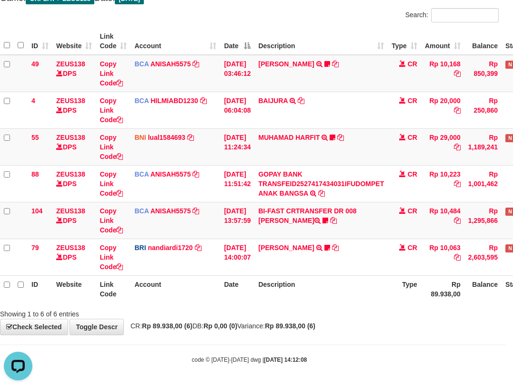
drag, startPoint x: 367, startPoint y: 310, endPoint x: 524, endPoint y: 314, distance: 156.9
click at [506, 314] on html "Toggle navigation Home Bank Account List Load By Website Group [OXPLAY] ZEUS138…" at bounding box center [249, 162] width 513 height 452
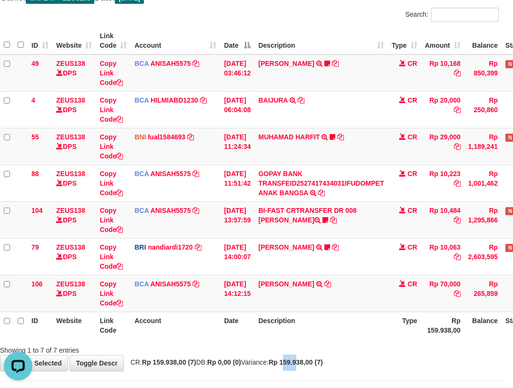
drag, startPoint x: 311, startPoint y: 355, endPoint x: 327, endPoint y: 357, distance: 15.8
click at [324, 358] on div "**********" at bounding box center [249, 165] width 513 height 410
click at [379, 333] on th "Description" at bounding box center [321, 324] width 133 height 27
click at [194, 295] on td "BCA ANISAH5575 DPS ANISAH mutasi_20251001_3827 | 106 mutasi_20251001_3827 | 106" at bounding box center [176, 293] width 90 height 37
click at [204, 299] on td "BCA ANISAH5575 DPS ANISAH mutasi_20251001_3827 | 106 mutasi_20251001_3827 | 106" at bounding box center [176, 293] width 90 height 37
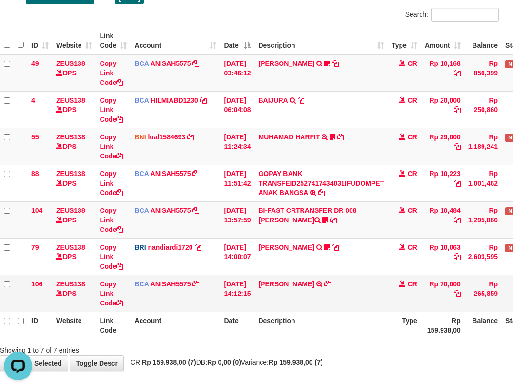
drag, startPoint x: 265, startPoint y: 297, endPoint x: 289, endPoint y: 303, distance: 25.0
click at [289, 302] on tr "106 ZEUS138 DPS Copy Link Code BCA ANISAH5575 DPS ANISAH mutasi_20251001_3827 |…" at bounding box center [284, 293] width 569 height 37
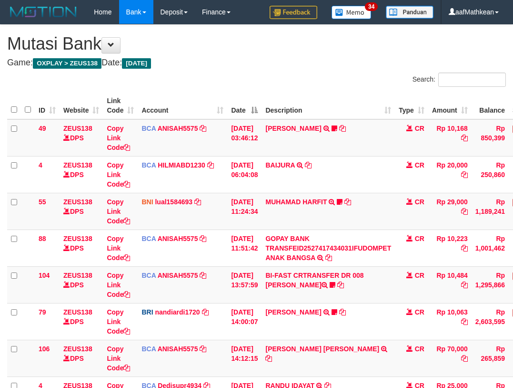
click at [305, 339] on td "SURYA [PERSON_NAME] TRSF E-BANKING CR 0110/FTSCY/WS95031 70000.00SURYA [PERSON_…" at bounding box center [328, 357] width 133 height 37
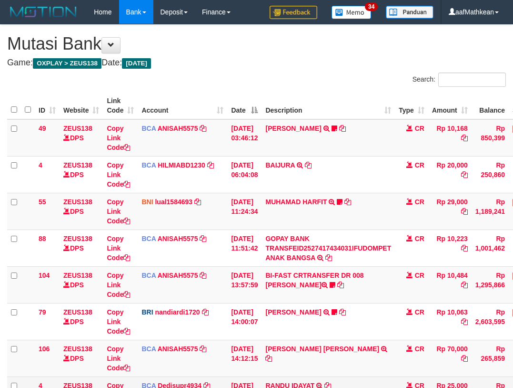
scroll to position [138, 7]
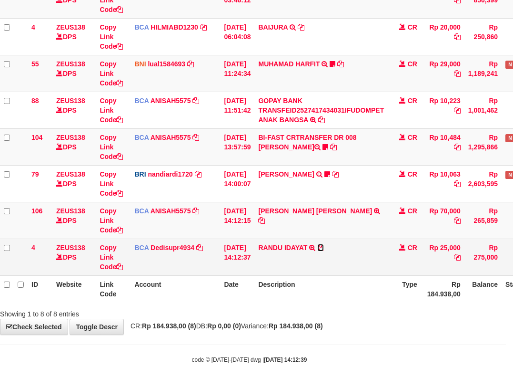
click at [324, 246] on icon at bounding box center [320, 247] width 7 height 7
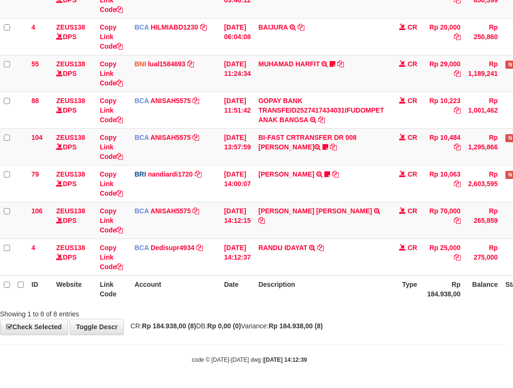
drag, startPoint x: 382, startPoint y: 274, endPoint x: 412, endPoint y: 288, distance: 33.5
click at [387, 279] on table "ID Website Link Code Account Date Description Type Amount Balance Status Action…" at bounding box center [284, 128] width 569 height 348
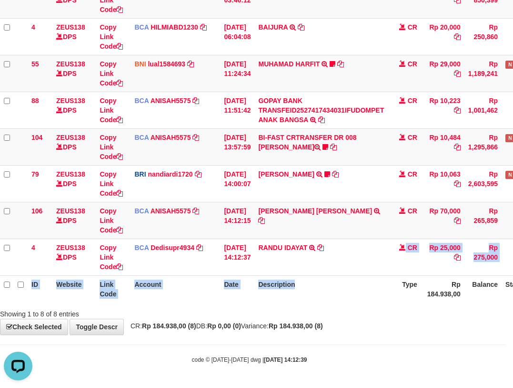
scroll to position [0, 0]
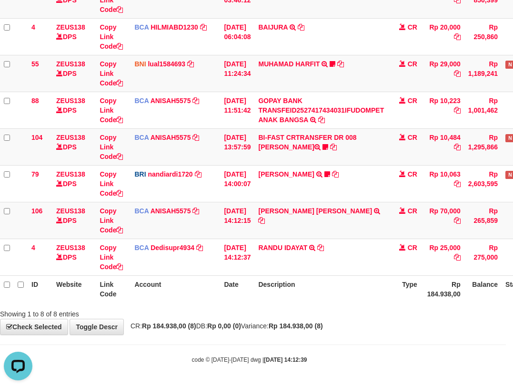
click at [409, 291] on th "Type" at bounding box center [404, 288] width 33 height 27
click at [412, 288] on th "Type" at bounding box center [404, 288] width 33 height 27
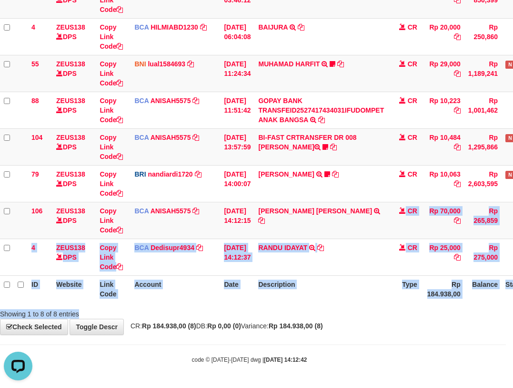
click at [372, 331] on div "**********" at bounding box center [249, 110] width 513 height 447
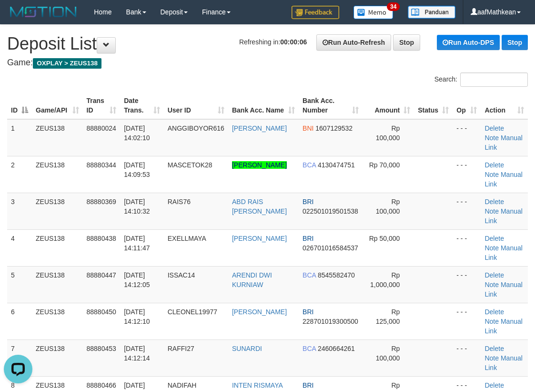
click at [192, 112] on table "ID Game/API Trans ID Date Trans. User ID Bank Acc. Name Bank Acc. Number Amount…" at bounding box center [267, 266] width 521 height 348
click at [210, 116] on tr "ID Game/API Trans ID Date Trans. User ID Bank Acc. Name Bank Acc. Number Amount…" at bounding box center [267, 105] width 521 height 27
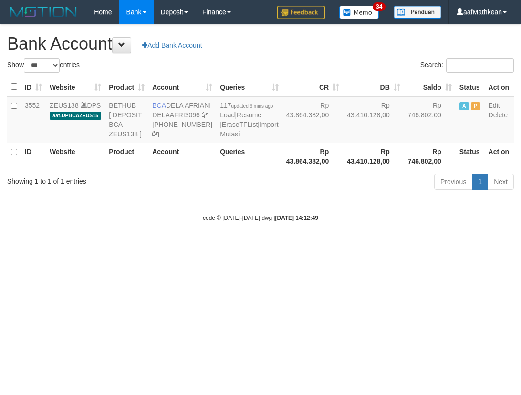
select select "***"
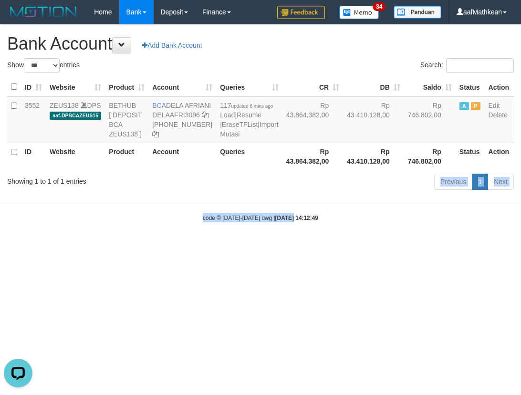
drag, startPoint x: 287, startPoint y: 225, endPoint x: 276, endPoint y: 206, distance: 21.8
click at [280, 193] on div "Previous 1 Next" at bounding box center [368, 183] width 289 height 20
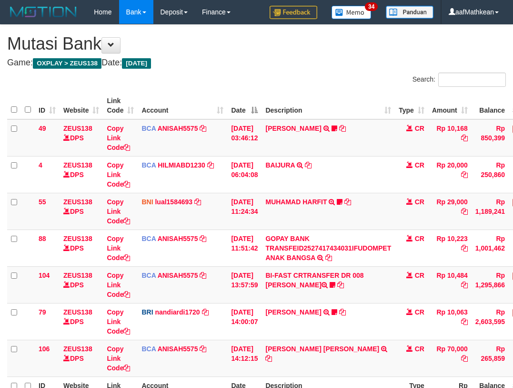
scroll to position [101, 7]
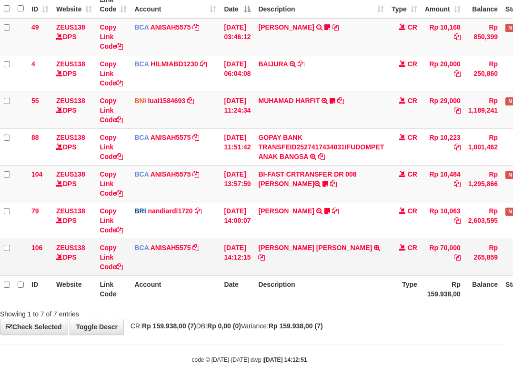
click at [365, 266] on td "SURYA ADITYA NUGRA TRSF E-BANKING CR 0110/FTSCY/WS95031 70000.00SURYA ADITYA NU…" at bounding box center [321, 256] width 133 height 37
click at [265, 254] on icon at bounding box center [261, 257] width 7 height 7
drag, startPoint x: 304, startPoint y: 262, endPoint x: 313, endPoint y: 270, distance: 12.8
click at [304, 264] on td "SURYA ADITYA NUGRA TRSF E-BANKING CR 0110/FTSCY/WS95031 70000.00SURYA ADITYA NU…" at bounding box center [321, 256] width 133 height 37
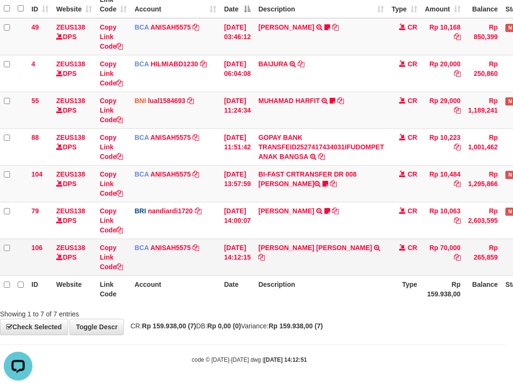
drag, startPoint x: 313, startPoint y: 270, endPoint x: 331, endPoint y: 270, distance: 17.6
click at [317, 270] on td "SURYA ADITYA NUGRA TRSF E-BANKING CR 0110/FTSCY/WS95031 70000.00SURYA ADITYA NU…" at bounding box center [321, 256] width 133 height 37
drag, startPoint x: 331, startPoint y: 270, endPoint x: 355, endPoint y: 254, distance: 29.0
click at [333, 270] on td "SURYA ADITYA NUGRA TRSF E-BANKING CR 0110/FTSCY/WS95031 70000.00SURYA ADITYA NU…" at bounding box center [321, 256] width 133 height 37
drag, startPoint x: 370, startPoint y: 254, endPoint x: 363, endPoint y: 249, distance: 8.9
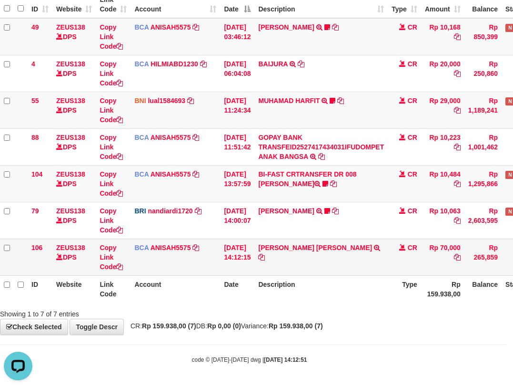
click at [369, 255] on td "SURYA ADITYA NUGRA TRSF E-BANKING CR 0110/FTSCY/WS95031 70000.00SURYA ADITYA NU…" at bounding box center [321, 256] width 133 height 37
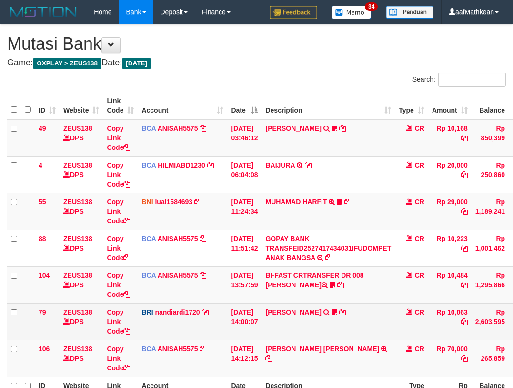
scroll to position [101, 7]
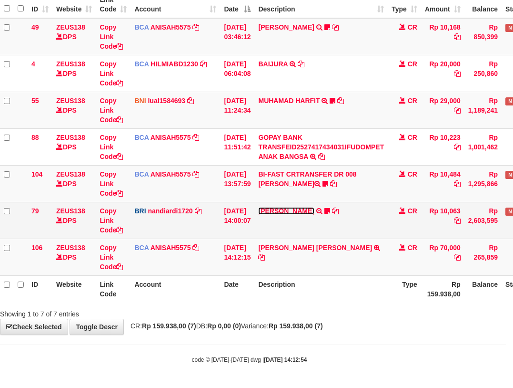
click at [302, 210] on link "[PERSON_NAME]" at bounding box center [286, 211] width 56 height 8
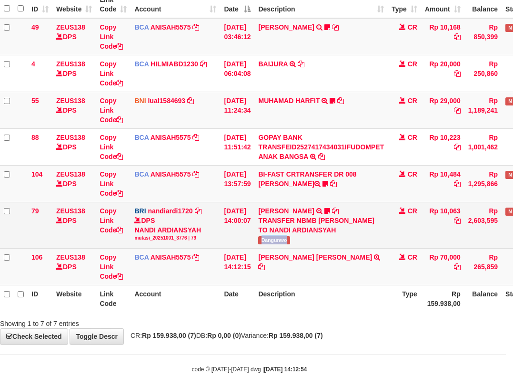
drag, startPoint x: 277, startPoint y: 252, endPoint x: 516, endPoint y: 167, distance: 253.3
click at [298, 248] on td "DANA ABIYANROFIFS TRANSFER NBMB DANA ABIYANROFIFS TO NANDI ARDIANSYAH Dangunwo" at bounding box center [321, 225] width 133 height 46
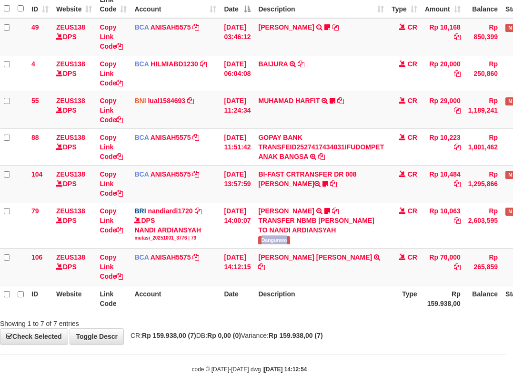
copy span "Dangunwo"
drag, startPoint x: 246, startPoint y: 245, endPoint x: 271, endPoint y: 266, distance: 31.9
click at [250, 248] on td "01/10/2025 14:00:07" at bounding box center [237, 225] width 34 height 46
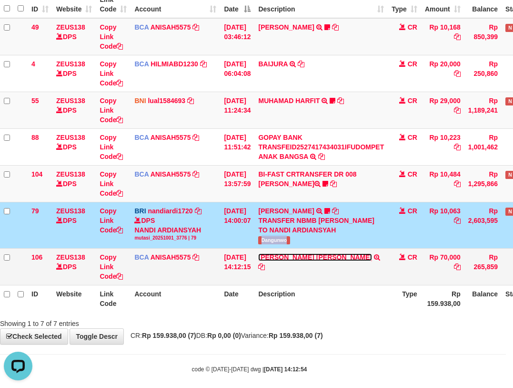
click at [258, 253] on link "SURYA ADITYA NUGRA" at bounding box center [315, 257] width 114 height 8
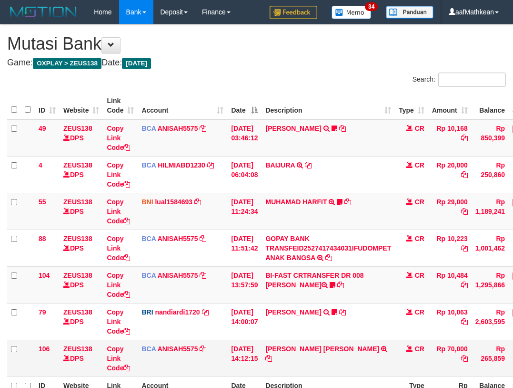
click at [499, 245] on tbody "49 ZEUS138 DPS Copy Link Code BCA ANISAH5575 DPS [PERSON_NAME] mutasi_20251001_…" at bounding box center [291, 247] width 569 height 257
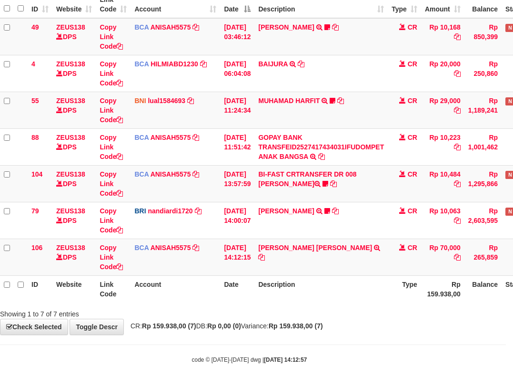
click at [189, 298] on th "Account" at bounding box center [176, 288] width 90 height 27
drag, startPoint x: 225, startPoint y: 292, endPoint x: 256, endPoint y: 282, distance: 32.1
click at [245, 291] on tr "ID Website Link Code Account Date Description Type Rp 159.938,00 Balance Status…" at bounding box center [284, 288] width 569 height 27
click at [290, 327] on span "CR: Rp 159.938,00 (7) DB: Rp 0,00 (0) Variance: Rp 159.938,00 (7)" at bounding box center [224, 326] width 197 height 8
click at [323, 327] on span "CR: Rp 159.938,00 (7) DB: Rp 0,00 (0) Variance: Rp 159.938,00 (7)" at bounding box center [224, 326] width 197 height 8
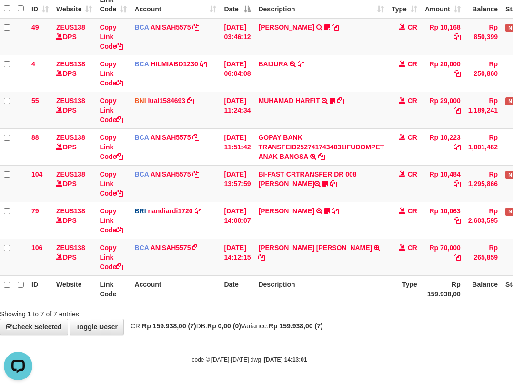
click at [334, 335] on body "Toggle navigation Home Bank Account List Load By Website Group [OXPLAY] ZEUS138…" at bounding box center [249, 143] width 513 height 489
click at [506, 361] on html "Toggle navigation Home Bank Account List Load By Website Group [OXPLAY] ZEUS138…" at bounding box center [249, 143] width 513 height 489
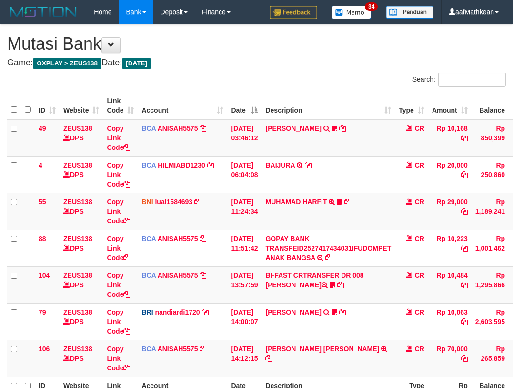
scroll to position [101, 7]
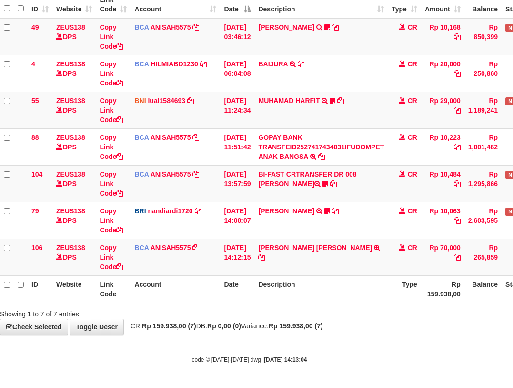
click at [360, 330] on div "**********" at bounding box center [249, 129] width 513 height 410
drag, startPoint x: 270, startPoint y: 329, endPoint x: 327, endPoint y: 332, distance: 56.8
click at [282, 329] on div "**********" at bounding box center [249, 129] width 513 height 410
click at [506, 339] on html "Toggle navigation Home Bank Account List Load By Website Group [OXPLAY] ZEUS138…" at bounding box center [249, 143] width 513 height 489
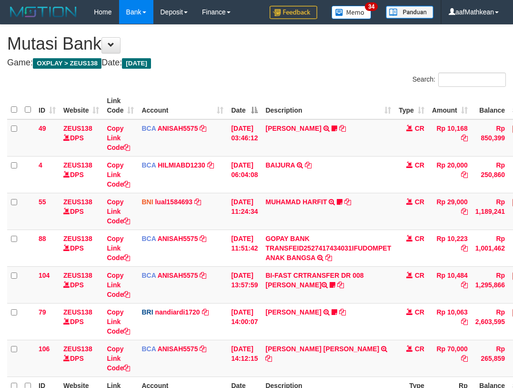
scroll to position [101, 7]
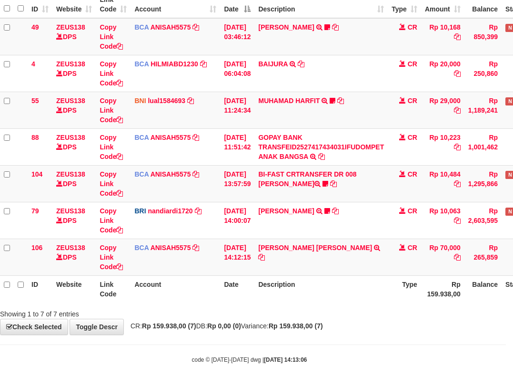
drag, startPoint x: 359, startPoint y: 311, endPoint x: 697, endPoint y: 308, distance: 338.0
click at [506, 308] on html "Toggle navigation Home Bank Account List Load By Website Group [OXPLAY] ZEUS138…" at bounding box center [249, 143] width 513 height 489
drag, startPoint x: 353, startPoint y: 288, endPoint x: 704, endPoint y: 299, distance: 351.0
click at [506, 299] on html "Toggle navigation Home Bank Account List Load By Website Group [OXPLAY] ZEUS138…" at bounding box center [249, 143] width 513 height 489
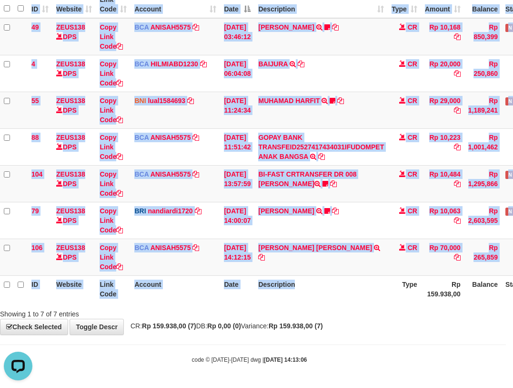
scroll to position [101, 69]
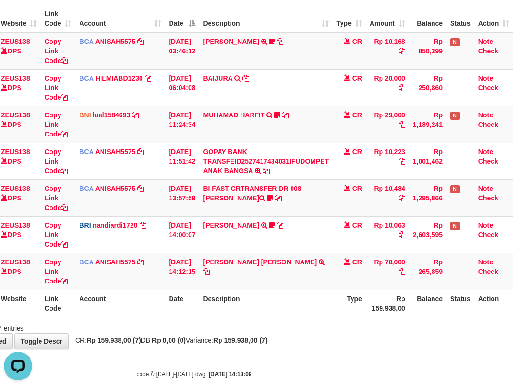
drag, startPoint x: 293, startPoint y: 320, endPoint x: 304, endPoint y: 327, distance: 13.0
click at [295, 321] on div "Showing 1 to 7 of 7 entries" at bounding box center [194, 325] width 513 height 13
drag, startPoint x: 304, startPoint y: 327, endPoint x: 312, endPoint y: 332, distance: 9.9
click at [309, 334] on div "**********" at bounding box center [194, 143] width 513 height 410
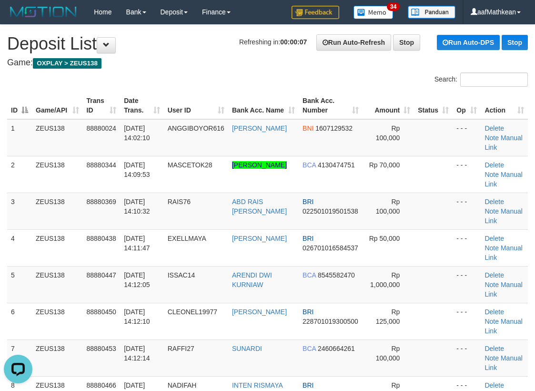
drag, startPoint x: 164, startPoint y: 64, endPoint x: 31, endPoint y: 119, distance: 143.8
click at [225, 105] on th "User ID" at bounding box center [196, 105] width 64 height 27
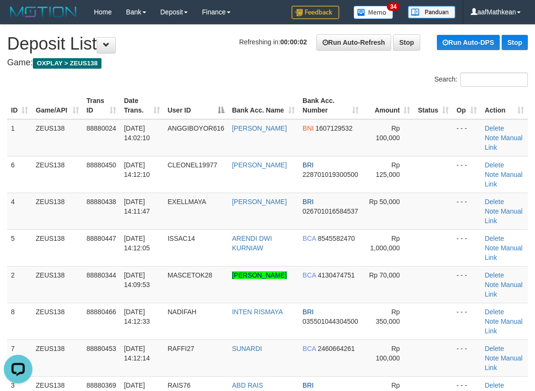
drag, startPoint x: 164, startPoint y: 84, endPoint x: 161, endPoint y: 90, distance: 6.0
click at [164, 86] on div "Search:" at bounding box center [267, 80] width 535 height 17
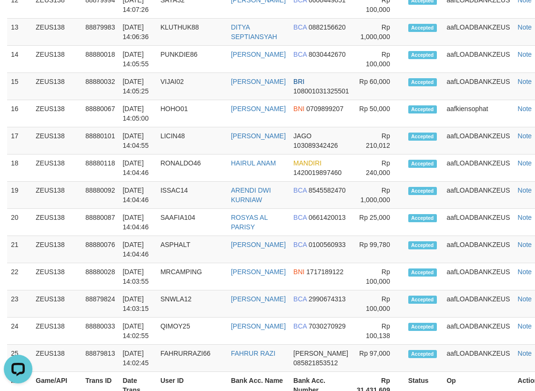
scroll to position [48, 0]
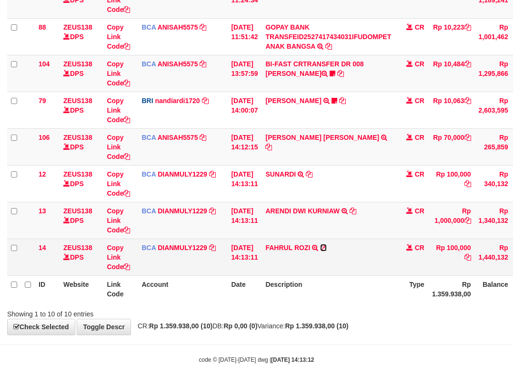
click at [327, 249] on icon at bounding box center [323, 247] width 7 height 7
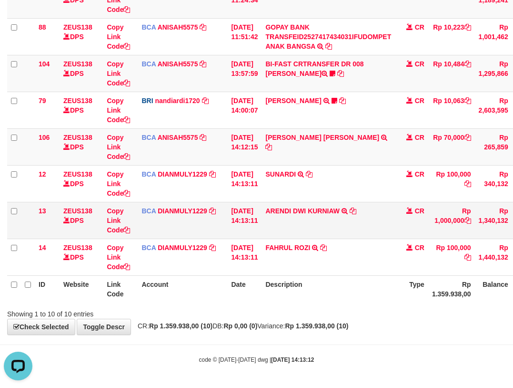
scroll to position [0, 0]
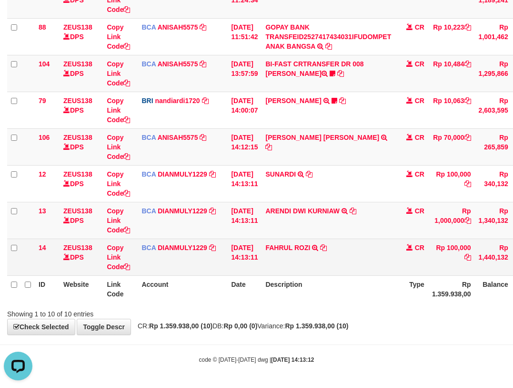
click at [447, 262] on tr "14 ZEUS138 DPS Copy Link Code BCA DIANMULY1229 DPS DIAN MULYADI mutasi_20251001…" at bounding box center [293, 256] width 572 height 37
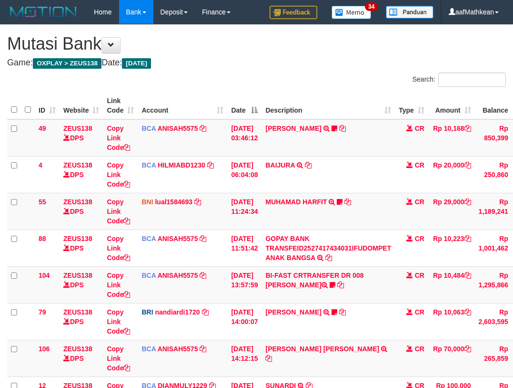
scroll to position [211, 0]
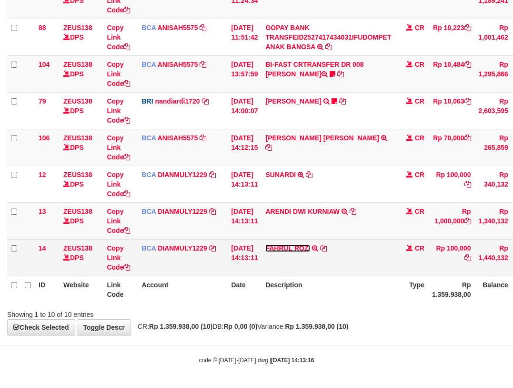
click at [303, 244] on link "FAHRUL ROZI" at bounding box center [288, 248] width 45 height 8
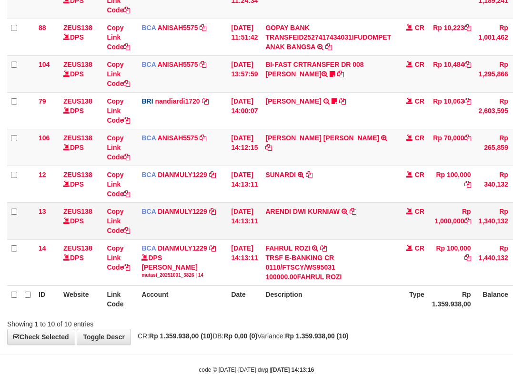
scroll to position [211, 0]
click at [357, 211] on icon at bounding box center [353, 210] width 7 height 7
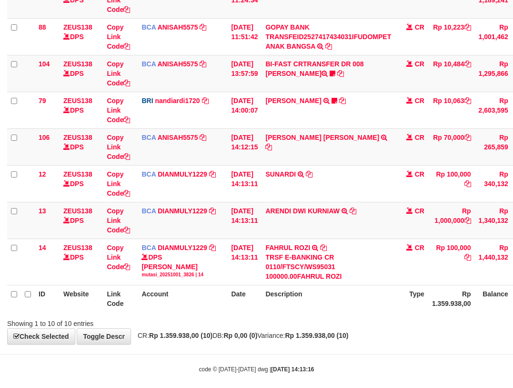
click at [207, 300] on th "Account" at bounding box center [183, 298] width 90 height 27
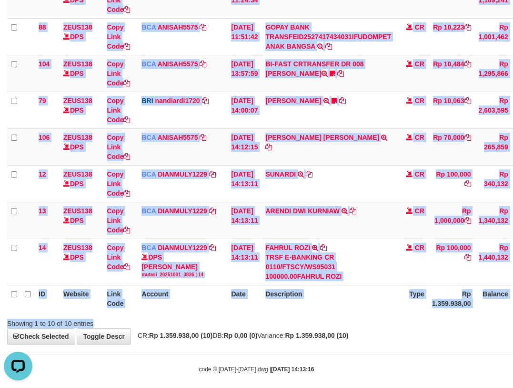
scroll to position [0, 0]
click at [254, 312] on div "ID Website Link Code Account Date Description Type Amount Balance Status Action…" at bounding box center [256, 96] width 513 height 437
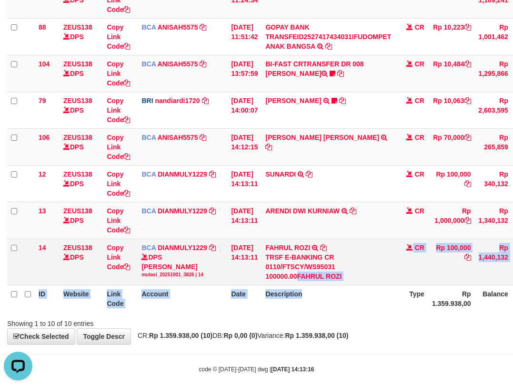
drag, startPoint x: 312, startPoint y: 285, endPoint x: 329, endPoint y: 271, distance: 22.0
click at [316, 285] on table "ID Website Link Code Account Date Description Type Amount Balance Status Action…" at bounding box center [293, 96] width 572 height 431
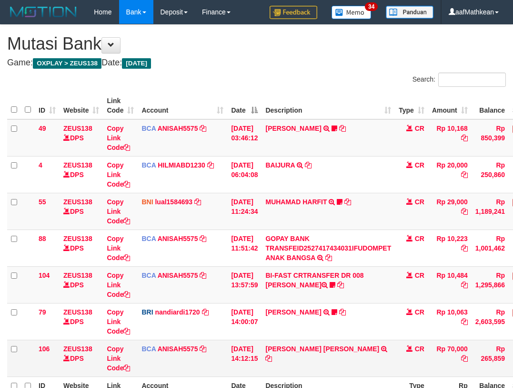
scroll to position [101, 0]
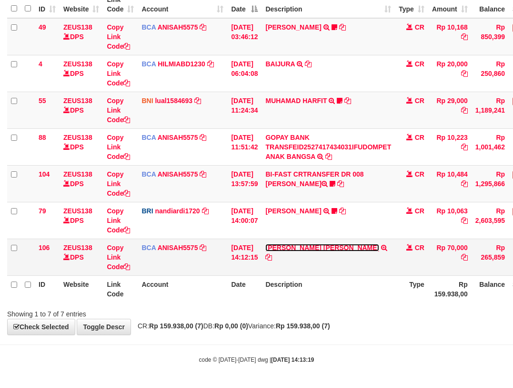
click at [266, 244] on link "[PERSON_NAME] [PERSON_NAME]" at bounding box center [323, 248] width 114 height 8
click at [320, 251] on link "[PERSON_NAME] [PERSON_NAME]" at bounding box center [323, 248] width 114 height 8
click at [266, 244] on link "[PERSON_NAME] [PERSON_NAME]" at bounding box center [323, 248] width 114 height 8
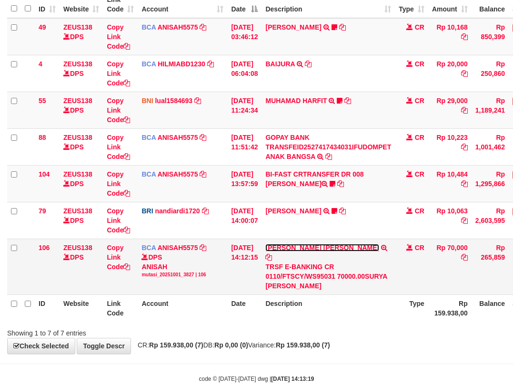
click at [266, 244] on link "[PERSON_NAME] [PERSON_NAME]" at bounding box center [323, 248] width 114 height 8
click at [272, 254] on icon at bounding box center [269, 257] width 7 height 7
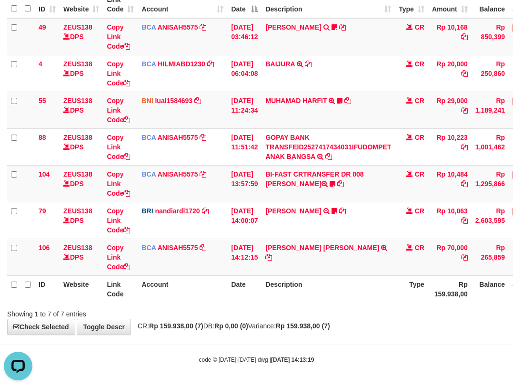
scroll to position [0, 0]
drag, startPoint x: 209, startPoint y: 279, endPoint x: 211, endPoint y: 298, distance: 19.1
click at [207, 283] on th "Account" at bounding box center [183, 288] width 90 height 27
drag, startPoint x: 211, startPoint y: 298, endPoint x: 220, endPoint y: 304, distance: 10.7
click at [208, 309] on div "Search: ID Website Link Code Account Date Description Type Amount Balance Statu…" at bounding box center [256, 144] width 499 height 347
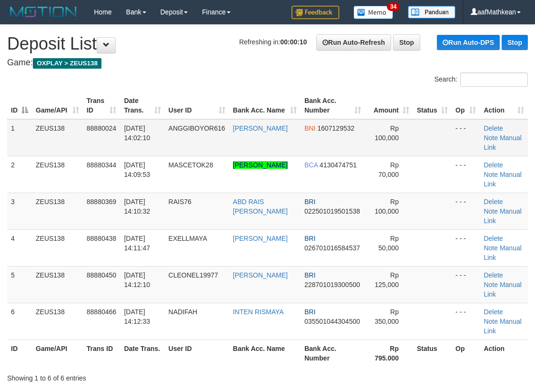
click at [163, 140] on td "01/10/2025 14:02:10" at bounding box center [142, 137] width 44 height 37
drag, startPoint x: 149, startPoint y: 82, endPoint x: 4, endPoint y: 155, distance: 162.2
click at [149, 82] on div "Search:" at bounding box center [267, 80] width 535 height 17
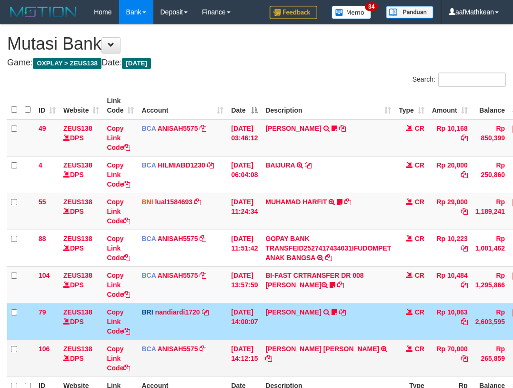
scroll to position [41, 0]
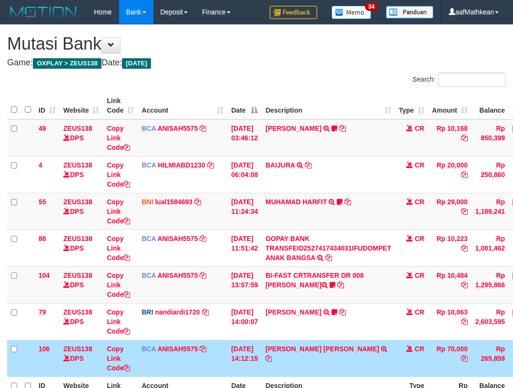
click at [439, 369] on div "Search: ID Website Link Code Account Date Description Type Amount Balance Statu…" at bounding box center [256, 245] width 499 height 347
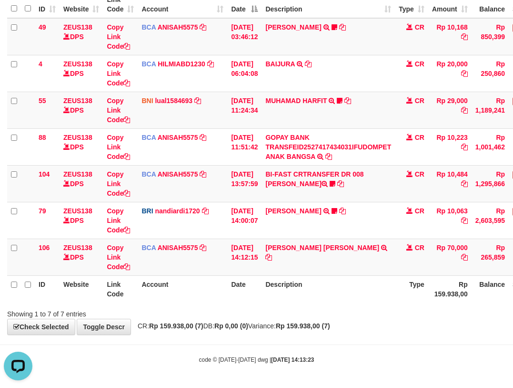
drag, startPoint x: 278, startPoint y: 294, endPoint x: 279, endPoint y: 301, distance: 7.2
click at [279, 300] on th "Description" at bounding box center [328, 288] width 133 height 27
click at [289, 332] on div "**********" at bounding box center [256, 129] width 513 height 410
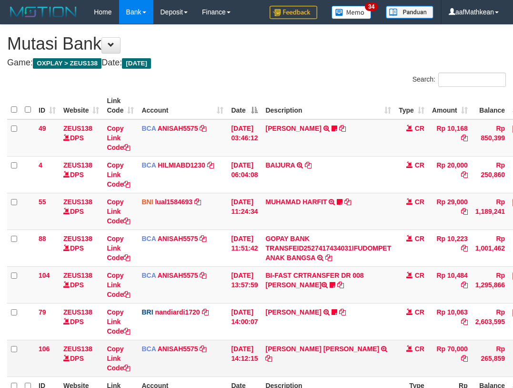
scroll to position [41, 0]
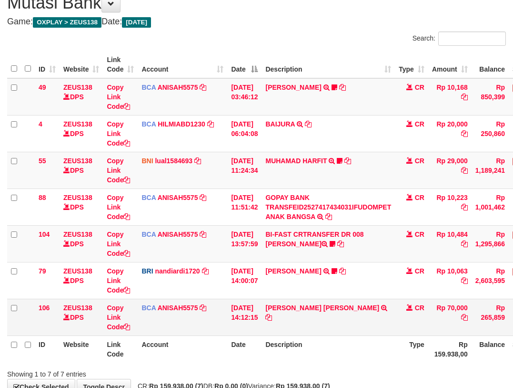
drag, startPoint x: 0, startPoint y: 0, endPoint x: 288, endPoint y: 322, distance: 432.4
click at [288, 322] on td "SURYA [PERSON_NAME] TRSF E-BANKING CR 0110/FTSCY/WS95031 70000.00SURYA [PERSON_…" at bounding box center [328, 316] width 133 height 37
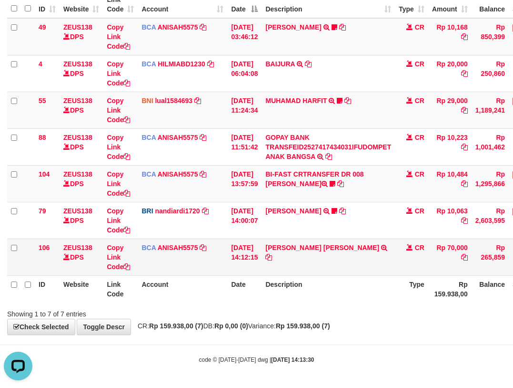
click at [307, 256] on tbody "49 ZEUS138 DPS Copy Link Code BCA ANISAH5575 DPS [PERSON_NAME] mutasi_20251001_…" at bounding box center [291, 146] width 569 height 257
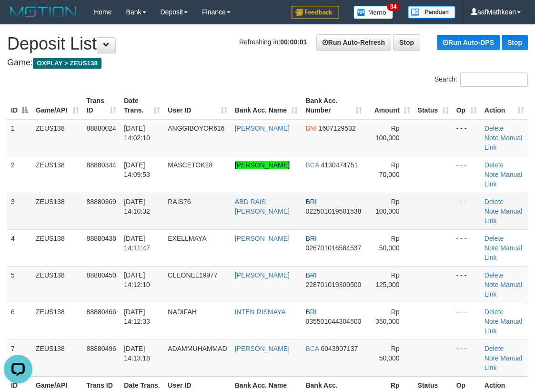
click at [153, 219] on td "01/10/2025 14:10:32" at bounding box center [142, 211] width 44 height 37
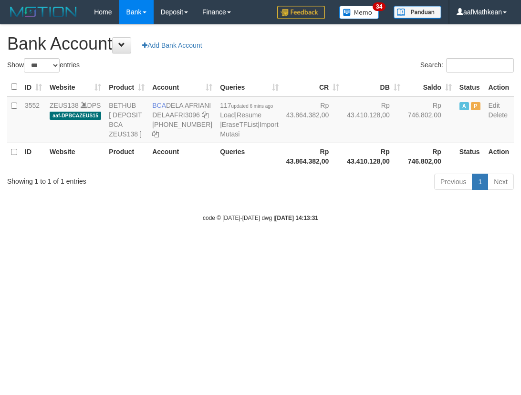
select select "***"
drag, startPoint x: 169, startPoint y: 103, endPoint x: 187, endPoint y: 111, distance: 19.4
click at [187, 111] on td "BCA DELA AFRIANI DELAAFRI3096 [PHONE_NUMBER]" at bounding box center [182, 119] width 68 height 47
copy td "DELA AFRIANI"
drag, startPoint x: 300, startPoint y: 246, endPoint x: 310, endPoint y: 246, distance: 10.5
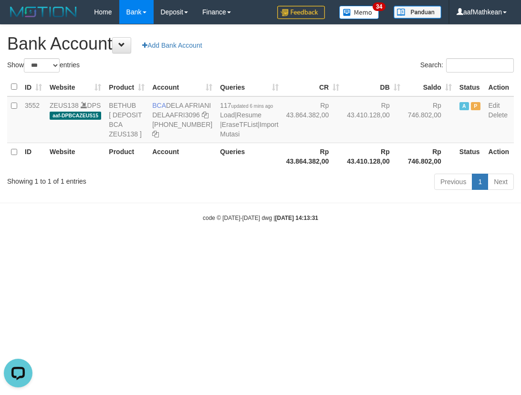
click at [310, 221] on strong "2025/10/01 14:13:31" at bounding box center [296, 218] width 43 height 7
select select "***"
click at [307, 221] on strong "[DATE] 14:13:38" at bounding box center [296, 218] width 43 height 7
select select "***"
click at [306, 221] on strong "[DATE] 14:13:38" at bounding box center [296, 218] width 43 height 7
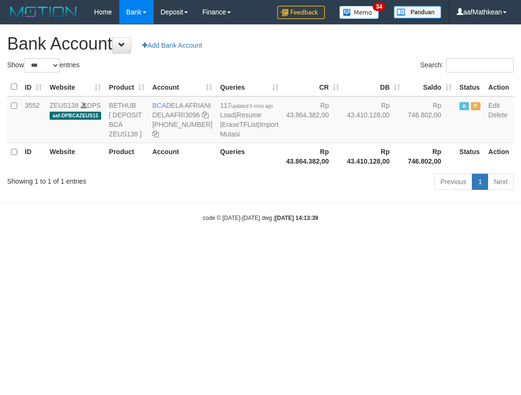
select select "***"
click at [177, 246] on html "Toggle navigation Home Bank Account List Load By Website Group [OXPLAY] ZEUS138…" at bounding box center [260, 123] width 521 height 246
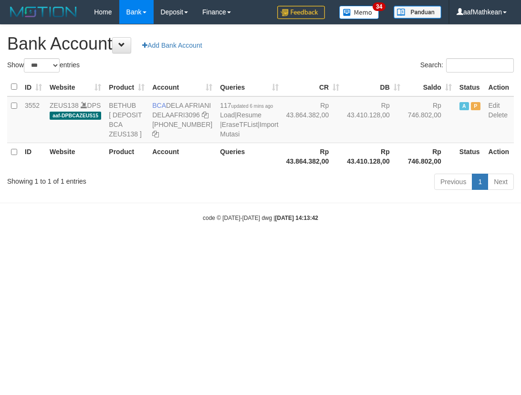
select select "***"
click at [190, 246] on html "Toggle navigation Home Bank Account List Load By Website Group [OXPLAY] ZEUS138…" at bounding box center [260, 123] width 521 height 246
select select "***"
drag, startPoint x: 305, startPoint y: 290, endPoint x: 310, endPoint y: 305, distance: 16.1
click at [311, 246] on html "Toggle navigation Home Bank Account List Load By Website Group [OXPLAY] ZEUS138…" at bounding box center [260, 123] width 521 height 246
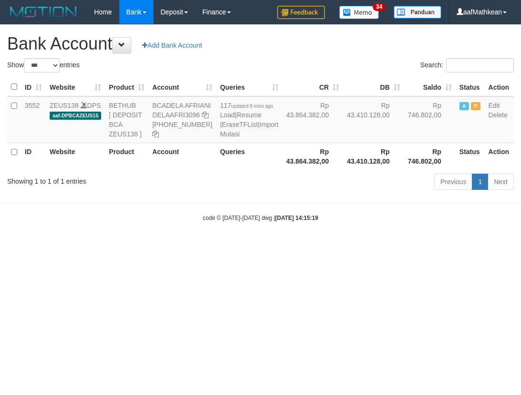
select select "***"
click at [316, 246] on body "Toggle navigation Home Bank Account List Load By Website Group [OXPLAY] ZEUS138…" at bounding box center [260, 123] width 521 height 246
drag, startPoint x: 311, startPoint y: 254, endPoint x: 298, endPoint y: 214, distance: 42.4
click at [307, 238] on body "Toggle navigation Home Bank Account List Load By Website Group [OXPLAY] ZEUS138…" at bounding box center [260, 123] width 521 height 246
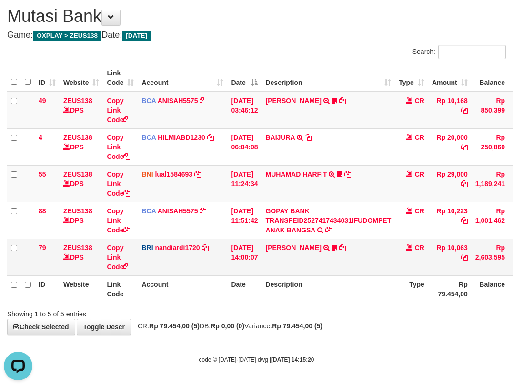
click at [307, 271] on td "DANA ABIYANROFIFS TRANSFER NBMB DANA ABIYANROFIFS TO NANDI ARDIANSYAH Dangunwo" at bounding box center [328, 256] width 133 height 37
click at [338, 282] on th "Description" at bounding box center [328, 288] width 133 height 27
click at [341, 289] on th "Description" at bounding box center [328, 288] width 133 height 27
click at [348, 292] on th "Description" at bounding box center [328, 288] width 133 height 27
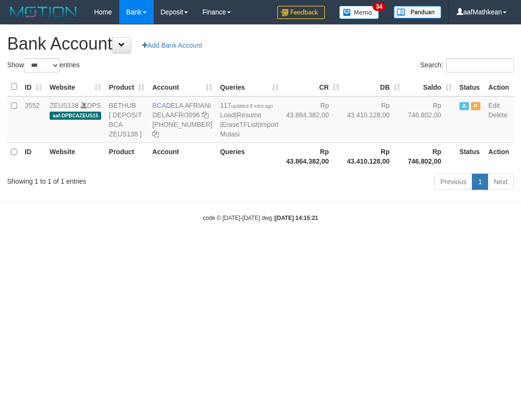
select select "***"
drag, startPoint x: 167, startPoint y: 103, endPoint x: 186, endPoint y: 114, distance: 21.8
click at [184, 114] on td "BCA DELA AFRIANI DELAAFRI3096 869-245-8639" at bounding box center [182, 119] width 68 height 47
copy td "DELA AFRIANI"
drag, startPoint x: 385, startPoint y: 237, endPoint x: 402, endPoint y: 247, distance: 19.9
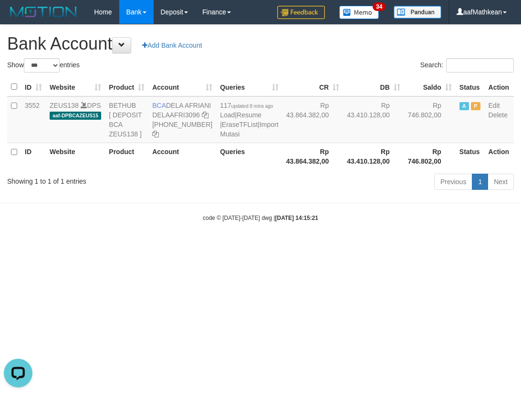
click at [394, 245] on body "Toggle navigation Home Bank Account List Load By Website Group [OXPLAY] ZEUS138…" at bounding box center [260, 123] width 521 height 246
click at [390, 222] on div "code © 2012-2018 dwg | 2025/10/01 14:15:21" at bounding box center [260, 218] width 521 height 10
select select "***"
click at [224, 237] on body "Toggle navigation Home Bank Account List Load By Website Group [OXPLAY] ZEUS138…" at bounding box center [260, 123] width 521 height 246
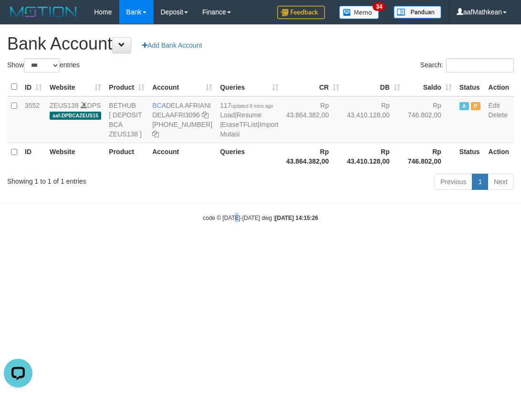
drag, startPoint x: 237, startPoint y: 245, endPoint x: 230, endPoint y: 232, distance: 14.9
click at [237, 222] on div "code © [DATE]-[DATE] dwg | [DATE] 14:15:26" at bounding box center [260, 218] width 521 height 10
select select "***"
copy td "DELA AFRIANI"
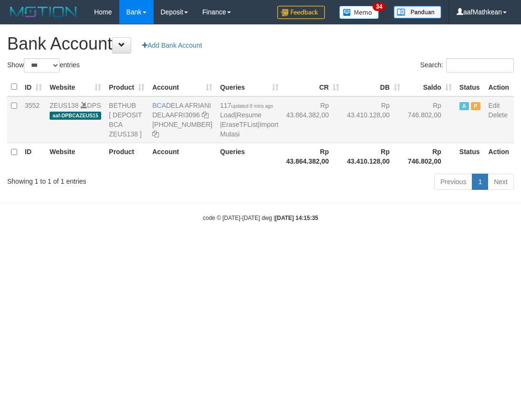
drag, startPoint x: 169, startPoint y: 103, endPoint x: 158, endPoint y: 116, distance: 16.9
click at [182, 117] on td "BCA DELA AFRIANI DELAAFRI3096 [PHONE_NUMBER]" at bounding box center [182, 119] width 68 height 47
click at [229, 246] on html "Toggle navigation Home Bank Account List Load By Website Group [OXPLAY] ZEUS138…" at bounding box center [260, 123] width 521 height 246
click at [397, 246] on body "Toggle navigation Home Bank Account List Load By Website Group [OXPLAY] ZEUS138…" at bounding box center [260, 123] width 521 height 246
select select "***"
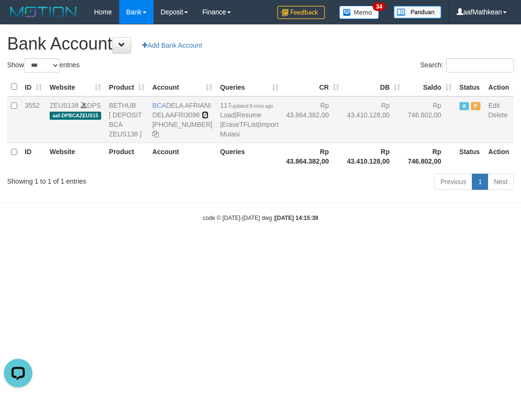
click at [202, 118] on icon at bounding box center [205, 115] width 7 height 7
drag, startPoint x: 153, startPoint y: 134, endPoint x: 161, endPoint y: 133, distance: 8.2
click at [202, 118] on icon at bounding box center [205, 115] width 7 height 7
drag, startPoint x: 162, startPoint y: 105, endPoint x: 188, endPoint y: 118, distance: 28.6
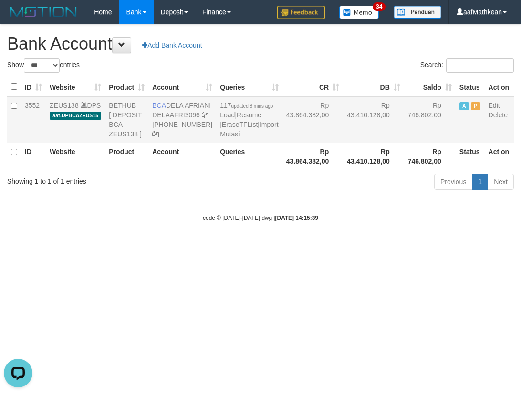
click at [188, 118] on td "BCA DELA AFRIANI DELAAFRI3096 [PHONE_NUMBER]" at bounding box center [182, 119] width 68 height 47
drag, startPoint x: 237, startPoint y: 272, endPoint x: 240, endPoint y: 241, distance: 31.2
click at [244, 246] on body "Toggle navigation Home Bank Account List Load By Website Group [OXPLAY] ZEUS138…" at bounding box center [260, 123] width 521 height 246
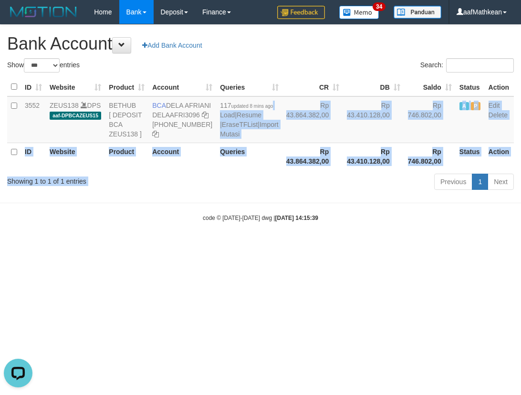
click at [292, 246] on body "Toggle navigation Home Bank Account List Load By Website Group [OXPLAY] ZEUS138…" at bounding box center [260, 123] width 521 height 246
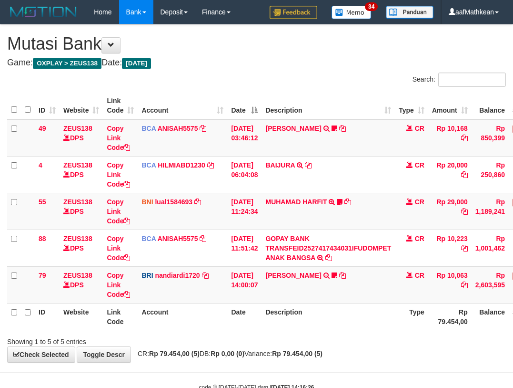
scroll to position [28, 64]
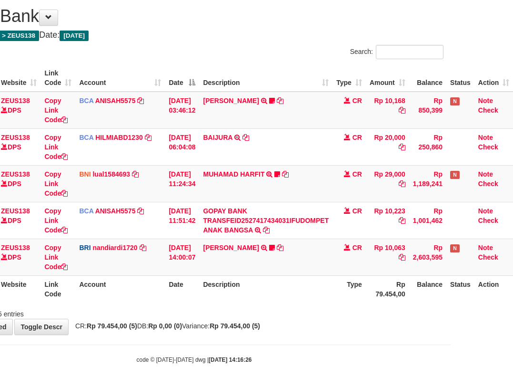
click at [254, 357] on div "code © 2012-2018 dwg | 2025/10/01 14:16:26" at bounding box center [194, 359] width 513 height 10
drag, startPoint x: 131, startPoint y: 335, endPoint x: 174, endPoint y: 329, distance: 44.2
click at [145, 335] on body "Toggle navigation Home Bank Account List Load By Website Group [OXPLAY] ZEUS138…" at bounding box center [194, 179] width 513 height 415
click at [295, 291] on th "Description" at bounding box center [265, 288] width 133 height 27
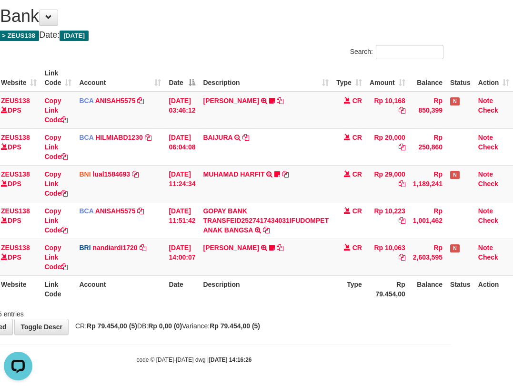
click at [296, 295] on th "Description" at bounding box center [265, 288] width 133 height 27
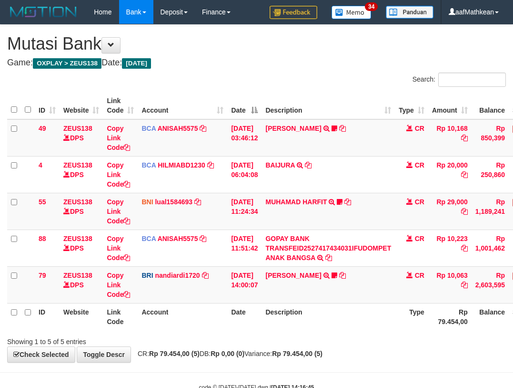
scroll to position [28, 64]
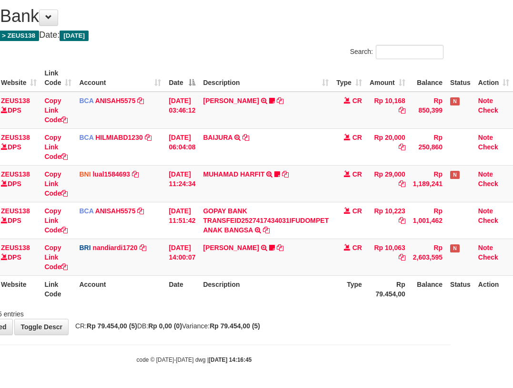
click at [183, 321] on div "**********" at bounding box center [194, 165] width 513 height 337
click at [194, 336] on body "Toggle navigation Home Bank Account List Load By Website Group [OXPLAY] ZEUS138…" at bounding box center [194, 179] width 513 height 415
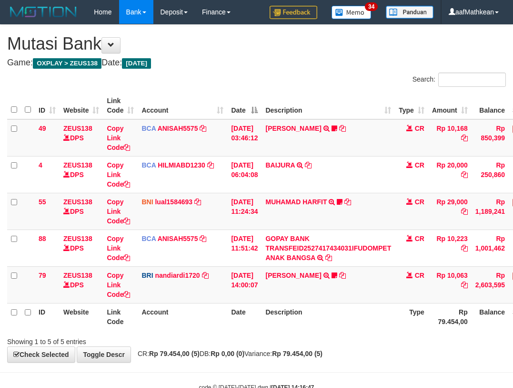
scroll to position [28, 64]
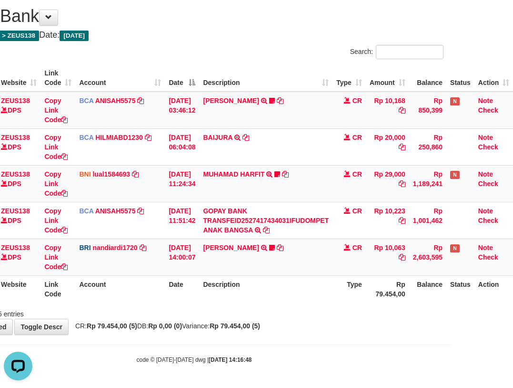
click at [212, 317] on div "Showing 1 to 5 of 5 entries" at bounding box center [194, 311] width 513 height 13
drag, startPoint x: 360, startPoint y: 289, endPoint x: 356, endPoint y: 303, distance: 14.5
click at [359, 294] on th "Type" at bounding box center [349, 288] width 33 height 27
click at [376, 302] on div "ID Website Link Code Account Date Description Type Amount Balance Status Action…" at bounding box center [194, 183] width 513 height 244
